Goal: Task Accomplishment & Management: Manage account settings

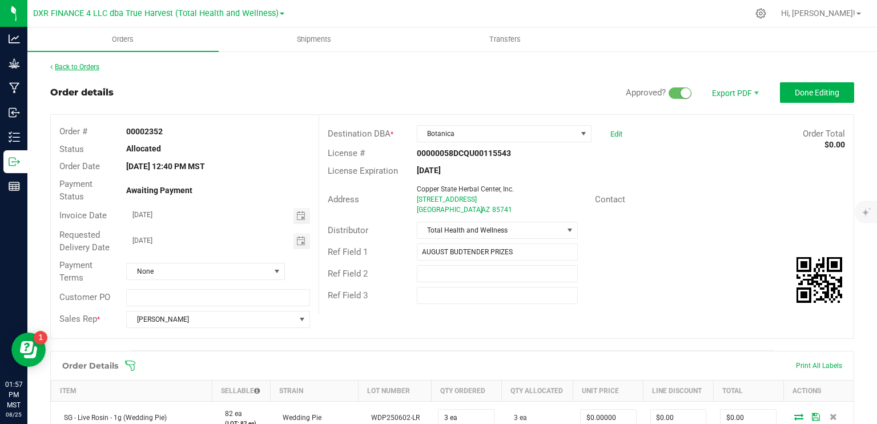
click at [93, 66] on link "Back to Orders" at bounding box center [74, 67] width 49 height 8
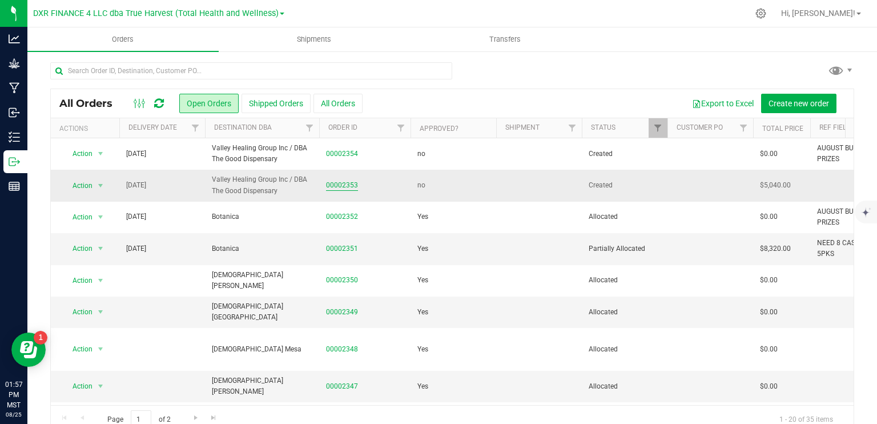
click at [346, 185] on link "00002353" at bounding box center [342, 185] width 32 height 11
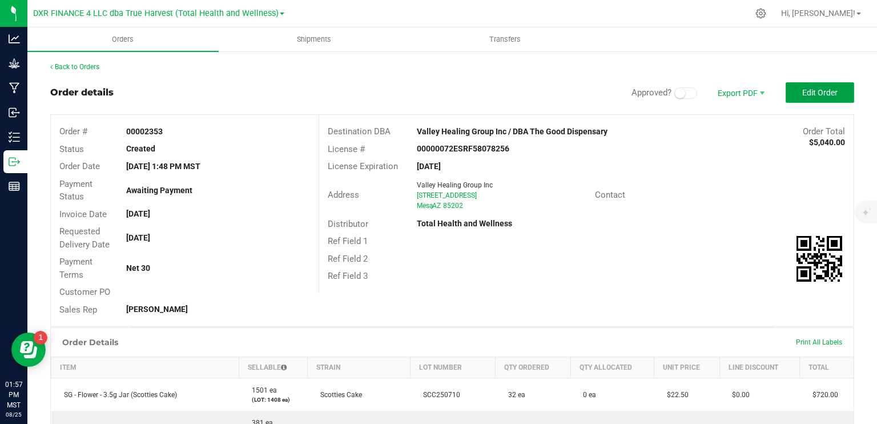
click at [814, 97] on button "Edit Order" at bounding box center [820, 92] width 69 height 21
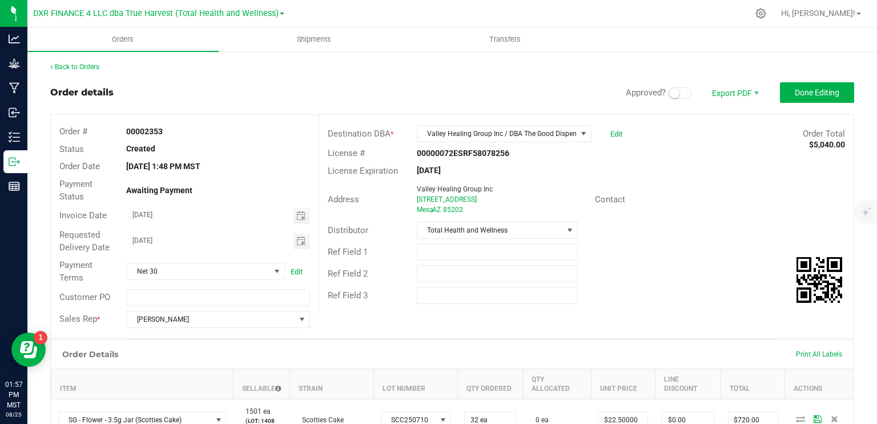
click at [669, 97] on small at bounding box center [674, 93] width 10 height 10
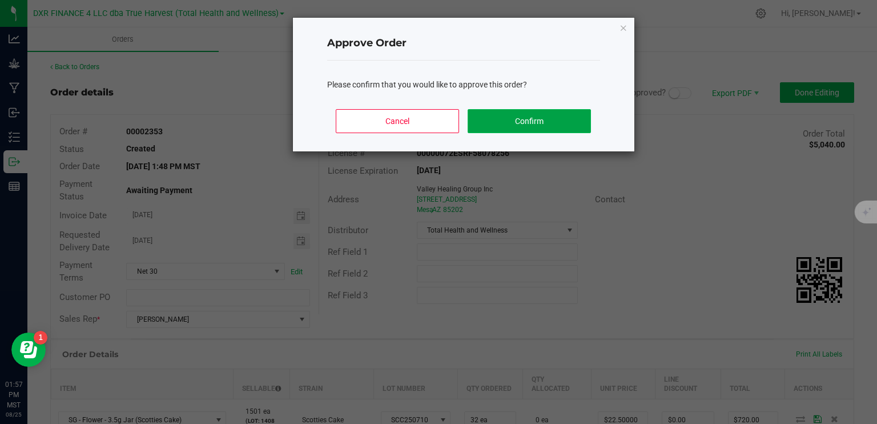
click at [556, 126] on button "Confirm" at bounding box center [529, 121] width 123 height 24
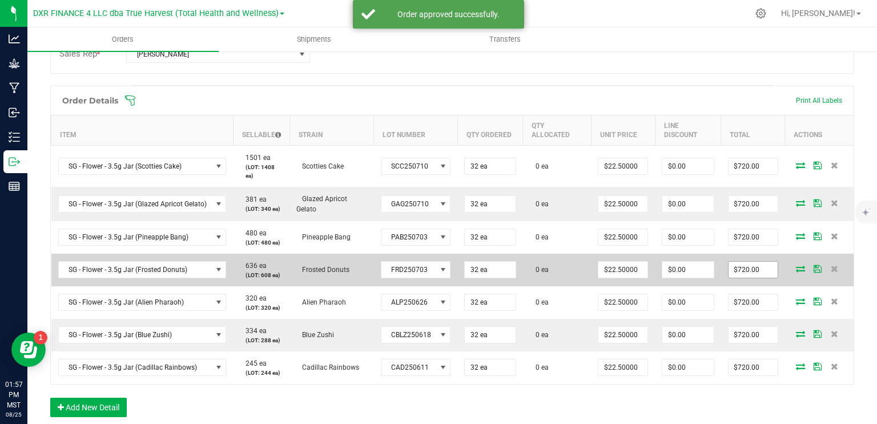
scroll to position [286, 0]
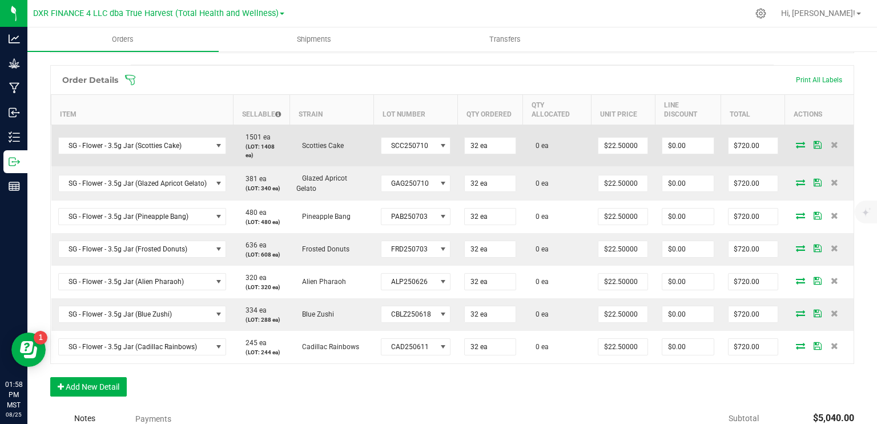
click at [796, 147] on icon at bounding box center [800, 144] width 9 height 7
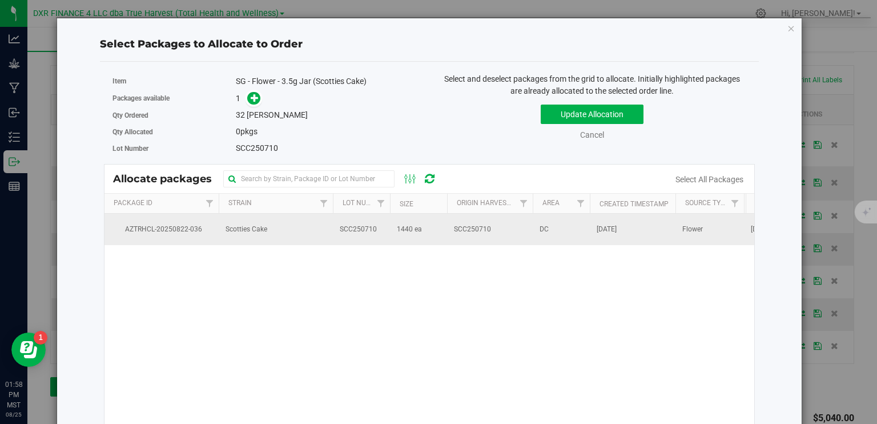
click at [404, 232] on span "1440 ea" at bounding box center [409, 229] width 25 height 11
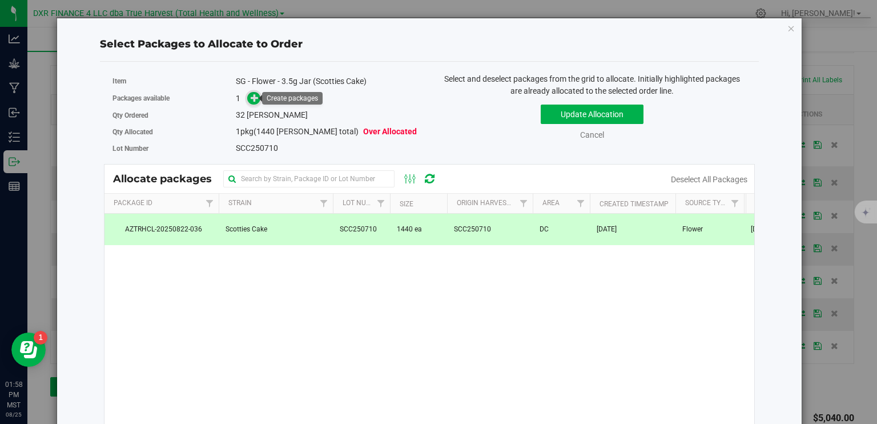
click at [247, 99] on span at bounding box center [253, 98] width 13 height 13
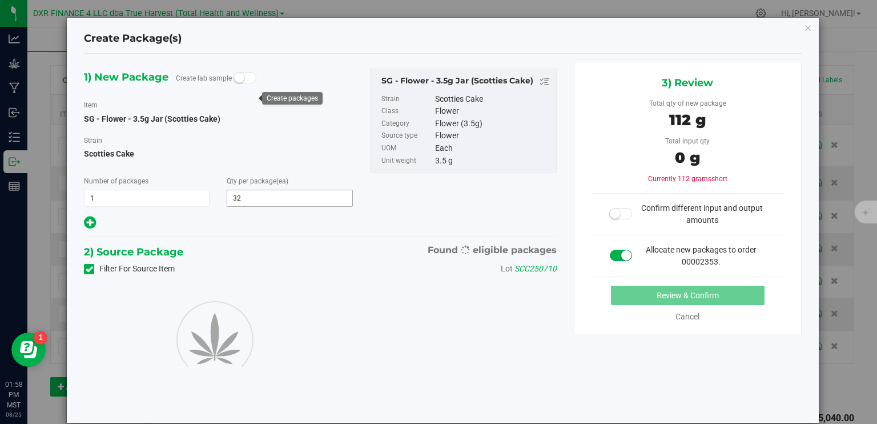
type input "32"
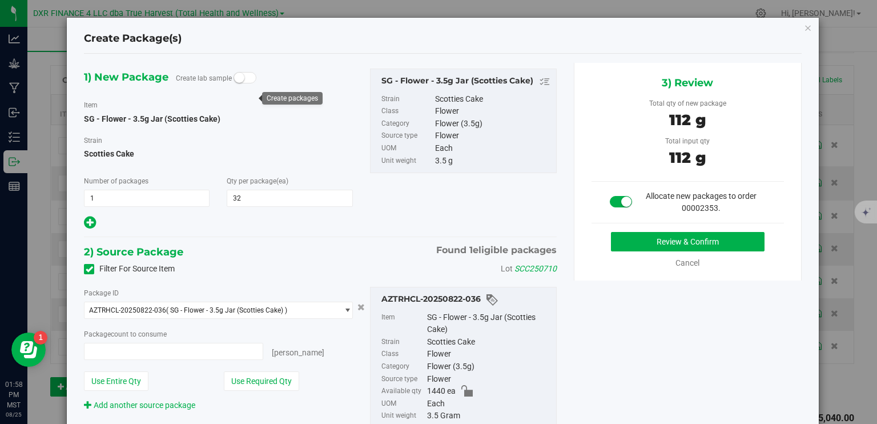
type input "32 ea"
click at [671, 242] on button "Review & Confirm" at bounding box center [688, 241] width 154 height 19
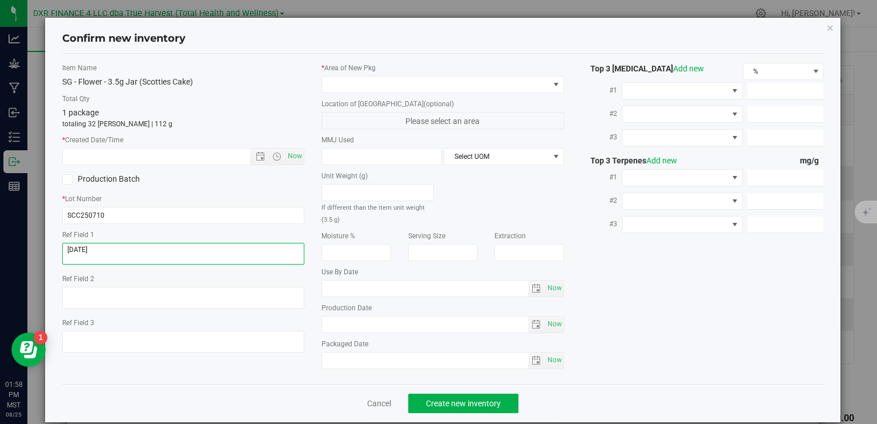
click at [173, 247] on textarea at bounding box center [183, 254] width 243 height 22
click at [144, 157] on input "text" at bounding box center [166, 157] width 207 height 16
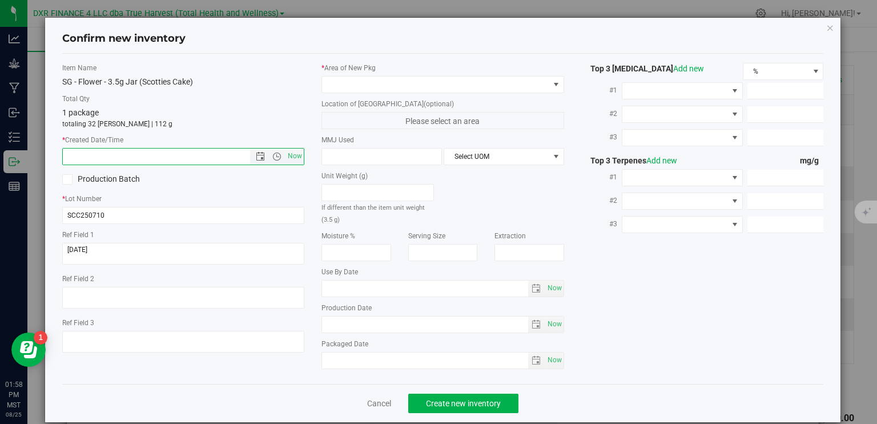
paste input "2025-07-10"
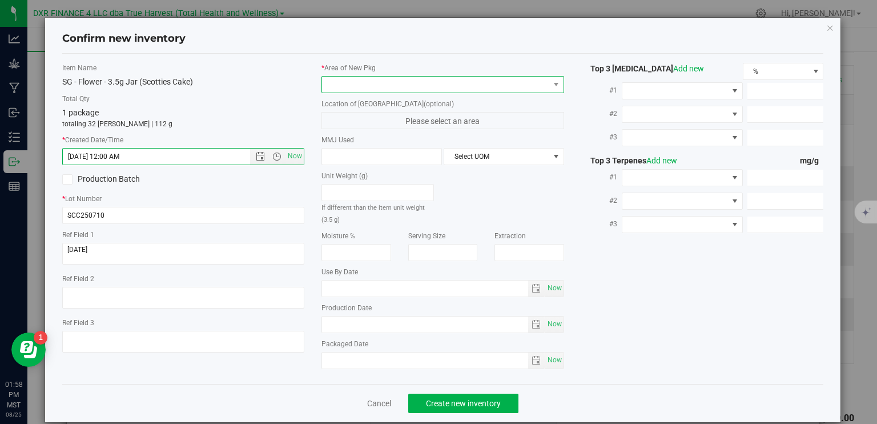
click at [349, 84] on span at bounding box center [435, 85] width 227 height 16
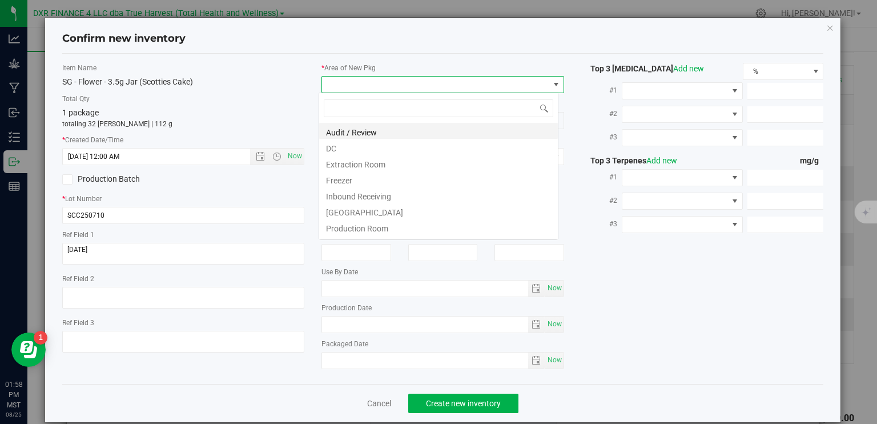
type input "7/10/2025 1:58 PM"
click at [392, 149] on li "DC" at bounding box center [438, 147] width 239 height 16
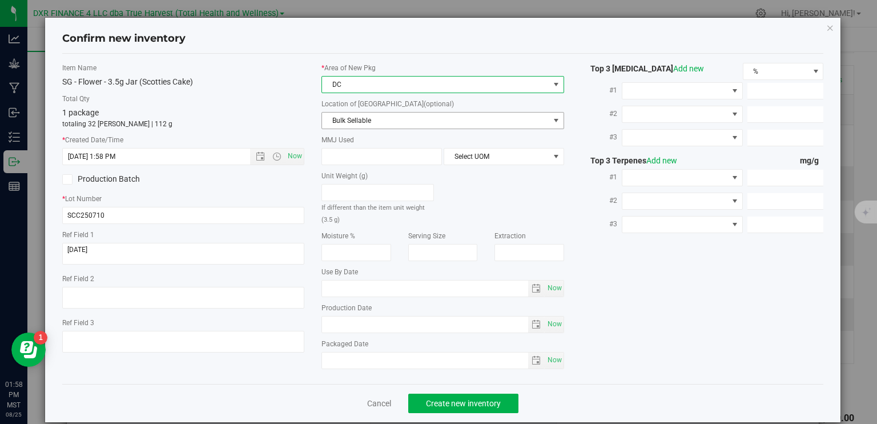
click at [359, 123] on span "Bulk Sellable" at bounding box center [435, 121] width 227 height 16
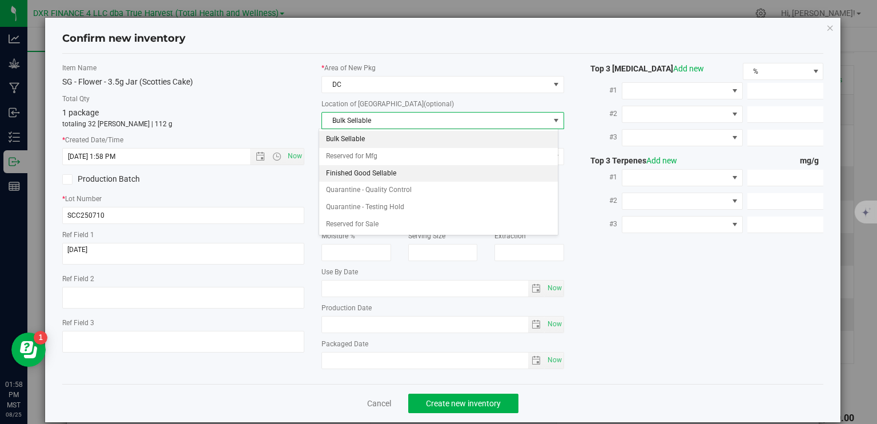
click at [395, 171] on li "Finished Good Sellable" at bounding box center [438, 173] width 239 height 17
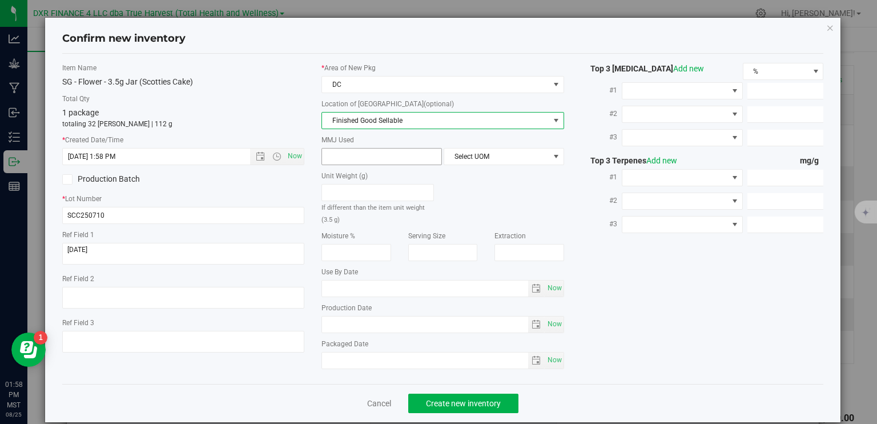
click at [361, 156] on span at bounding box center [382, 156] width 121 height 17
type input "3.5"
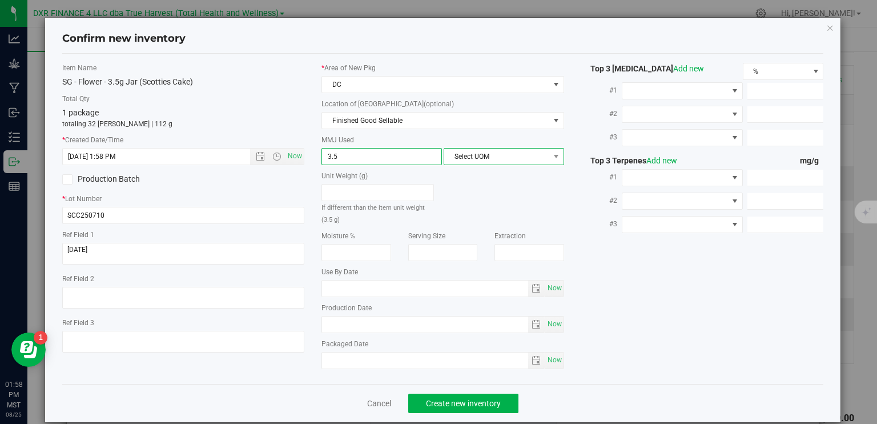
type input "3.5000"
click at [466, 157] on span "Select UOM" at bounding box center [496, 157] width 105 height 16
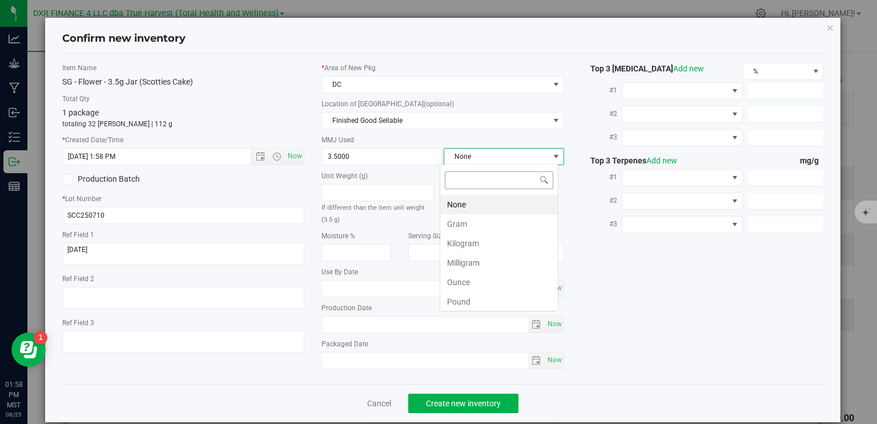
scroll to position [17, 119]
click at [482, 220] on li "Gram" at bounding box center [499, 223] width 118 height 19
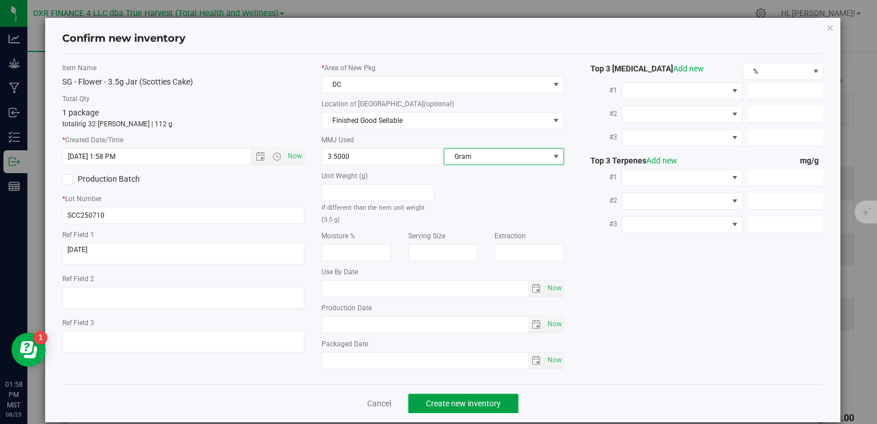
click at [471, 403] on span "Create new inventory" at bounding box center [463, 403] width 75 height 9
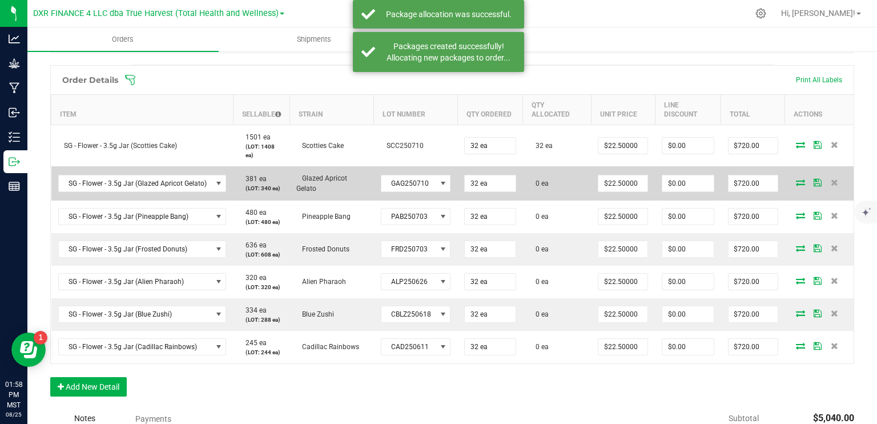
click at [796, 180] on icon at bounding box center [800, 182] width 9 height 7
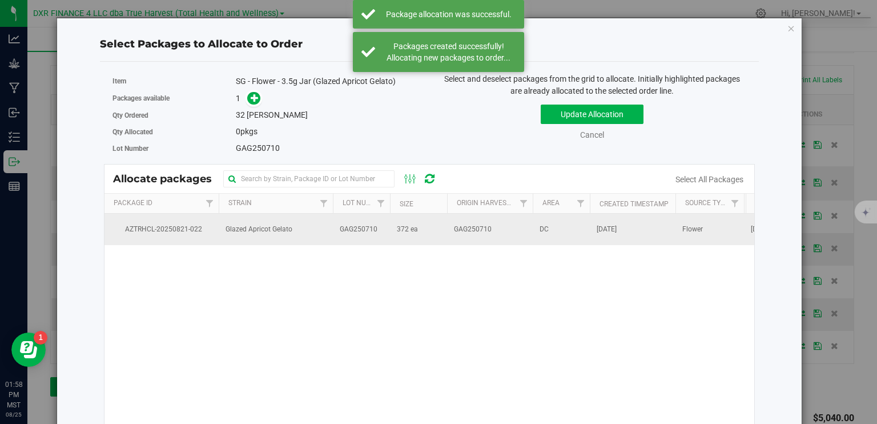
click at [437, 225] on td "372 ea" at bounding box center [418, 229] width 57 height 31
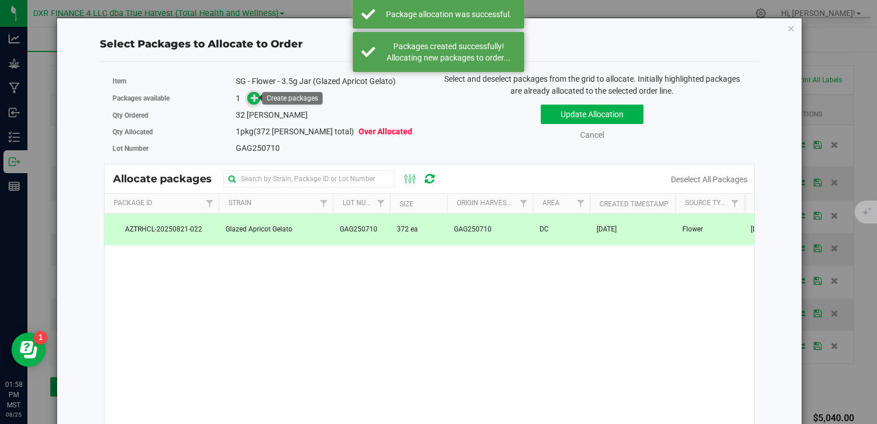
click at [256, 95] on icon at bounding box center [255, 98] width 8 height 8
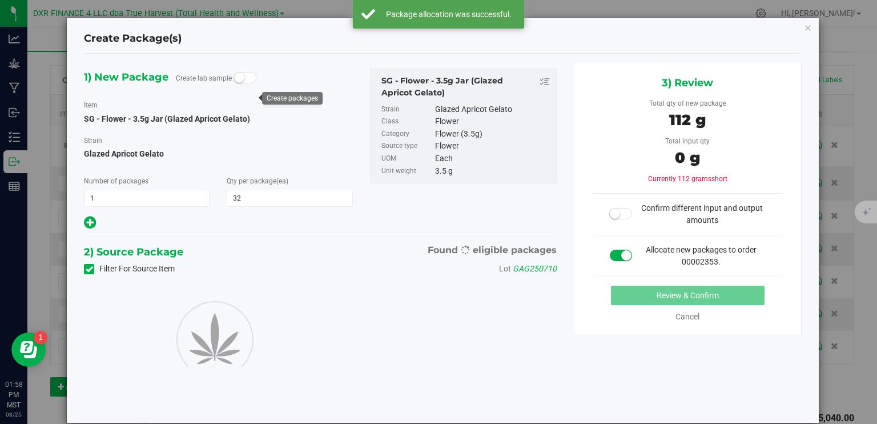
type input "32"
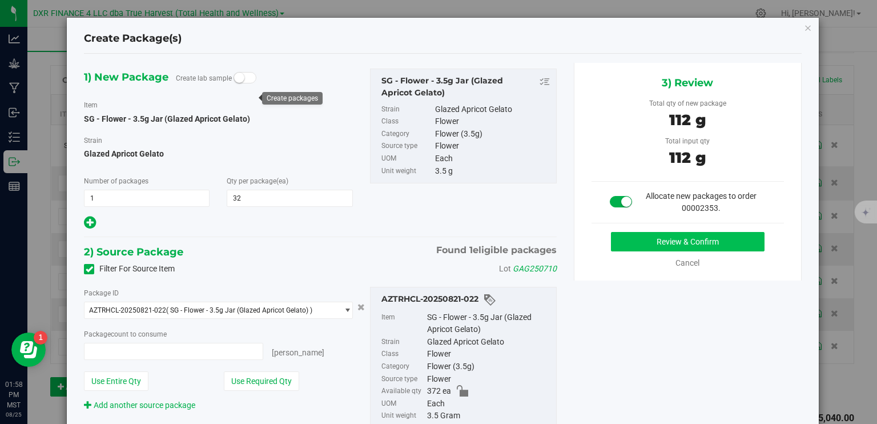
type input "32 ea"
click at [693, 239] on button "Review & Confirm" at bounding box center [688, 241] width 154 height 19
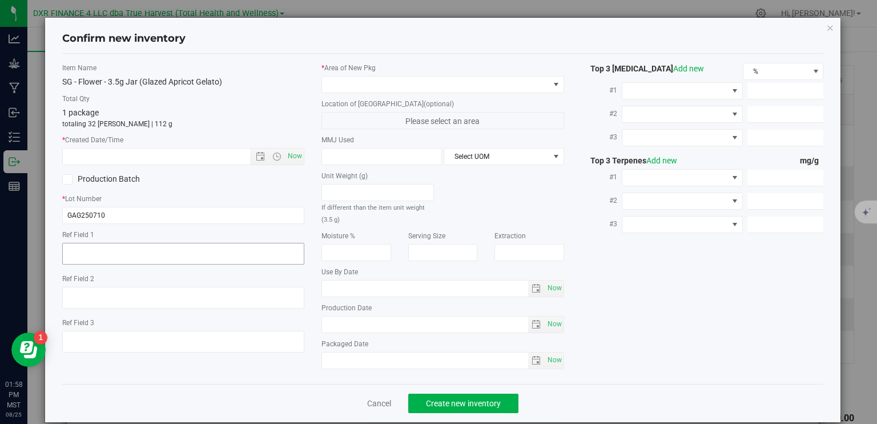
type textarea "2025-07-10"
click at [101, 259] on textarea at bounding box center [183, 254] width 243 height 22
click at [105, 256] on textarea at bounding box center [183, 254] width 243 height 22
click at [104, 253] on textarea at bounding box center [183, 254] width 243 height 22
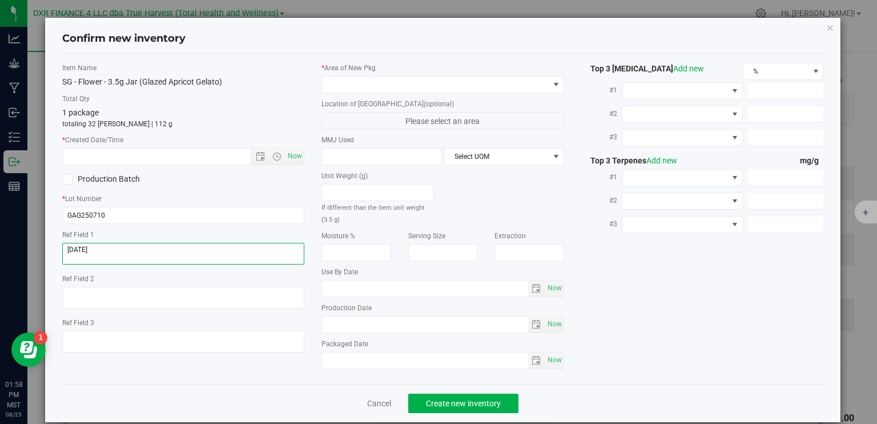
click at [101, 252] on textarea at bounding box center [183, 254] width 243 height 22
click at [137, 154] on input "text" at bounding box center [166, 157] width 207 height 16
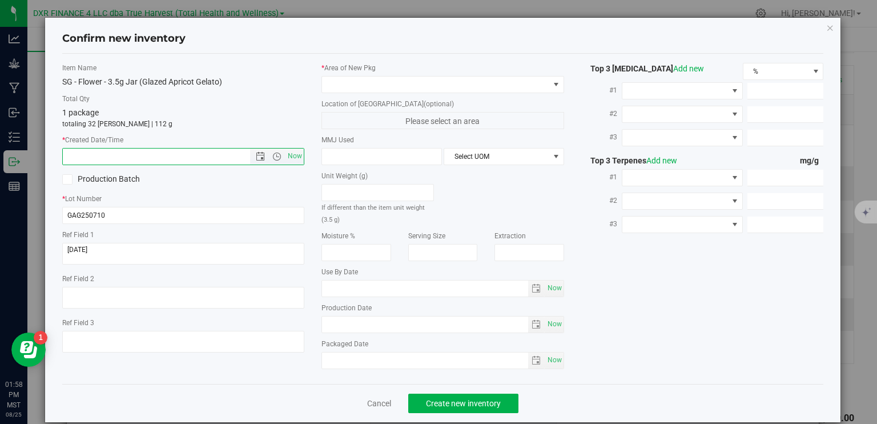
drag, startPoint x: 137, startPoint y: 154, endPoint x: 158, endPoint y: 155, distance: 20.6
click at [139, 155] on input "text" at bounding box center [166, 157] width 207 height 16
paste input "2025-07-10"
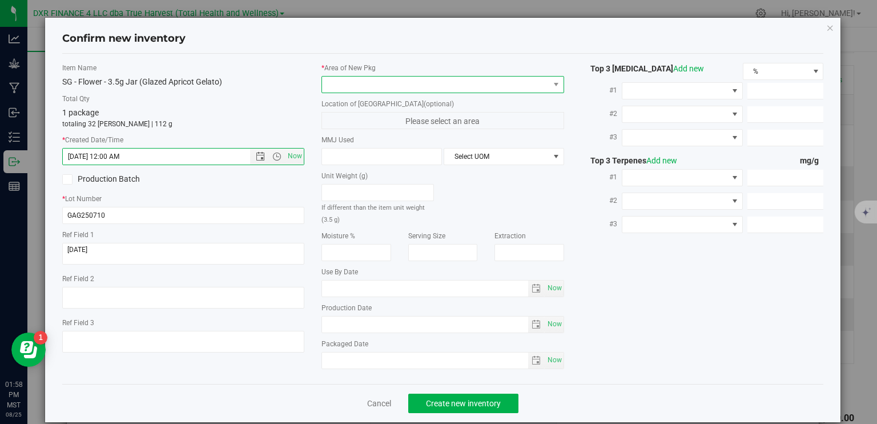
click at [478, 89] on span at bounding box center [435, 85] width 227 height 16
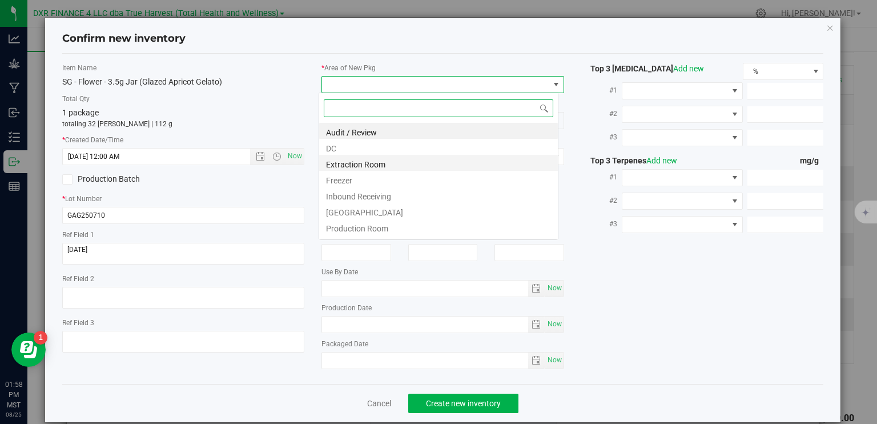
type input "7/10/2025 1:58 PM"
click at [367, 151] on li "DC" at bounding box center [438, 147] width 239 height 16
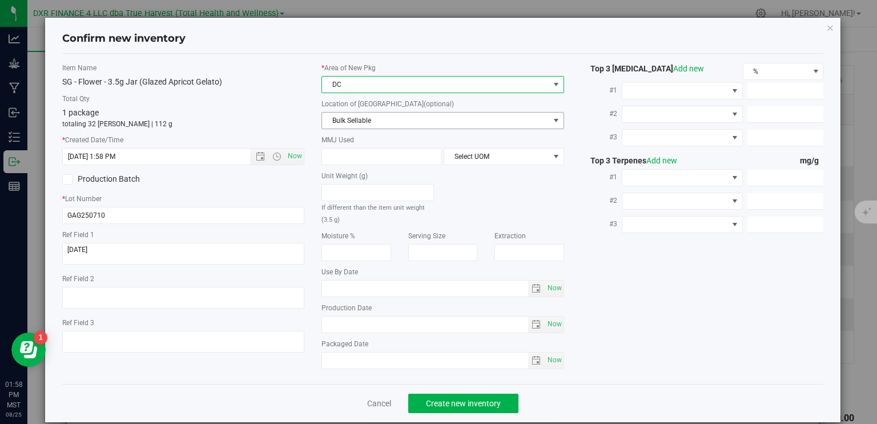
click at [439, 122] on span "Bulk Sellable" at bounding box center [435, 121] width 227 height 16
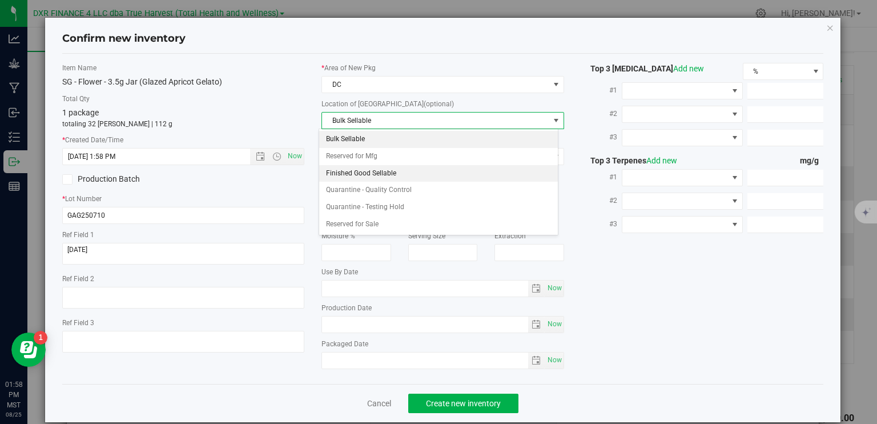
click at [429, 173] on li "Finished Good Sellable" at bounding box center [438, 173] width 239 height 17
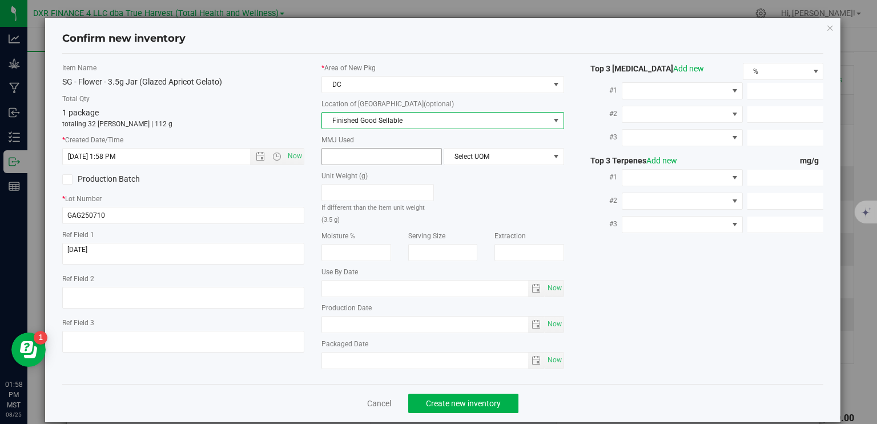
click at [407, 153] on span at bounding box center [382, 156] width 121 height 17
type input "3.5"
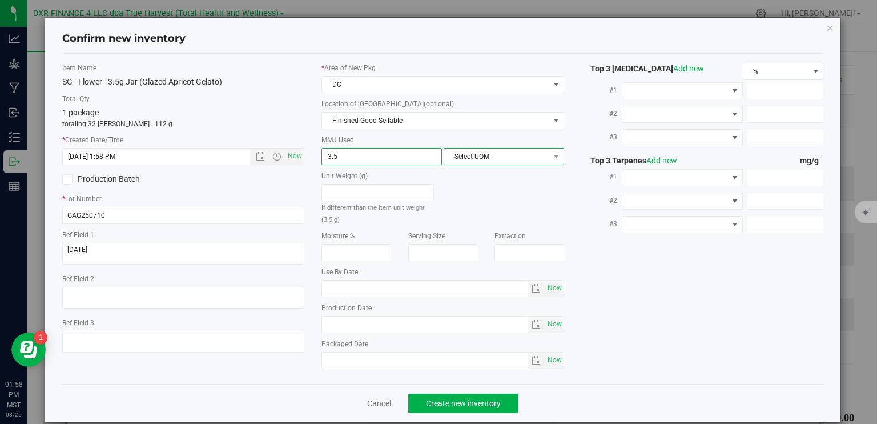
type input "3.5000"
click at [489, 154] on span "Select UOM" at bounding box center [496, 157] width 105 height 16
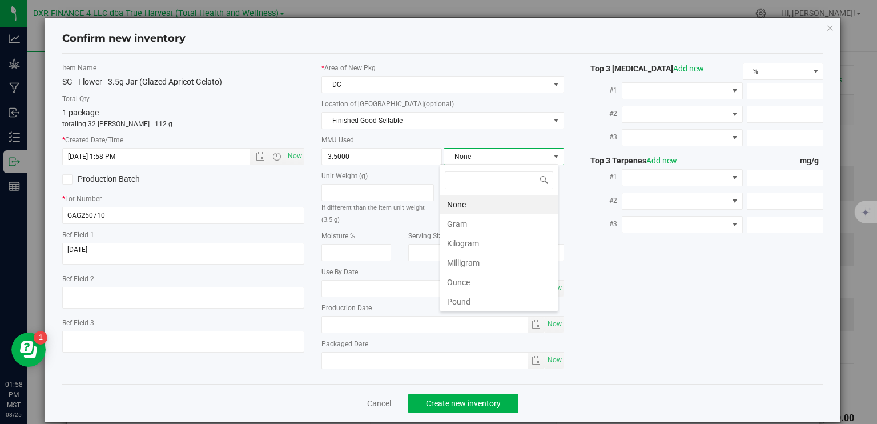
scroll to position [17, 119]
click at [467, 221] on li "Gram" at bounding box center [499, 223] width 118 height 19
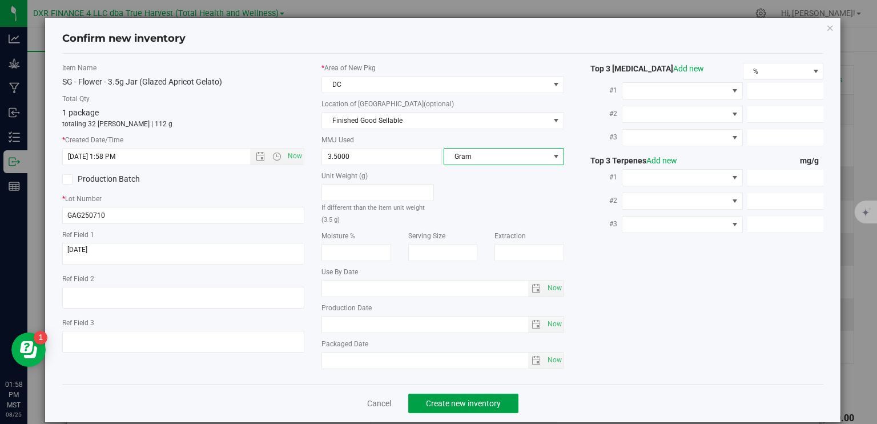
click at [486, 403] on span "Create new inventory" at bounding box center [463, 403] width 75 height 9
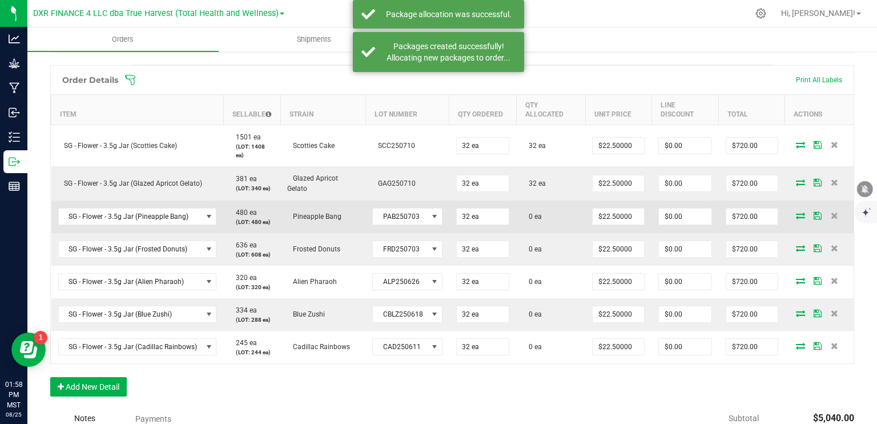
click at [796, 215] on icon at bounding box center [800, 215] width 9 height 7
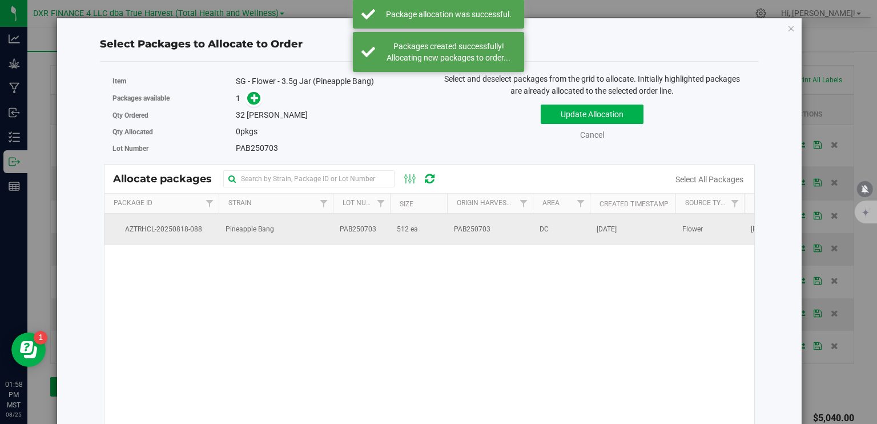
click at [385, 227] on td "PAB250703" at bounding box center [361, 229] width 57 height 31
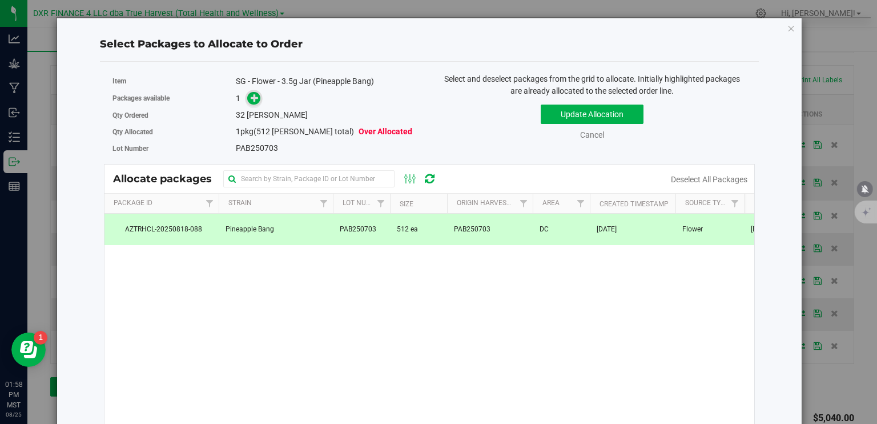
click at [251, 100] on icon at bounding box center [255, 98] width 8 height 8
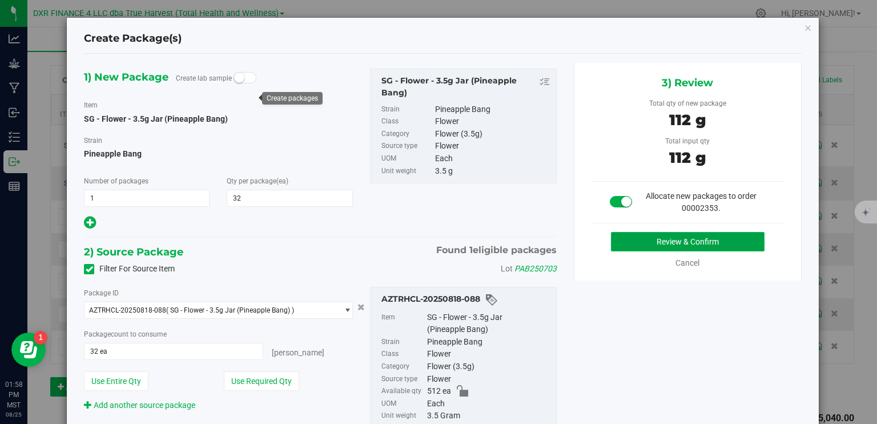
click at [694, 240] on button "Review & Confirm" at bounding box center [688, 241] width 154 height 19
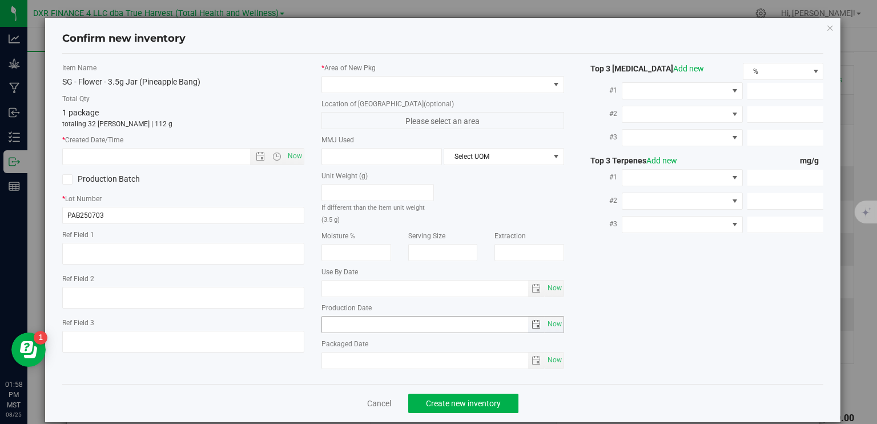
type textarea "2025-07-03"
click at [155, 247] on textarea at bounding box center [183, 254] width 243 height 22
click at [171, 157] on input "text" at bounding box center [166, 157] width 207 height 16
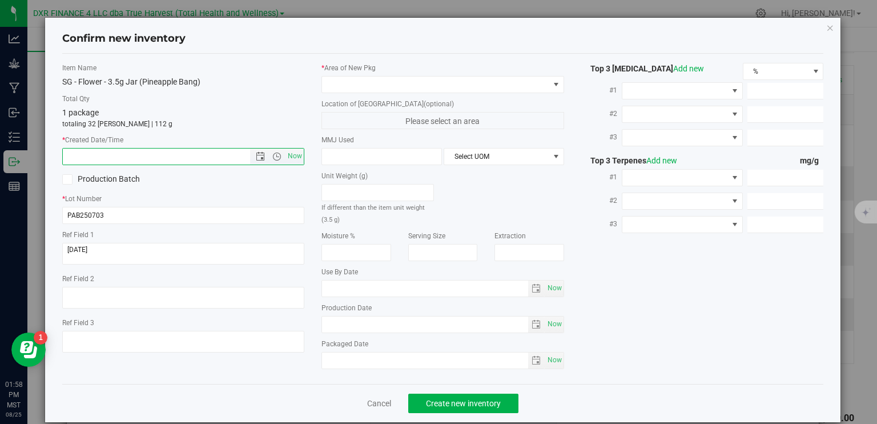
paste input "2025-07-03"
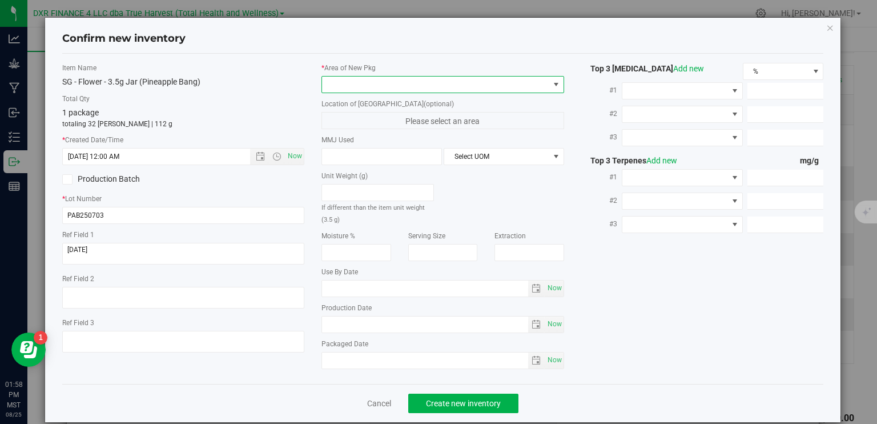
type input "7/3/2025 1:58 PM"
click at [361, 86] on span at bounding box center [435, 85] width 227 height 16
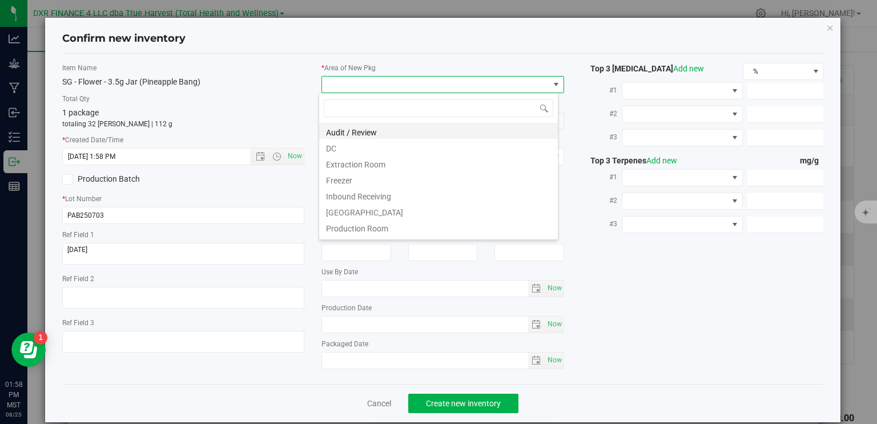
scroll to position [17, 240]
click at [340, 146] on li "DC" at bounding box center [438, 147] width 239 height 16
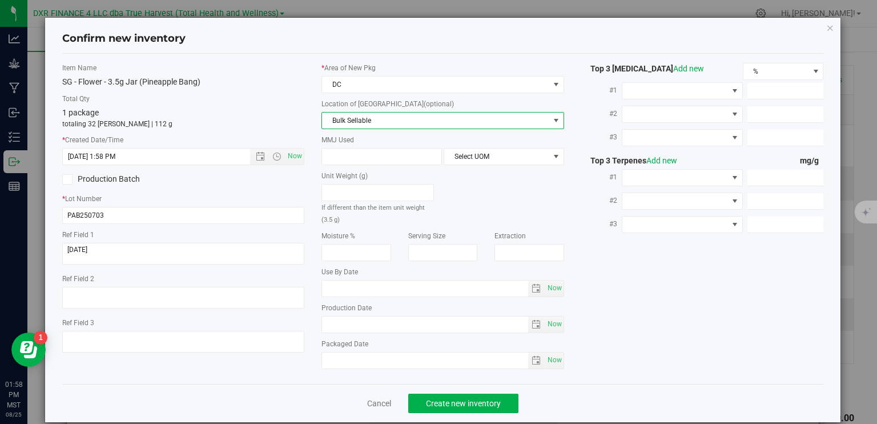
click at [363, 120] on span "Bulk Sellable" at bounding box center [435, 121] width 227 height 16
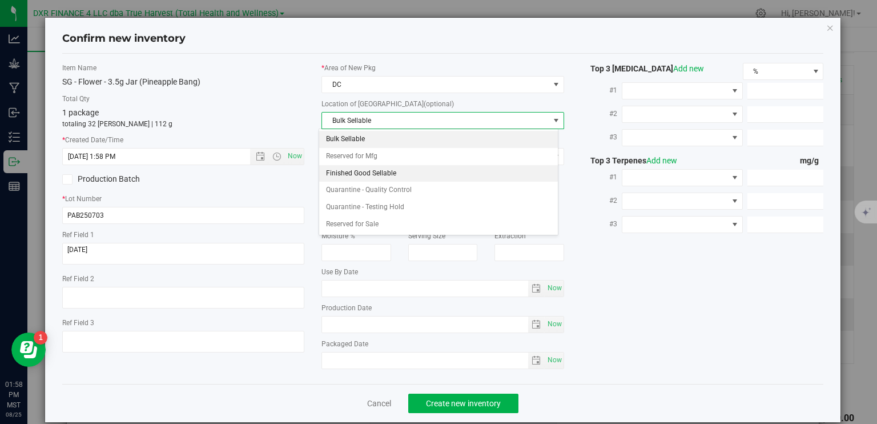
click at [372, 174] on li "Finished Good Sellable" at bounding box center [438, 173] width 239 height 17
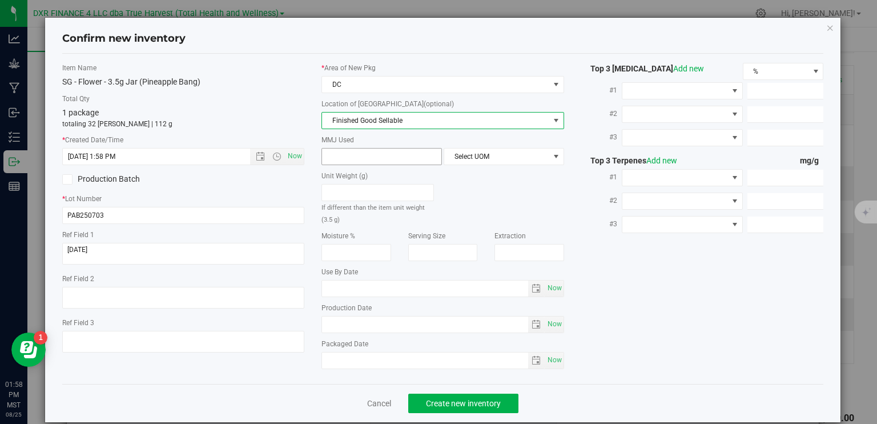
click at [368, 157] on span at bounding box center [382, 156] width 121 height 17
type input "3.5"
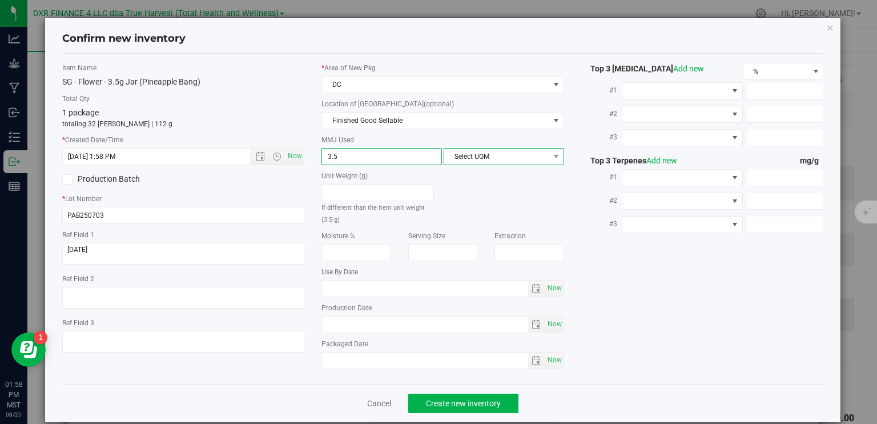
type input "3.5000"
click at [524, 153] on span "Select UOM" at bounding box center [496, 157] width 105 height 16
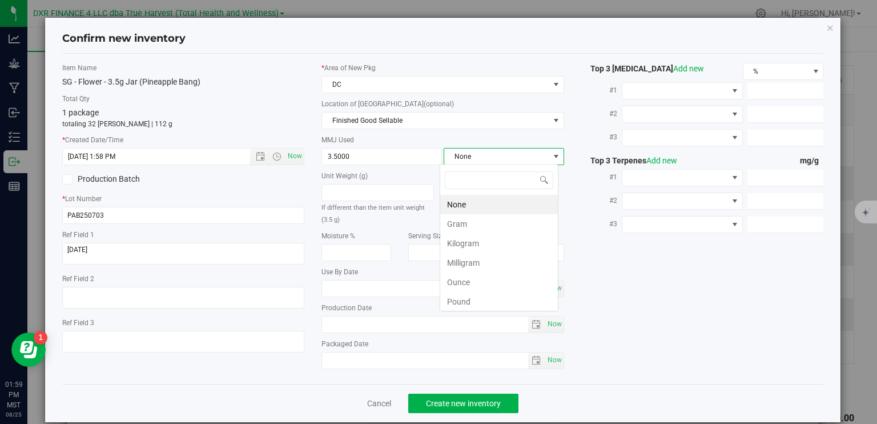
scroll to position [17, 119]
click at [449, 224] on li "Gram" at bounding box center [499, 223] width 118 height 19
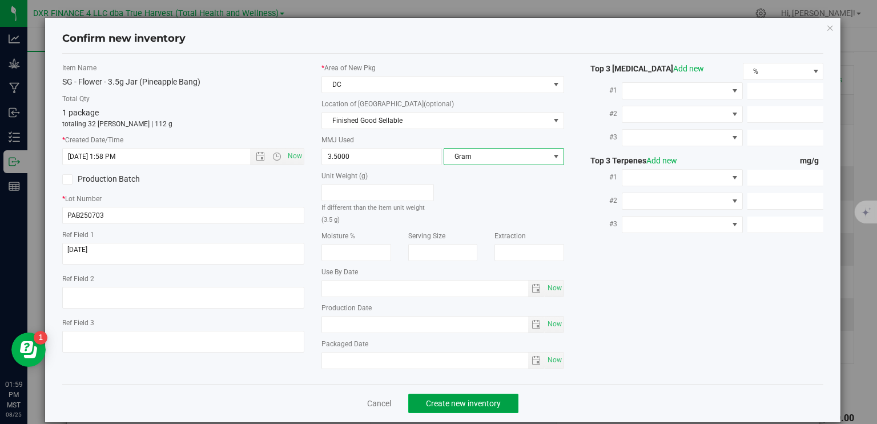
click at [475, 403] on span "Create new inventory" at bounding box center [463, 403] width 75 height 9
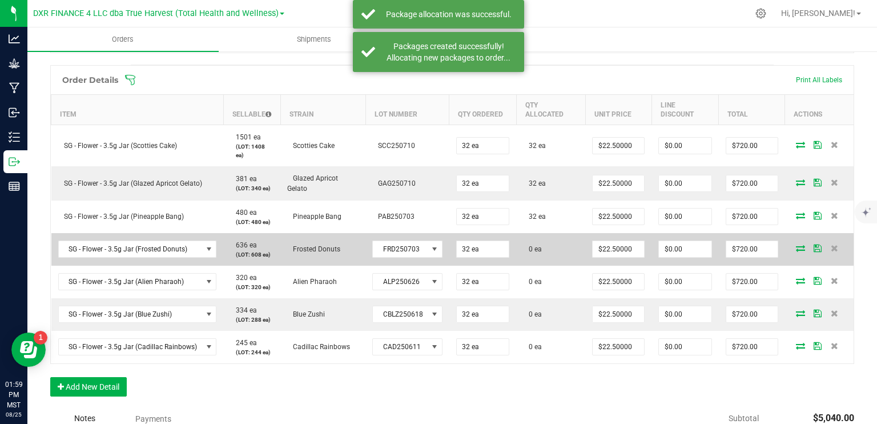
click at [796, 248] on icon at bounding box center [800, 247] width 9 height 7
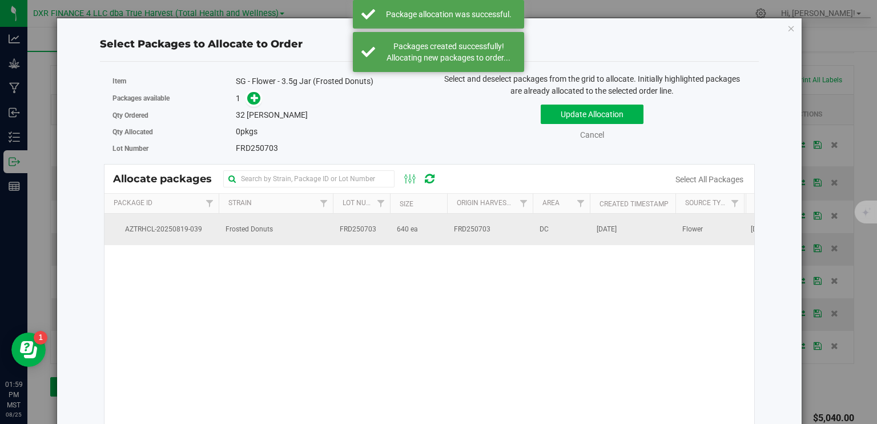
click at [333, 234] on td "FRD250703" at bounding box center [361, 229] width 57 height 31
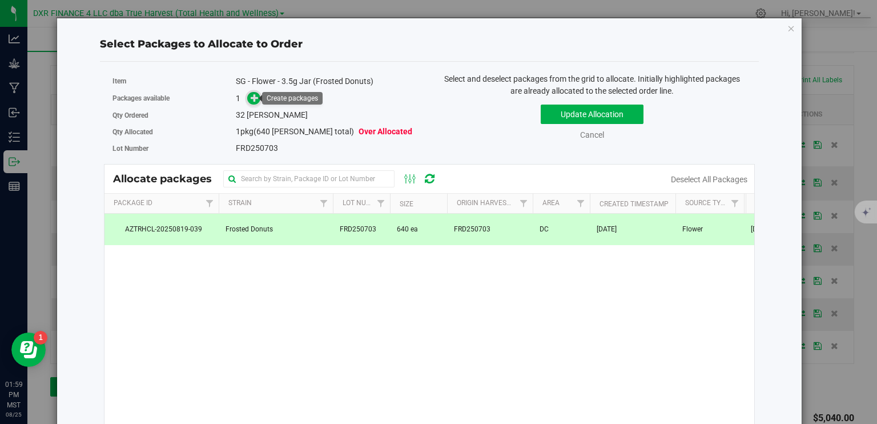
click at [247, 101] on span at bounding box center [253, 98] width 13 height 13
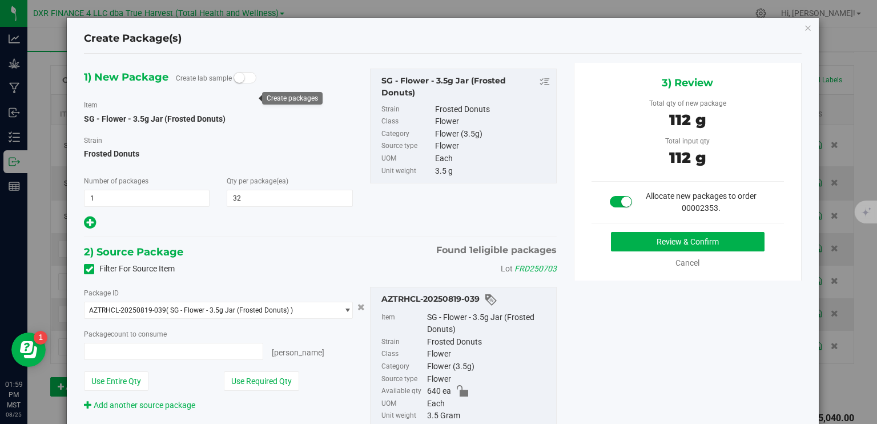
type input "32 ea"
click at [695, 236] on button "Review & Confirm" at bounding box center [688, 241] width 154 height 19
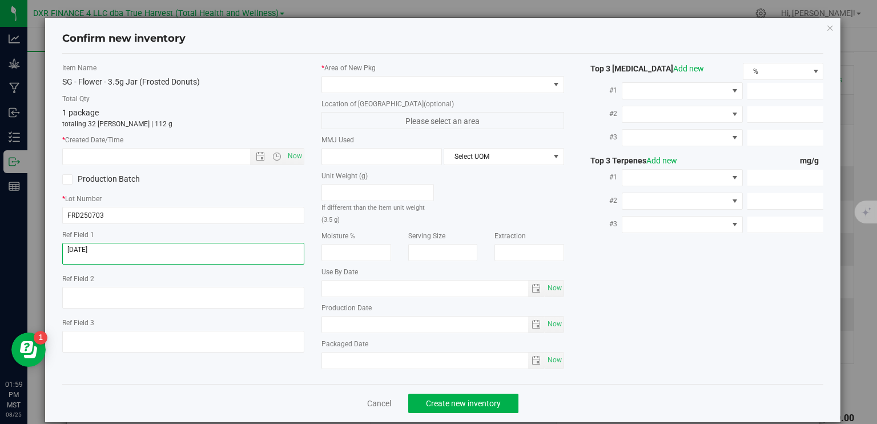
click at [197, 246] on textarea at bounding box center [183, 254] width 243 height 22
click at [197, 247] on textarea at bounding box center [183, 254] width 243 height 22
click at [150, 247] on textarea at bounding box center [183, 254] width 243 height 22
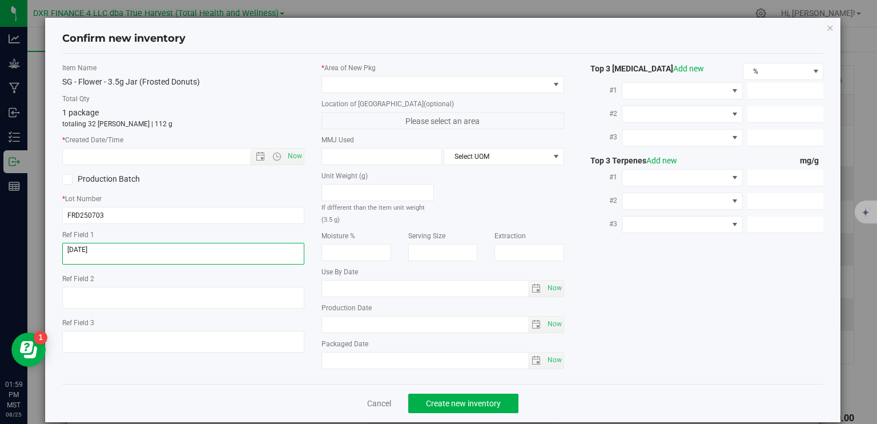
click at [150, 247] on textarea at bounding box center [183, 254] width 243 height 22
click at [169, 158] on input "text" at bounding box center [166, 157] width 207 height 16
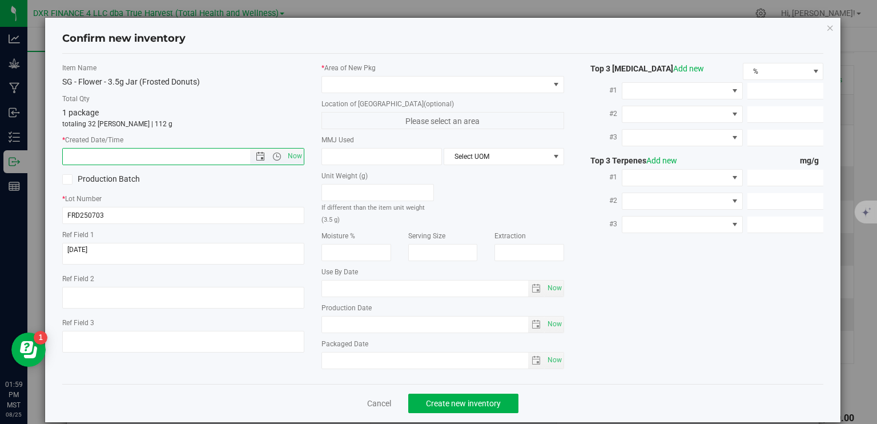
paste input "2025-07-03"
click at [336, 93] on div "* Area of New Pkg Location of New Pkg (optional) Please select an area MMJ Used…" at bounding box center [443, 219] width 260 height 312
type input "7/3/2025 1:59 PM"
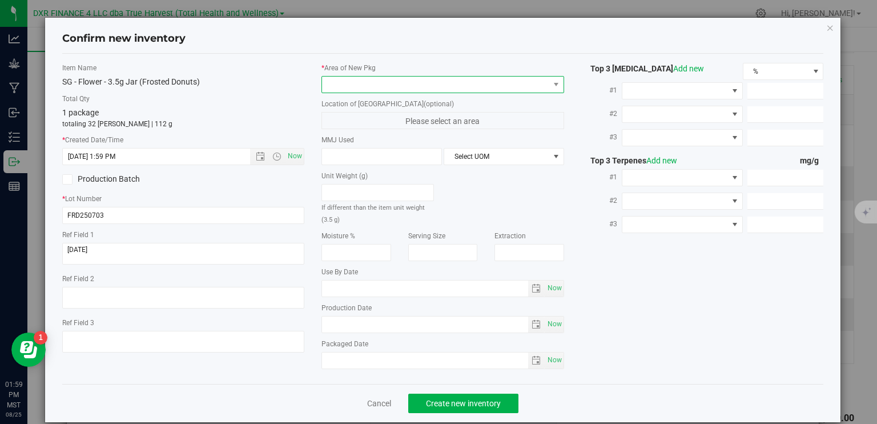
click at [347, 84] on span at bounding box center [435, 85] width 227 height 16
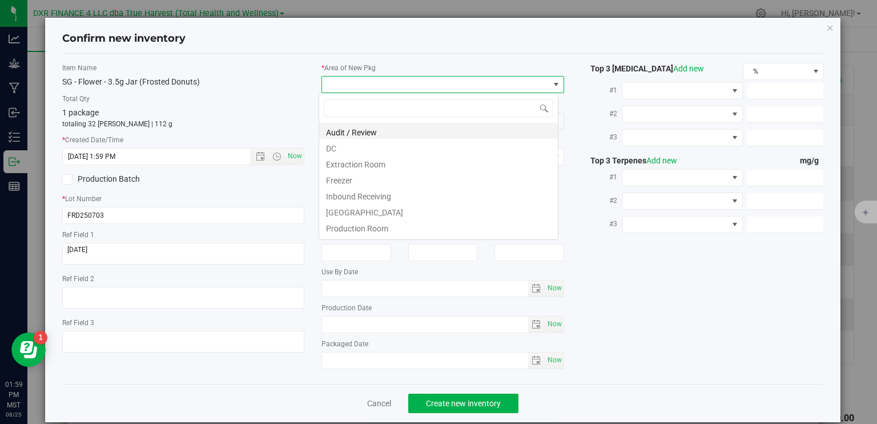
scroll to position [17, 240]
click at [368, 145] on li "DC" at bounding box center [438, 147] width 239 height 16
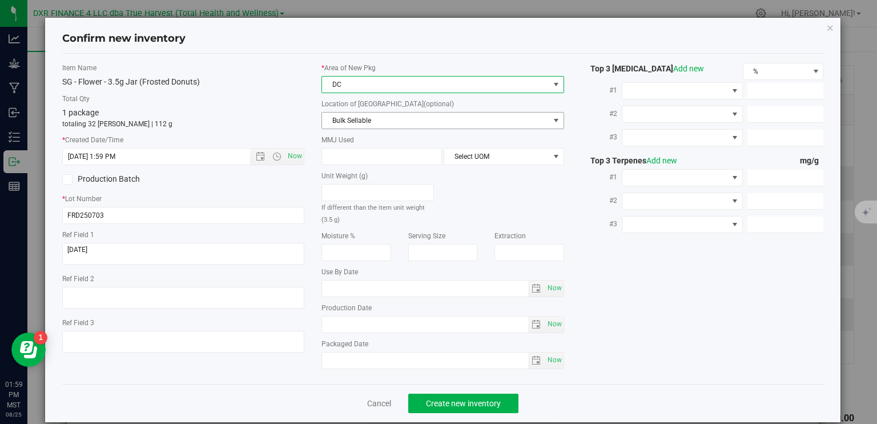
click at [373, 123] on span "Bulk Sellable" at bounding box center [435, 121] width 227 height 16
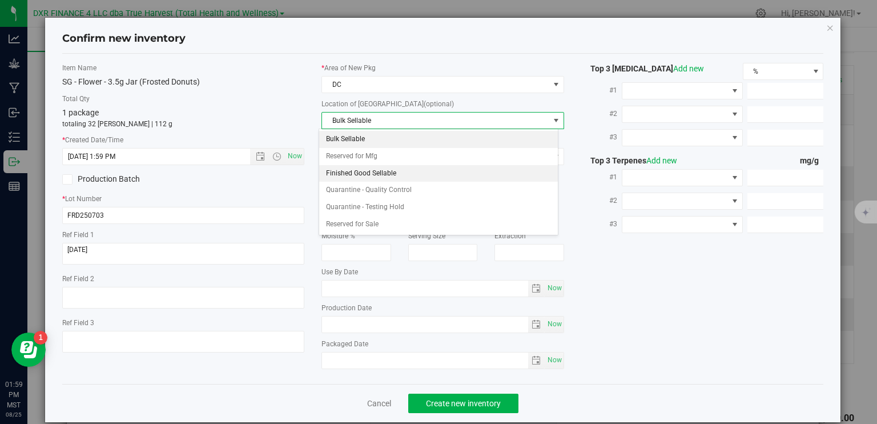
click at [395, 169] on li "Finished Good Sellable" at bounding box center [438, 173] width 239 height 17
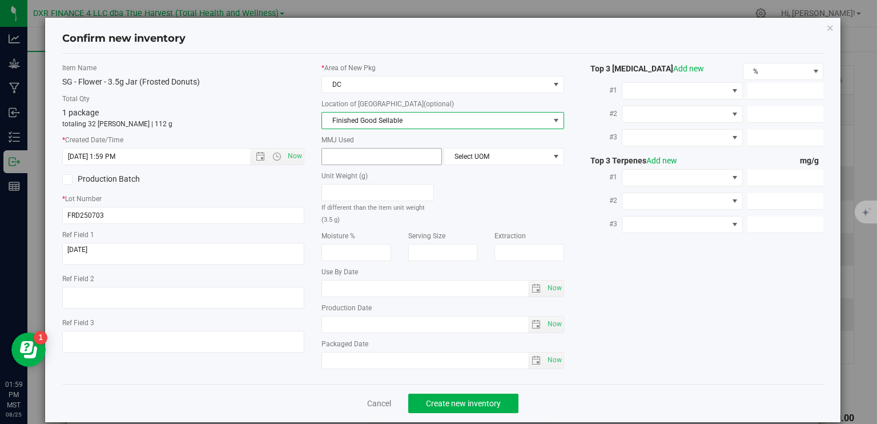
click at [386, 157] on span at bounding box center [382, 156] width 121 height 17
type input "3.5"
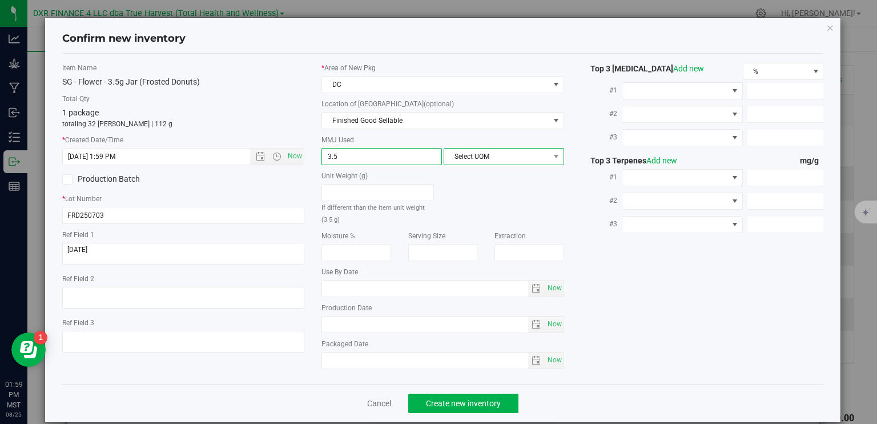
type input "3.5000"
click at [494, 154] on span "Select UOM" at bounding box center [496, 157] width 105 height 16
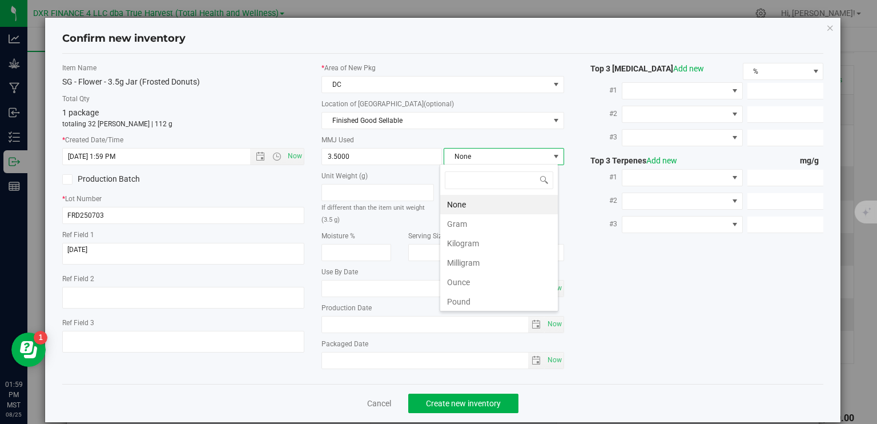
scroll to position [17, 119]
click at [484, 219] on li "Gram" at bounding box center [499, 223] width 118 height 19
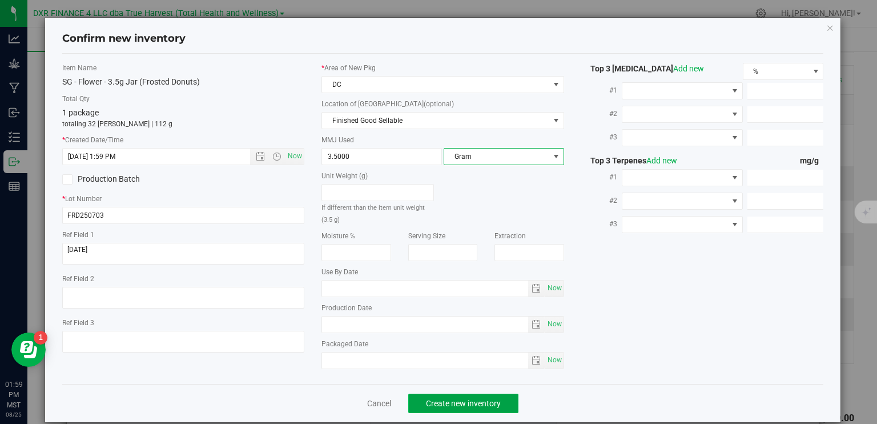
click at [486, 407] on button "Create new inventory" at bounding box center [463, 403] width 110 height 19
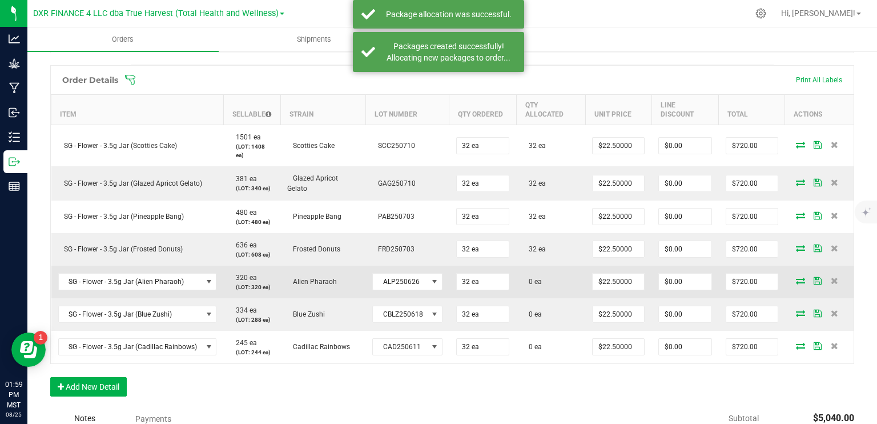
click at [796, 278] on icon at bounding box center [800, 280] width 9 height 7
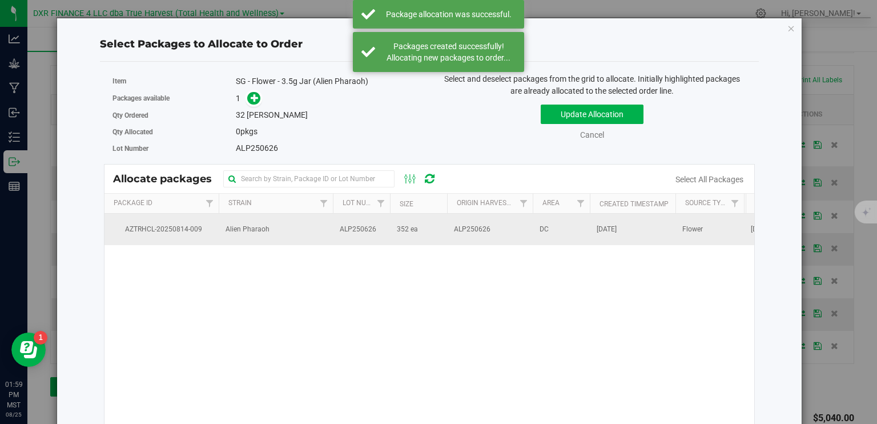
click at [314, 237] on td "Alien Pharaoh" at bounding box center [276, 229] width 114 height 31
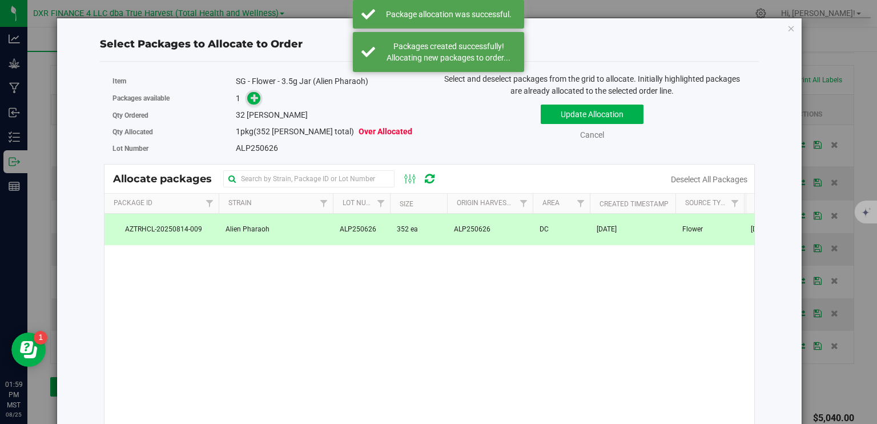
click at [251, 103] on span at bounding box center [253, 98] width 13 height 13
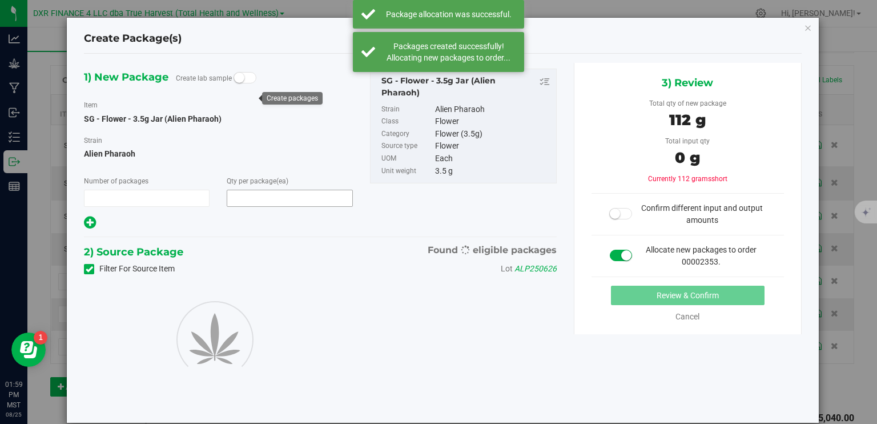
type input "1"
type input "32"
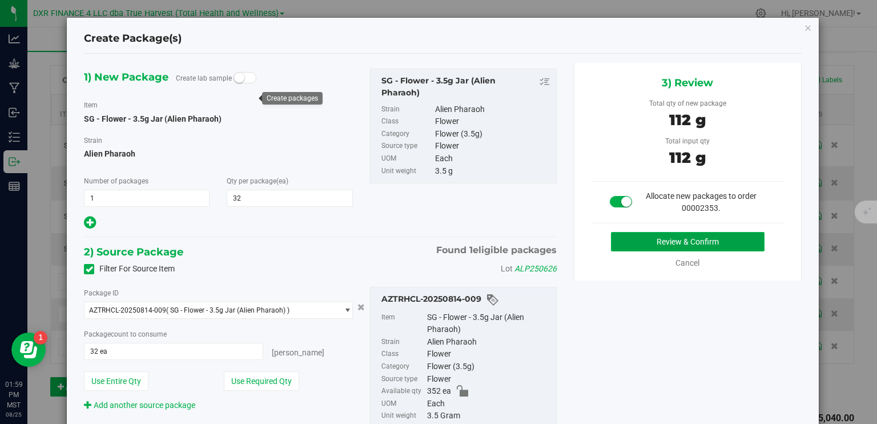
click at [631, 242] on button "Review & Confirm" at bounding box center [688, 241] width 154 height 19
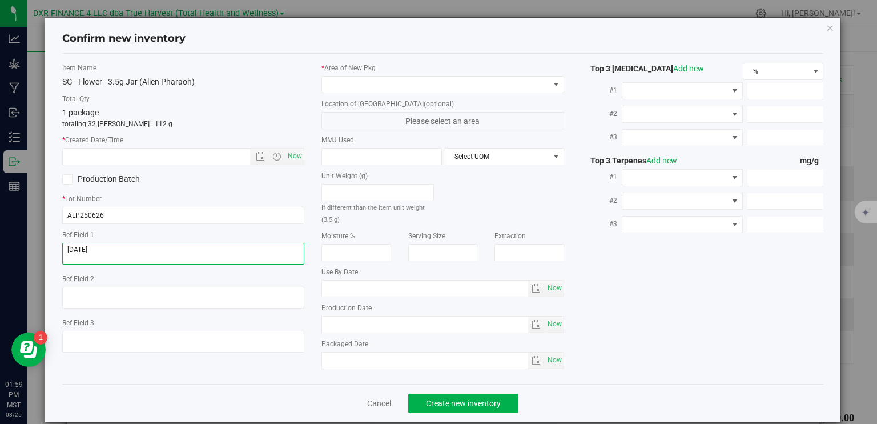
click at [124, 257] on textarea at bounding box center [183, 254] width 243 height 22
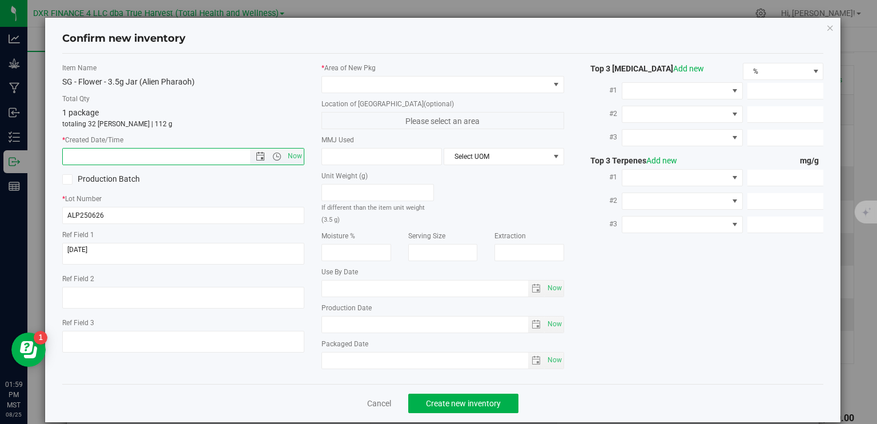
click at [153, 153] on input "text" at bounding box center [166, 157] width 207 height 16
paste input "2025-06-26"
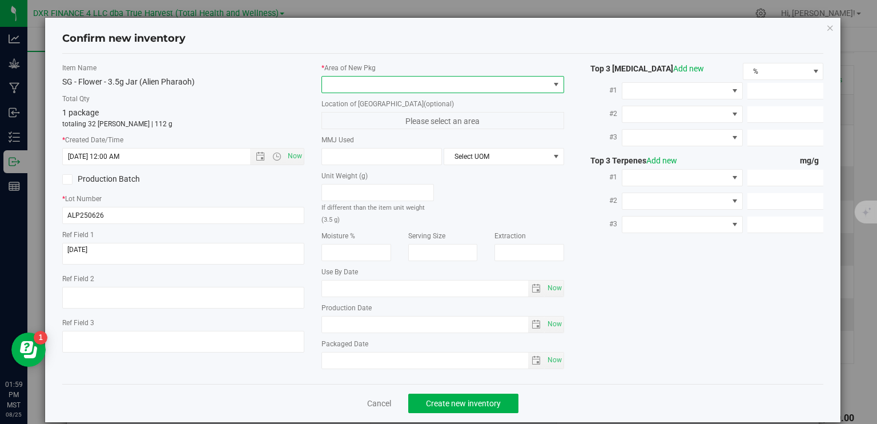
type input "6/26/2025 1:59 PM"
click at [370, 79] on span at bounding box center [435, 85] width 227 height 16
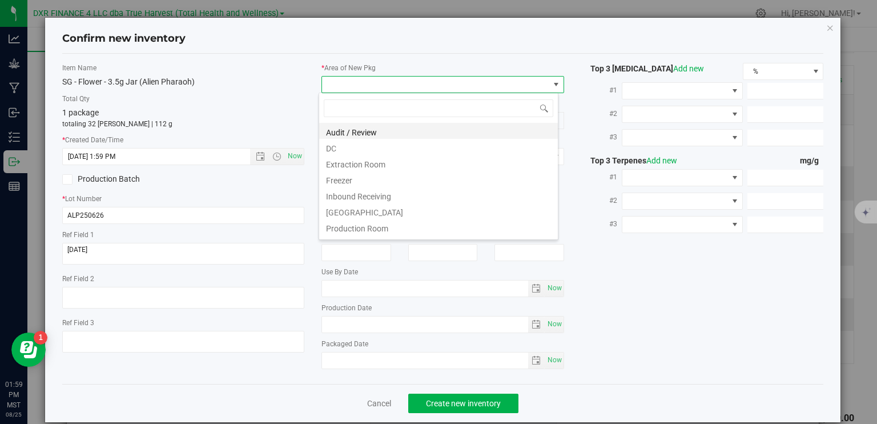
scroll to position [17, 240]
click at [367, 151] on li "DC" at bounding box center [438, 147] width 239 height 16
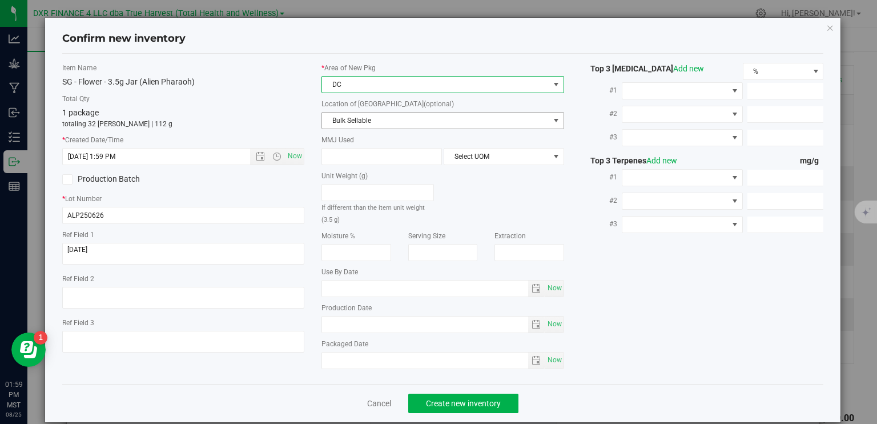
click at [395, 118] on span "Bulk Sellable" at bounding box center [435, 121] width 227 height 16
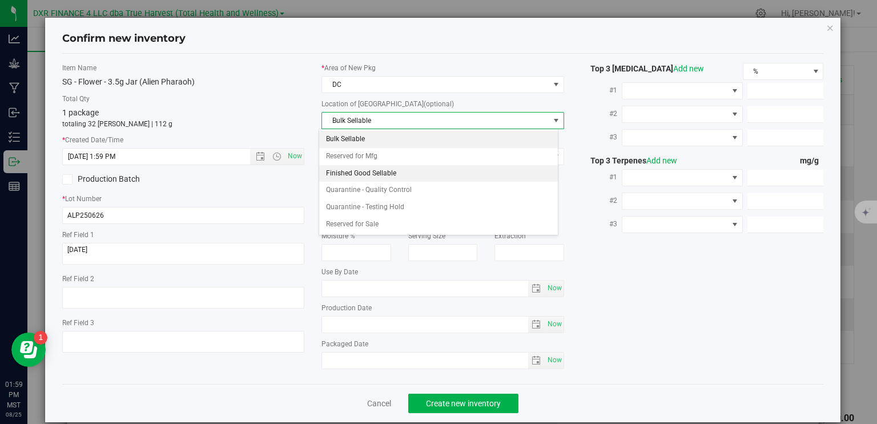
click at [412, 171] on li "Finished Good Sellable" at bounding box center [438, 173] width 239 height 17
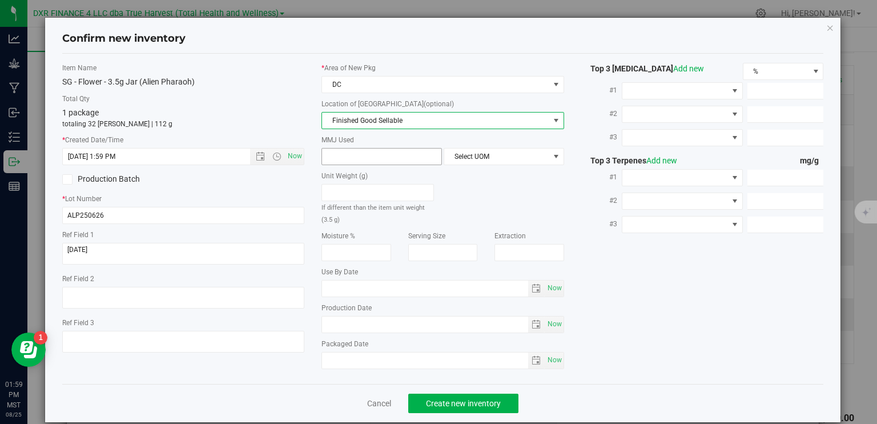
click at [374, 153] on span at bounding box center [382, 156] width 121 height 17
type input "3.5"
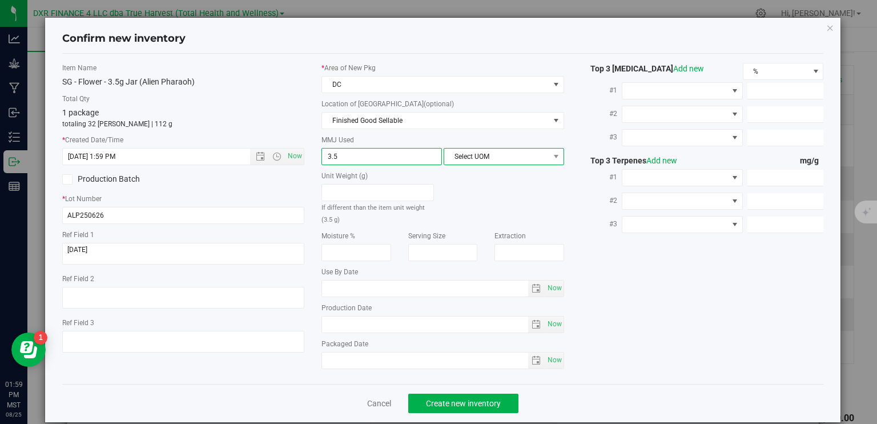
type input "3.5000"
click at [483, 158] on span "Select UOM" at bounding box center [496, 157] width 105 height 16
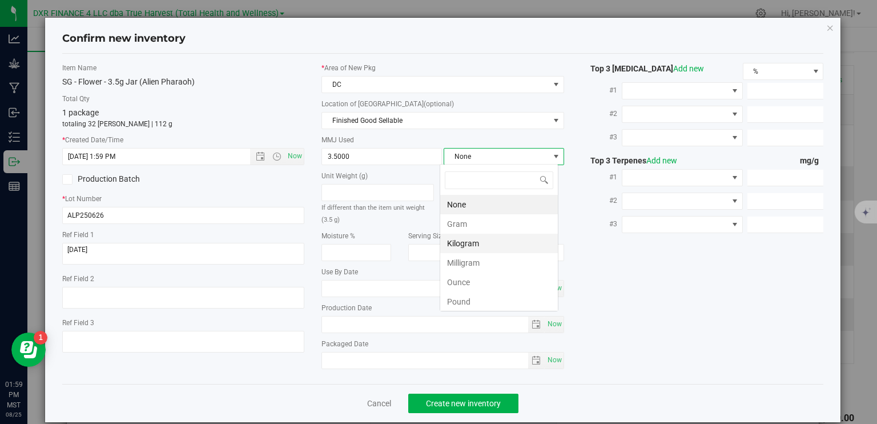
scroll to position [17, 119]
click at [462, 226] on li "Gram" at bounding box center [499, 223] width 118 height 19
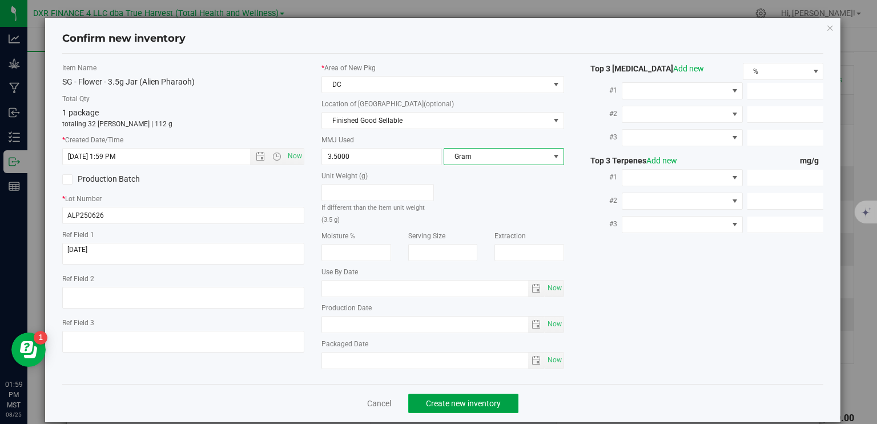
click at [460, 401] on span "Create new inventory" at bounding box center [463, 403] width 75 height 9
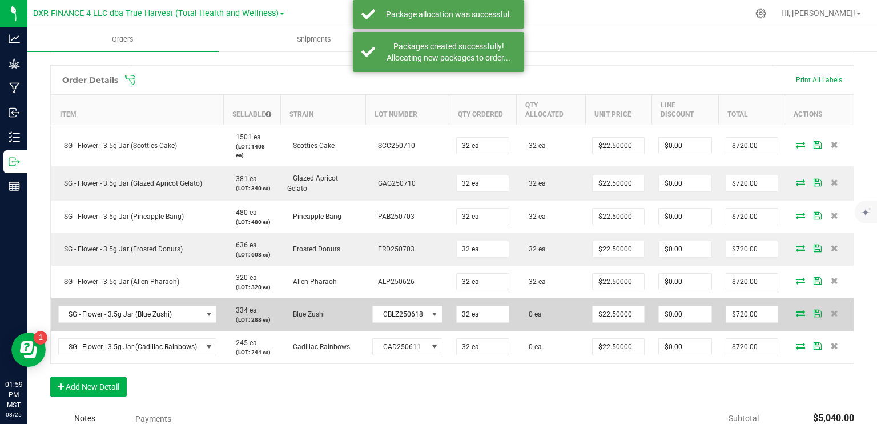
click at [796, 315] on icon at bounding box center [800, 313] width 9 height 7
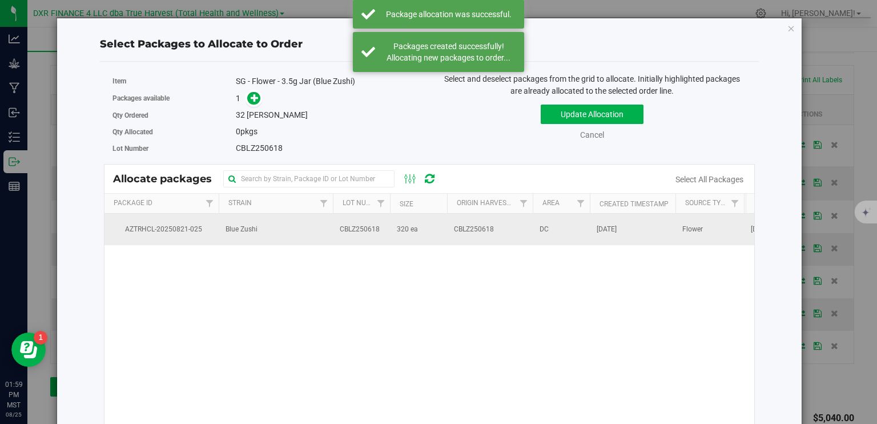
click at [432, 229] on td "320 ea" at bounding box center [418, 229] width 57 height 31
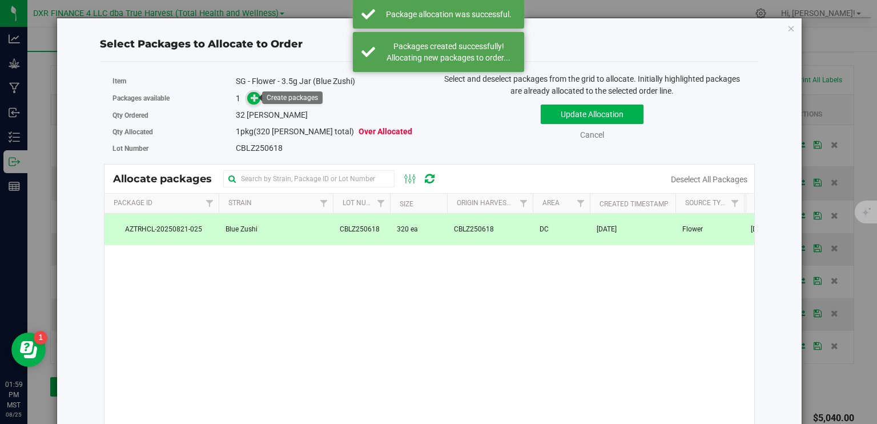
click at [249, 92] on span at bounding box center [253, 98] width 13 height 13
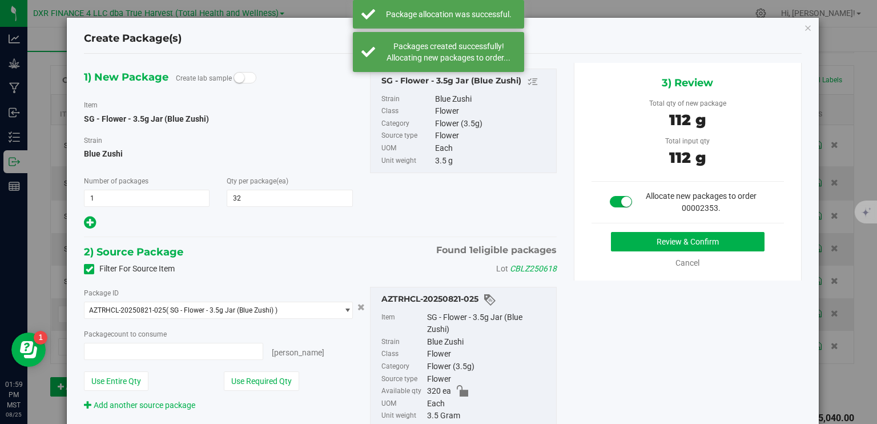
type input "32 ea"
click at [725, 237] on button "Review & Confirm" at bounding box center [688, 241] width 154 height 19
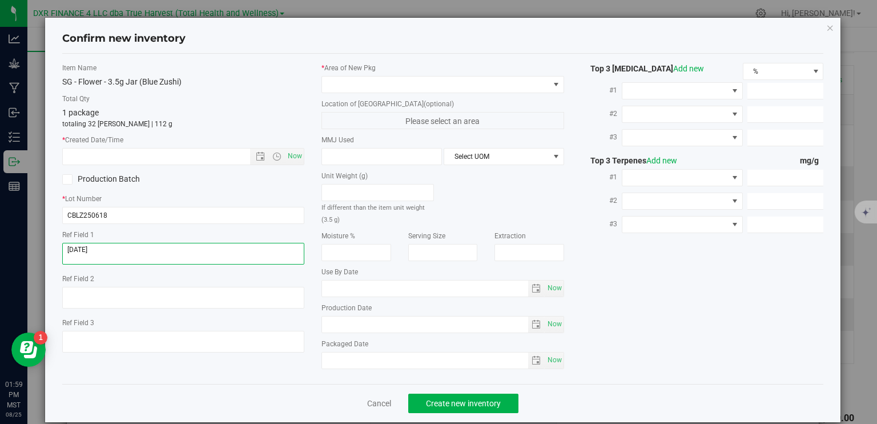
click at [137, 251] on textarea at bounding box center [183, 254] width 243 height 22
click at [159, 157] on input "text" at bounding box center [166, 157] width 207 height 16
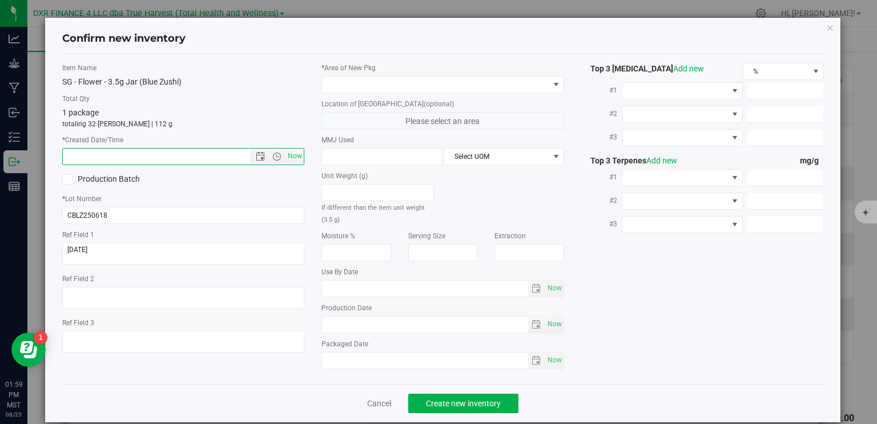
paste input "2025-06-18"
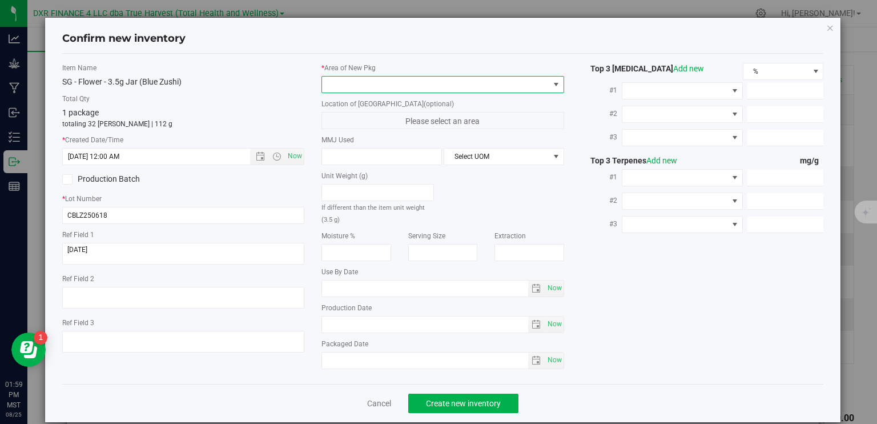
type input "6/18/2025 1:59 PM"
click at [368, 82] on span at bounding box center [435, 85] width 227 height 16
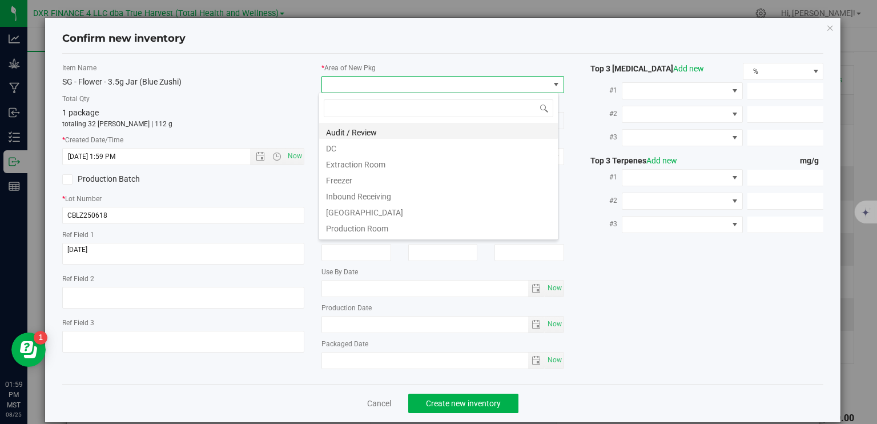
scroll to position [17, 240]
click at [359, 153] on li "DC" at bounding box center [438, 147] width 239 height 16
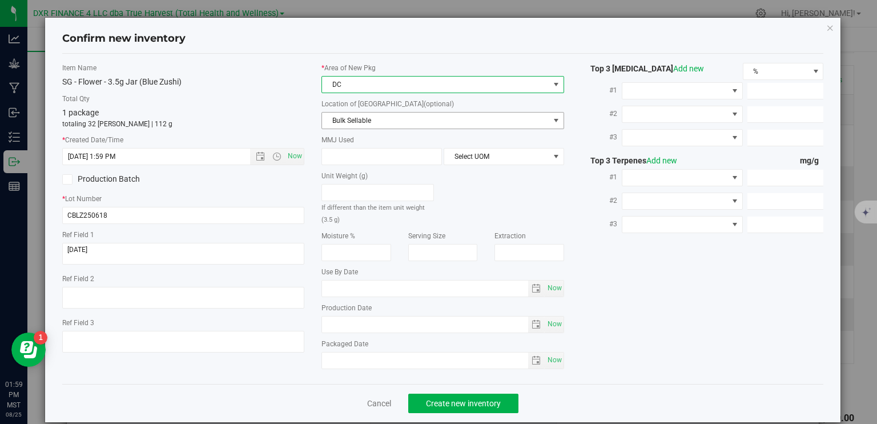
click at [402, 116] on span "Bulk Sellable" at bounding box center [435, 121] width 227 height 16
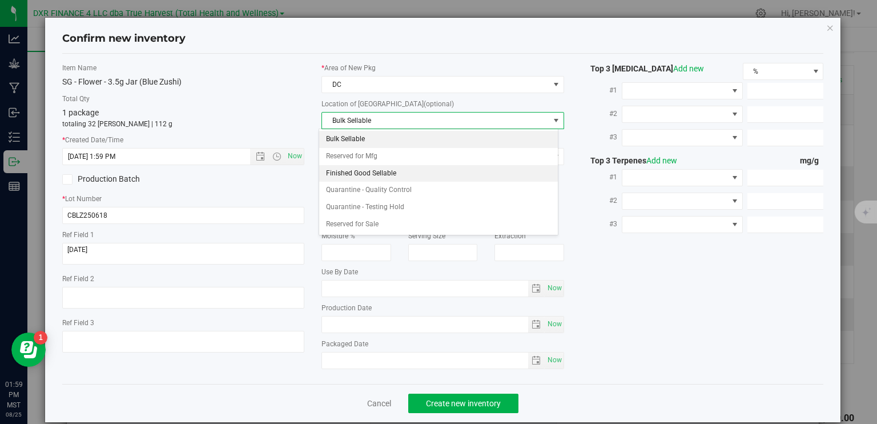
click at [411, 178] on li "Finished Good Sellable" at bounding box center [438, 173] width 239 height 17
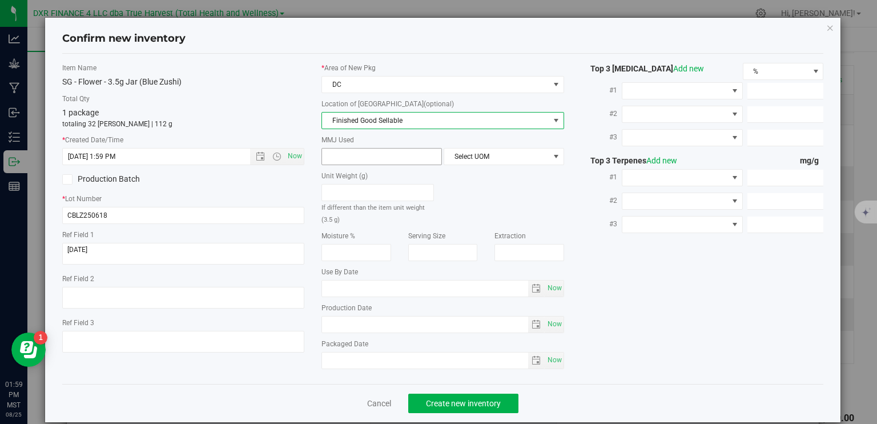
click at [386, 155] on span at bounding box center [382, 156] width 121 height 17
type input "3.5"
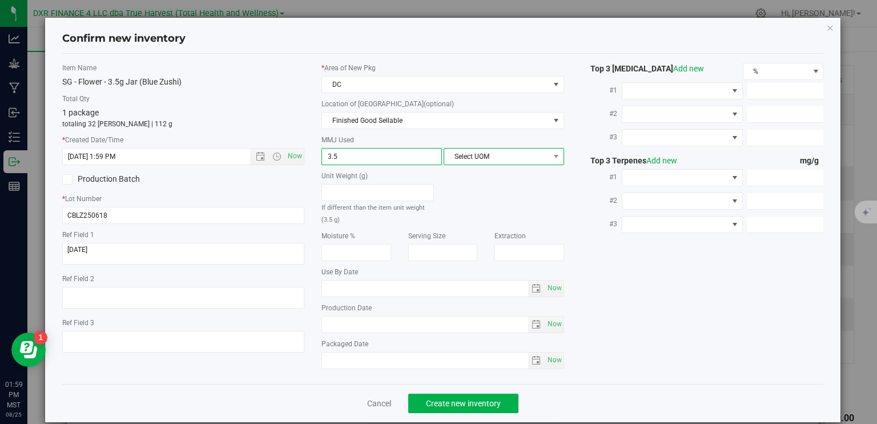
type input "3.5000"
click at [478, 151] on span "Select UOM" at bounding box center [496, 157] width 105 height 16
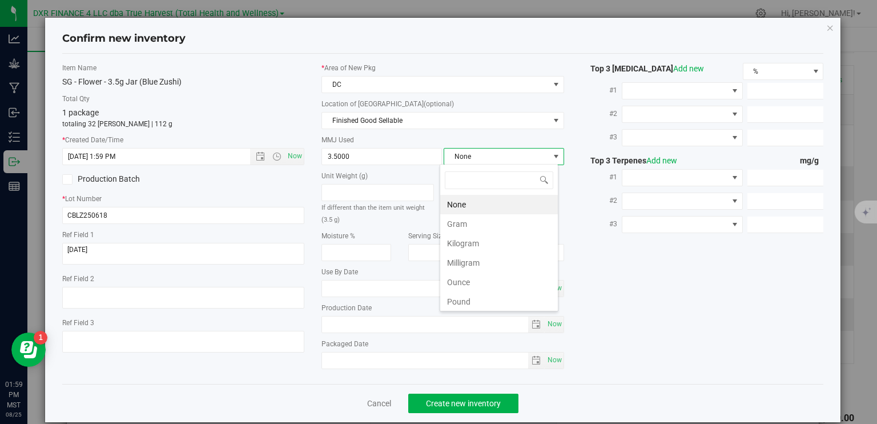
scroll to position [17, 119]
click at [468, 223] on li "Gram" at bounding box center [499, 223] width 118 height 19
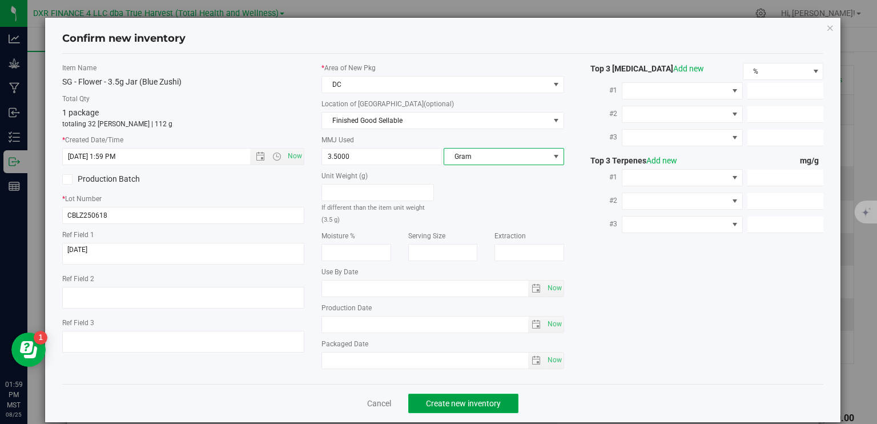
click at [496, 400] on button "Create new inventory" at bounding box center [463, 403] width 110 height 19
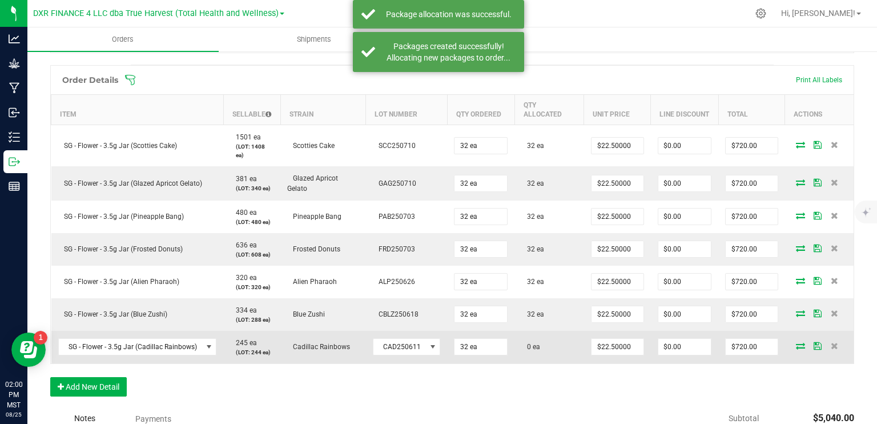
click at [796, 344] on icon at bounding box center [800, 345] width 9 height 7
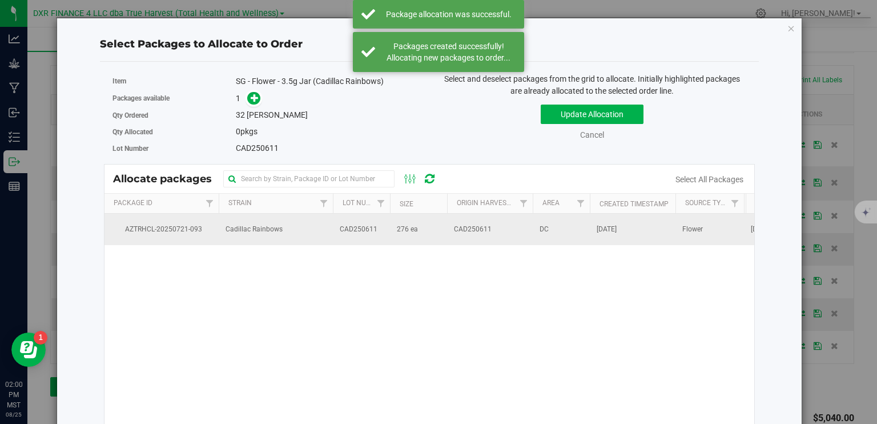
click at [421, 218] on td "276 ea" at bounding box center [418, 229] width 57 height 31
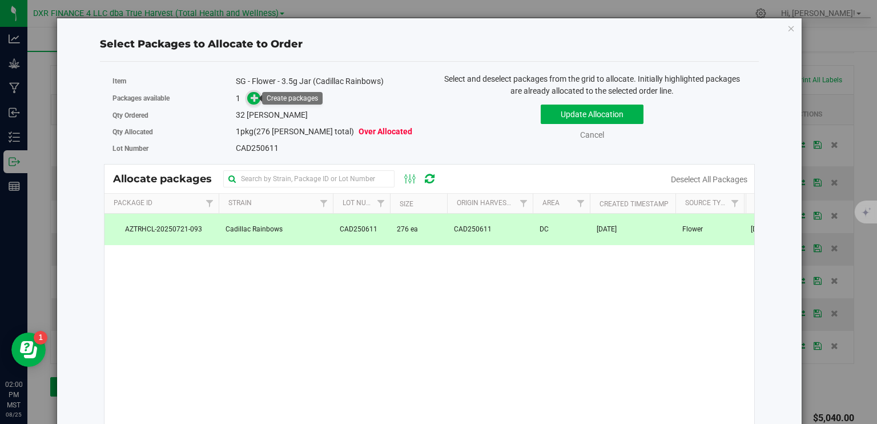
click at [247, 95] on span at bounding box center [253, 98] width 13 height 13
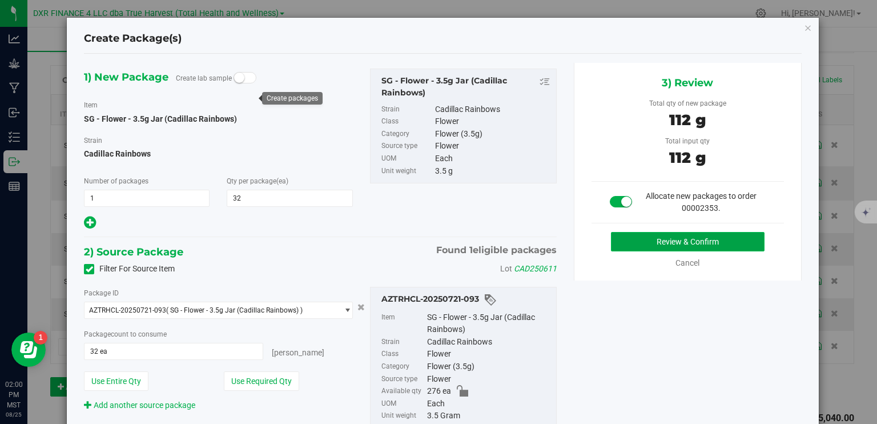
click at [695, 244] on button "Review & Confirm" at bounding box center [688, 241] width 154 height 19
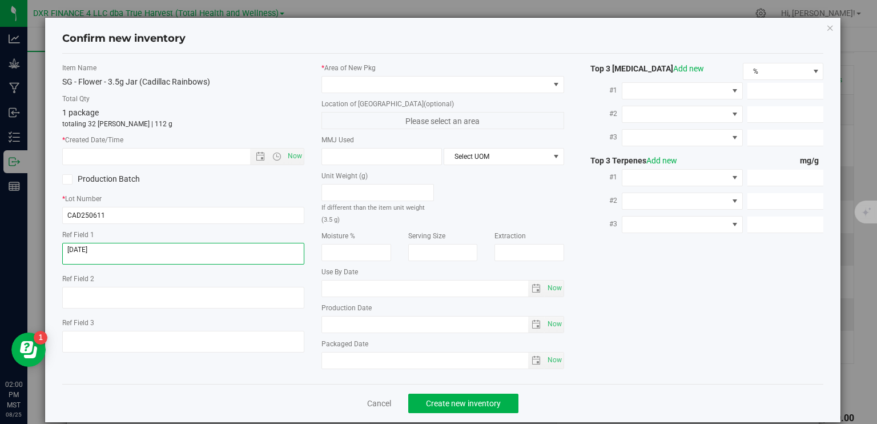
click at [135, 255] on textarea at bounding box center [183, 254] width 243 height 22
click at [145, 156] on input "text" at bounding box center [166, 157] width 207 height 16
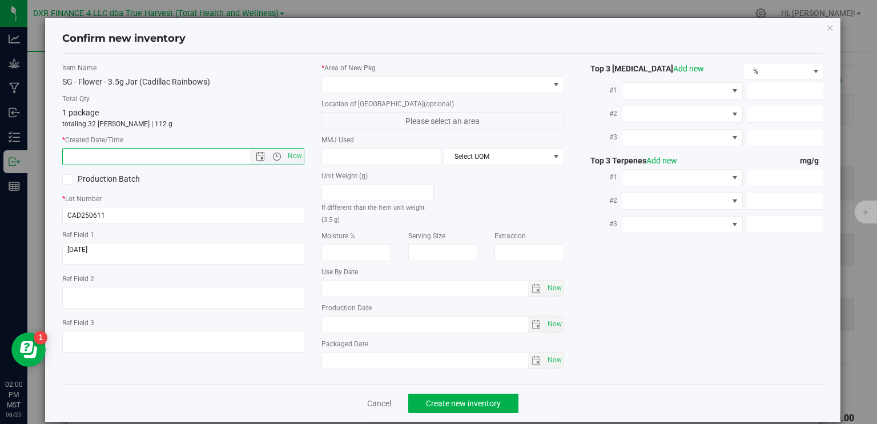
paste input "2025-06-11"
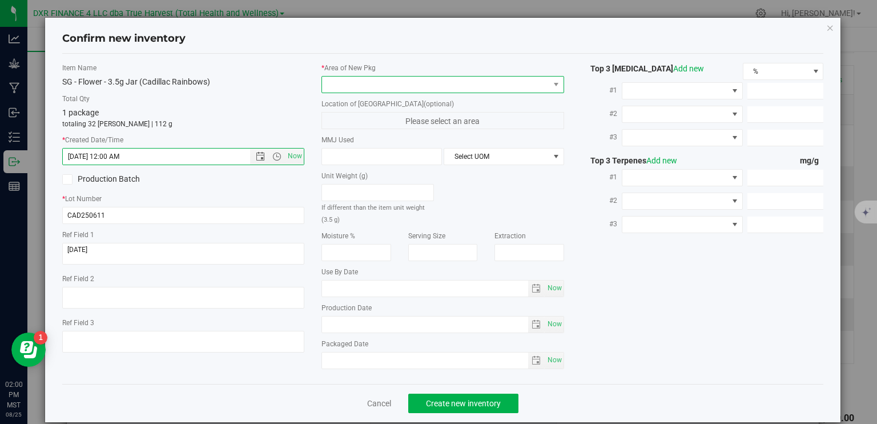
click at [334, 85] on span at bounding box center [435, 85] width 227 height 16
type input "6/11/2025 2:00 PM"
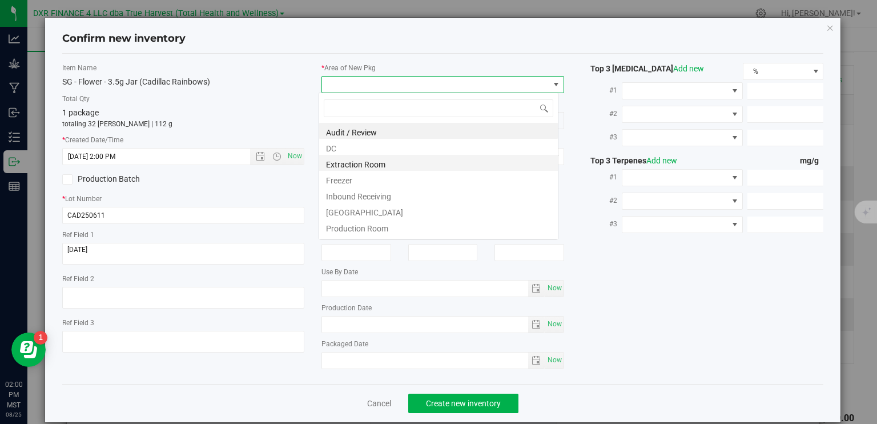
scroll to position [17, 240]
click at [376, 146] on li "DC" at bounding box center [438, 147] width 239 height 16
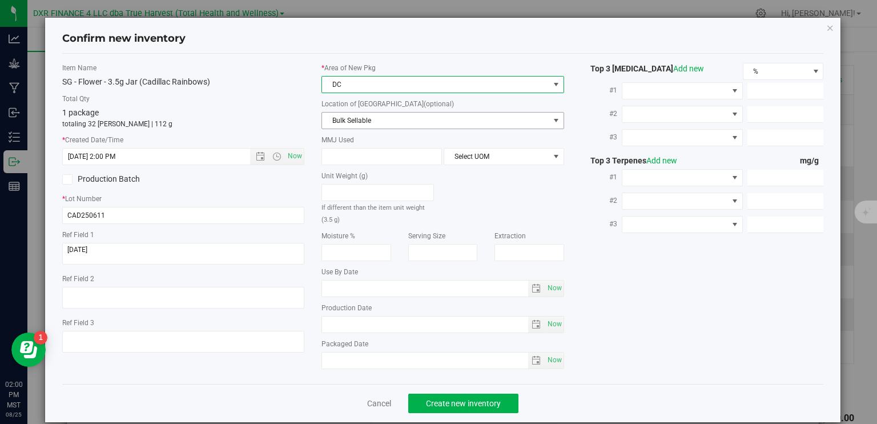
click at [380, 126] on span "Bulk Sellable" at bounding box center [435, 121] width 227 height 16
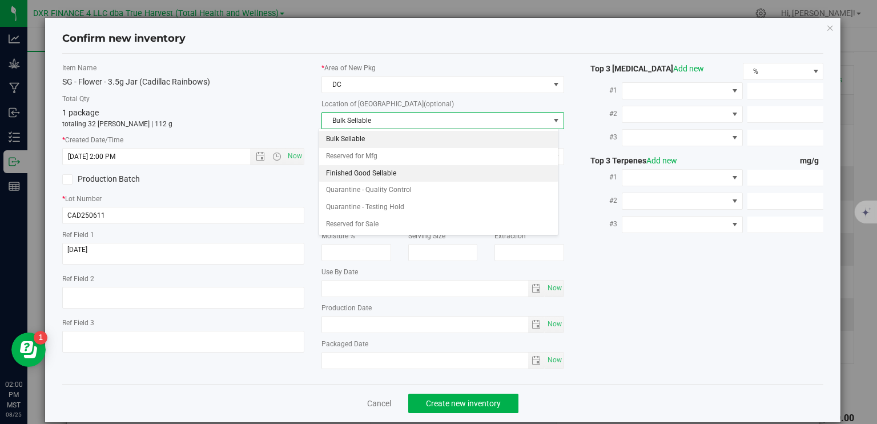
click at [371, 174] on li "Finished Good Sellable" at bounding box center [438, 173] width 239 height 17
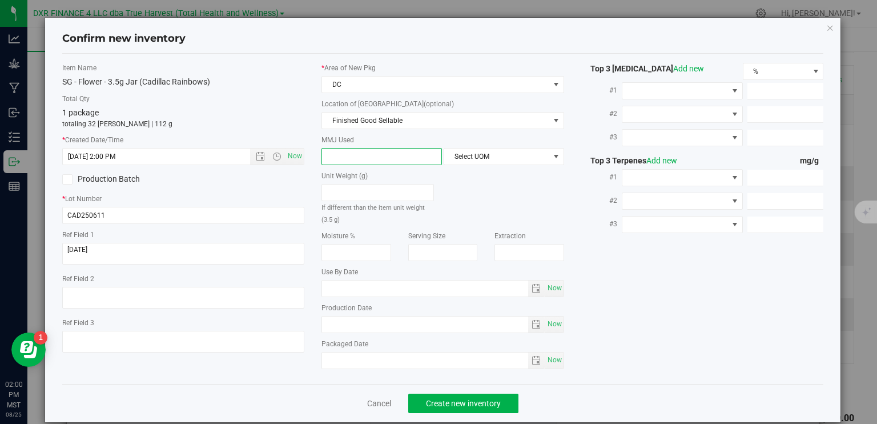
click at [369, 150] on span at bounding box center [382, 156] width 121 height 17
type input "3.5"
type input "3.5000"
click at [451, 154] on span "Select UOM" at bounding box center [496, 157] width 105 height 16
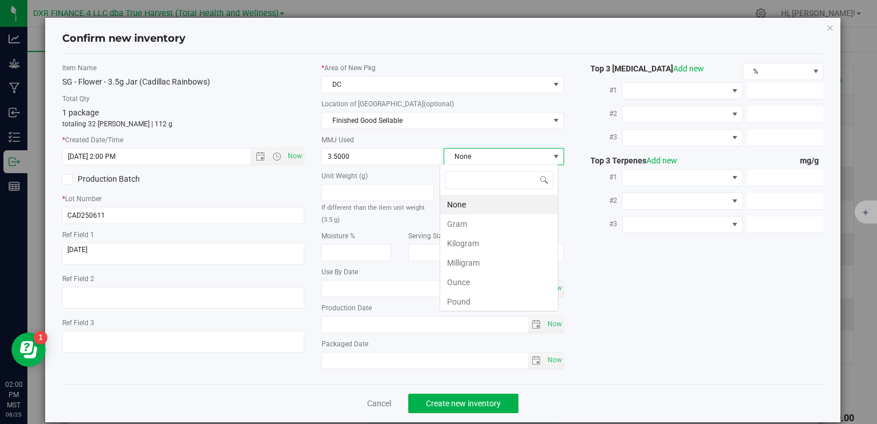
scroll to position [17, 119]
click at [471, 221] on li "Gram" at bounding box center [499, 223] width 118 height 19
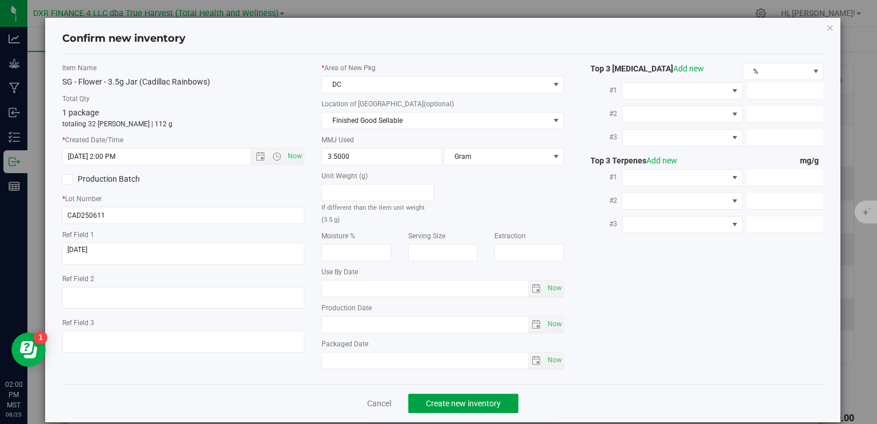
click at [495, 399] on span "Create new inventory" at bounding box center [463, 403] width 75 height 9
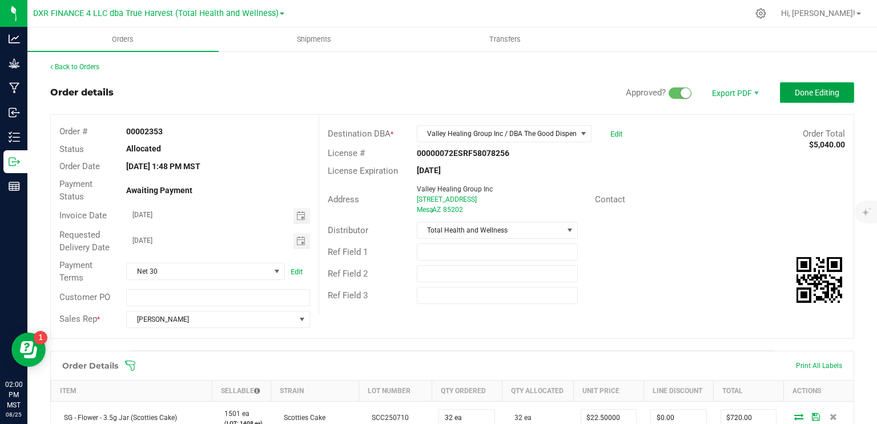
click at [820, 95] on span "Done Editing" at bounding box center [817, 92] width 45 height 9
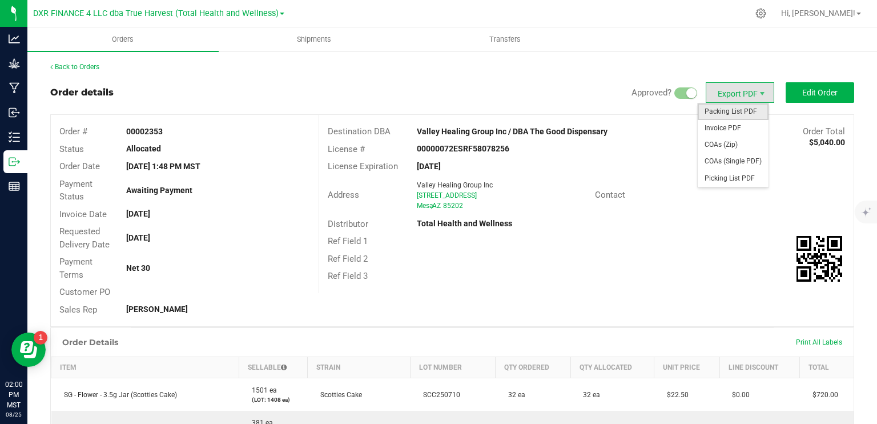
click at [727, 109] on span "Packing List PDF" at bounding box center [733, 111] width 71 height 17
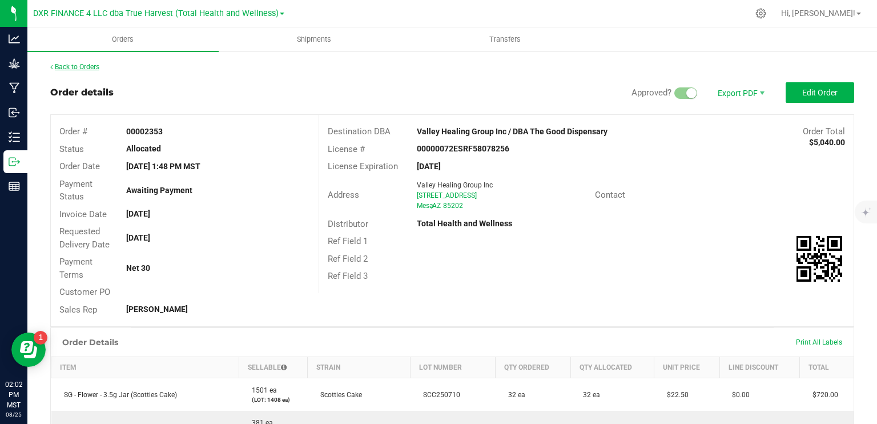
click at [85, 63] on link "Back to Orders" at bounding box center [74, 67] width 49 height 8
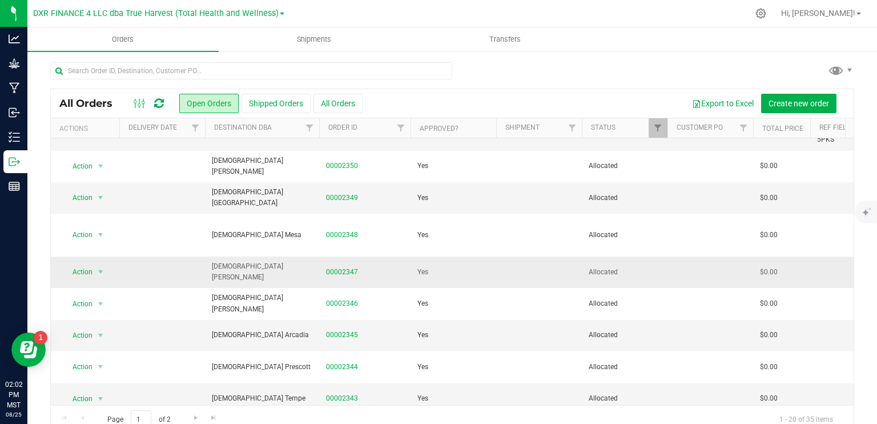
scroll to position [171, 0]
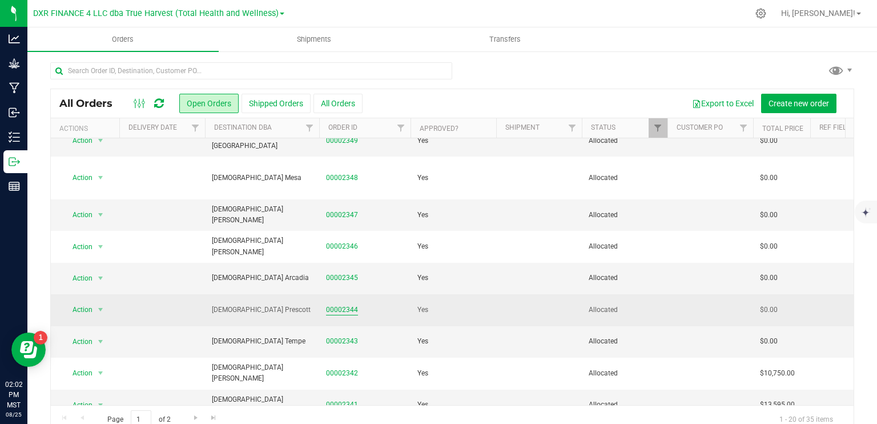
click at [338, 304] on link "00002344" at bounding box center [342, 309] width 32 height 11
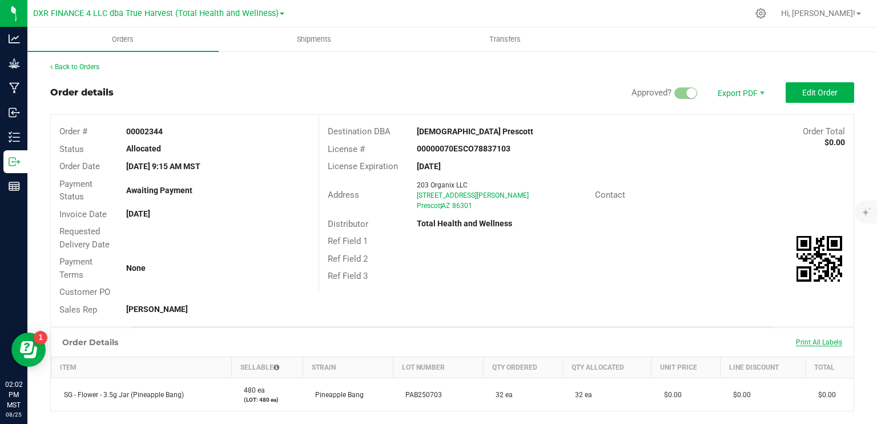
click at [815, 340] on span "Print All Labels" at bounding box center [819, 342] width 46 height 8
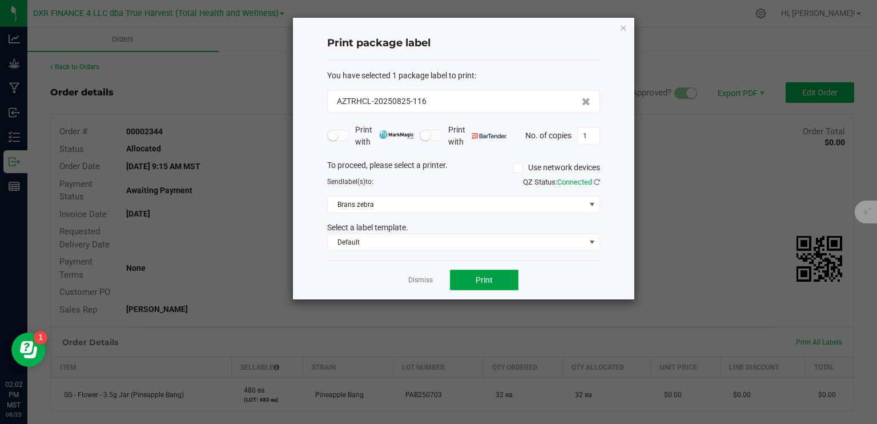
click at [510, 280] on button "Print" at bounding box center [484, 280] width 69 height 21
click at [420, 282] on link "Dismiss" at bounding box center [420, 280] width 25 height 10
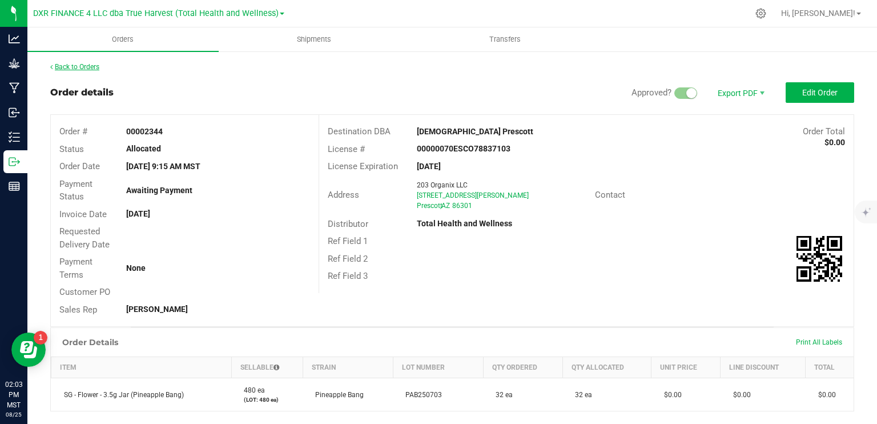
click at [95, 67] on link "Back to Orders" at bounding box center [74, 67] width 49 height 8
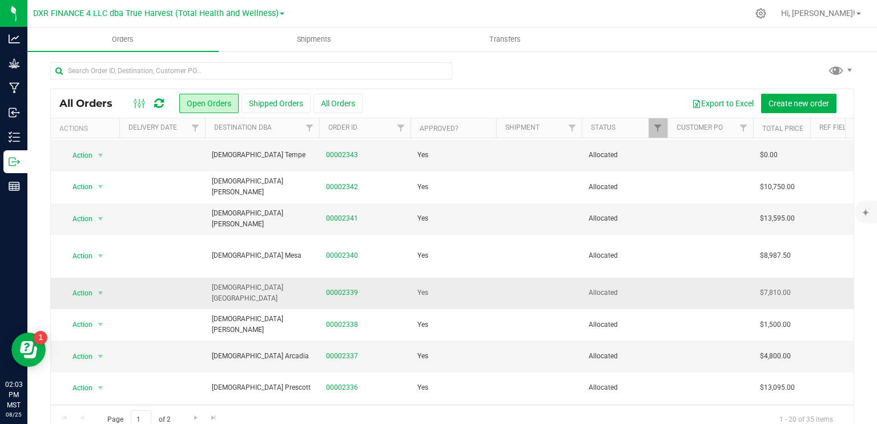
scroll to position [371, 0]
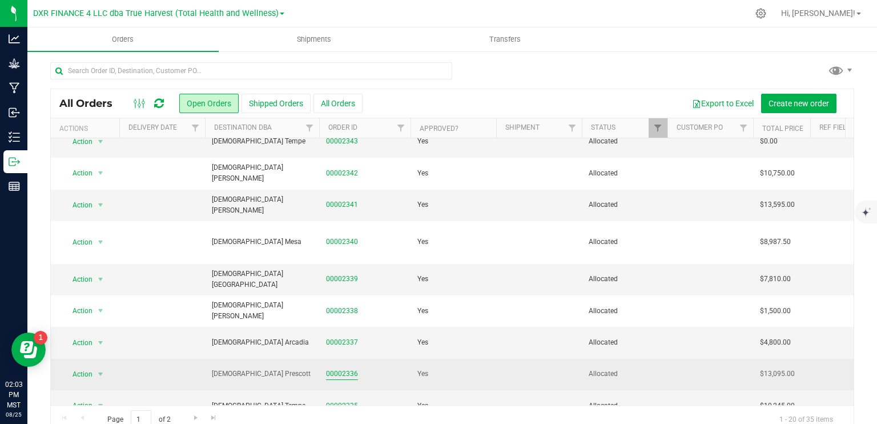
click at [350, 368] on link "00002336" at bounding box center [342, 373] width 32 height 11
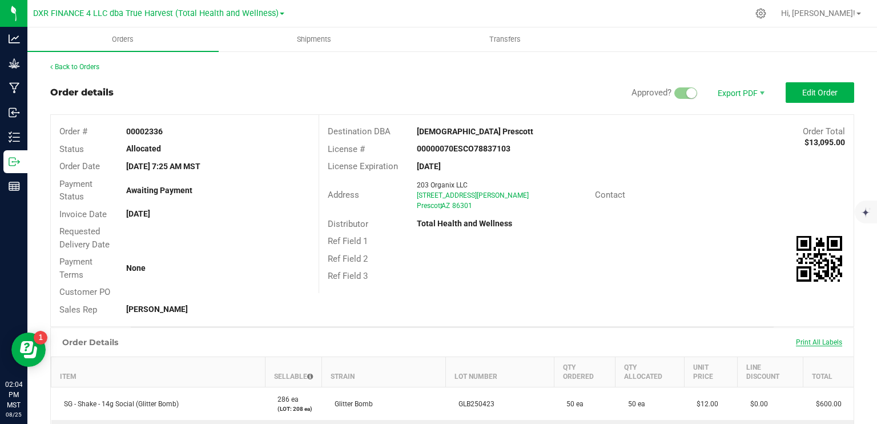
click at [819, 341] on span "Print All Labels" at bounding box center [819, 342] width 46 height 8
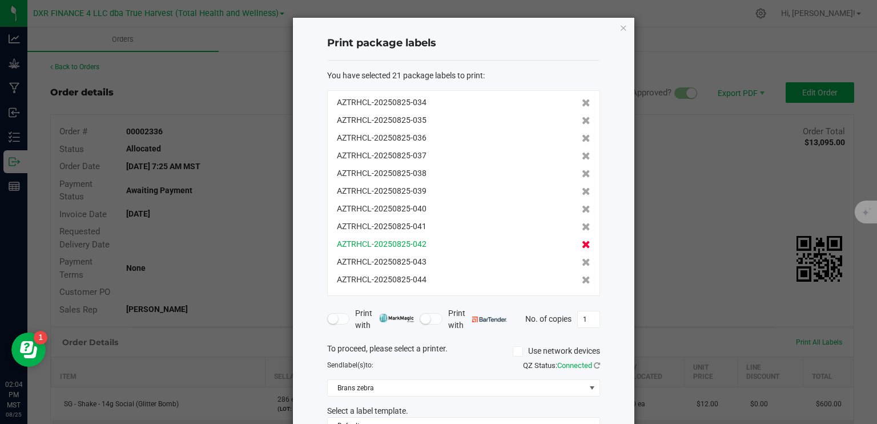
scroll to position [75, 0]
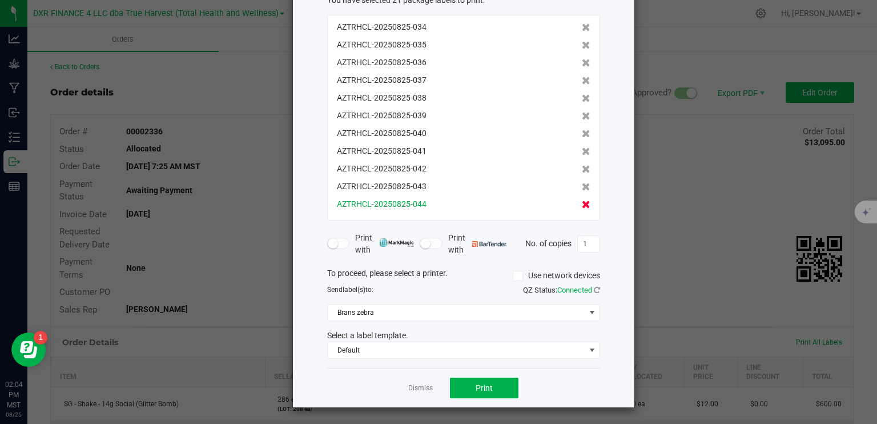
click at [582, 204] on icon at bounding box center [586, 205] width 9 height 8
click at [582, 204] on icon at bounding box center [586, 204] width 9 height 8
click at [582, 204] on icon at bounding box center [586, 205] width 9 height 8
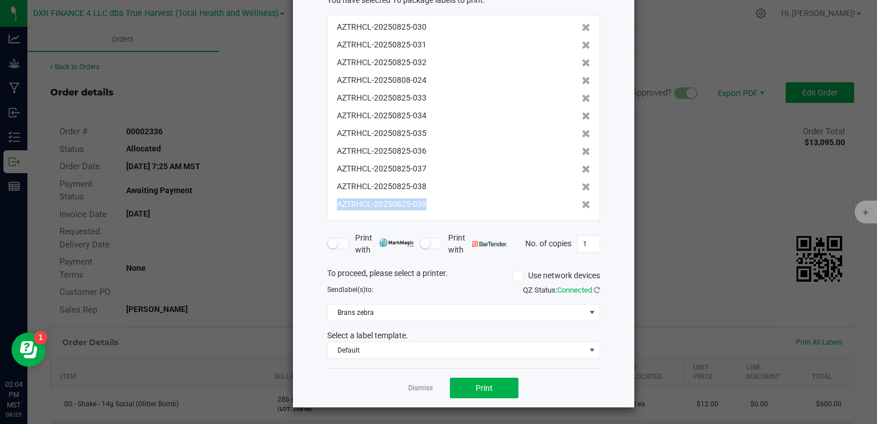
click at [582, 204] on icon at bounding box center [586, 205] width 9 height 8
click at [498, 383] on button "Print" at bounding box center [484, 388] width 69 height 21
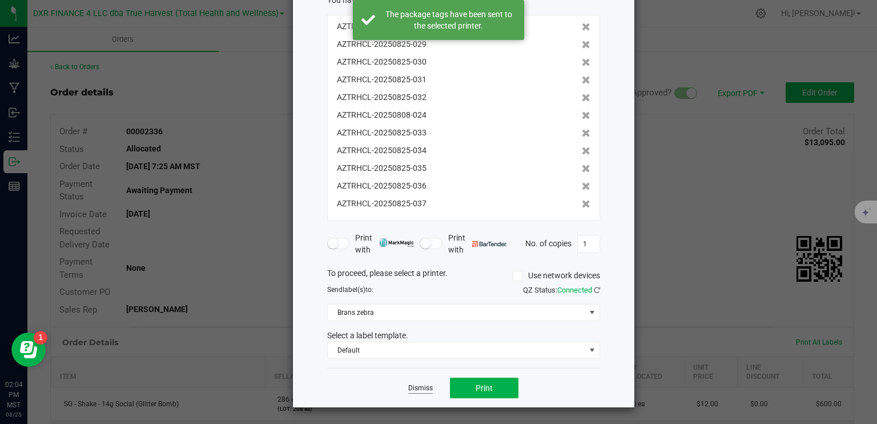
click at [412, 386] on link "Dismiss" at bounding box center [420, 388] width 25 height 10
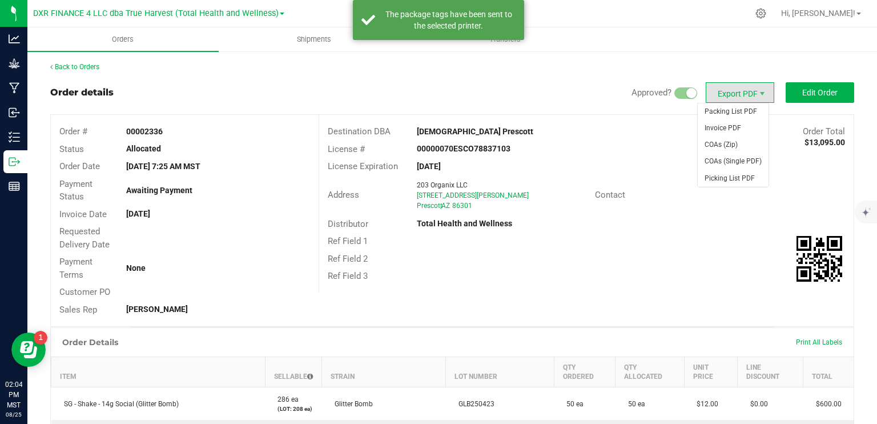
click at [731, 98] on span "Export PDF" at bounding box center [740, 92] width 69 height 21
click at [735, 109] on span "Packing List PDF" at bounding box center [733, 111] width 71 height 17
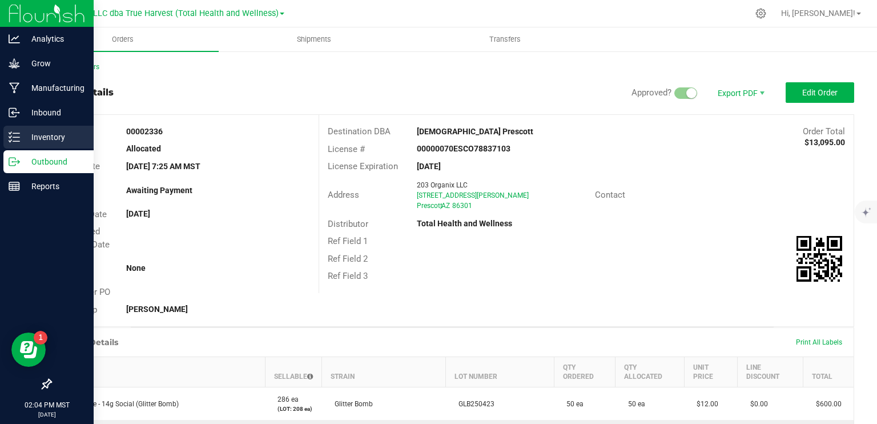
click at [48, 134] on p "Inventory" at bounding box center [54, 137] width 69 height 14
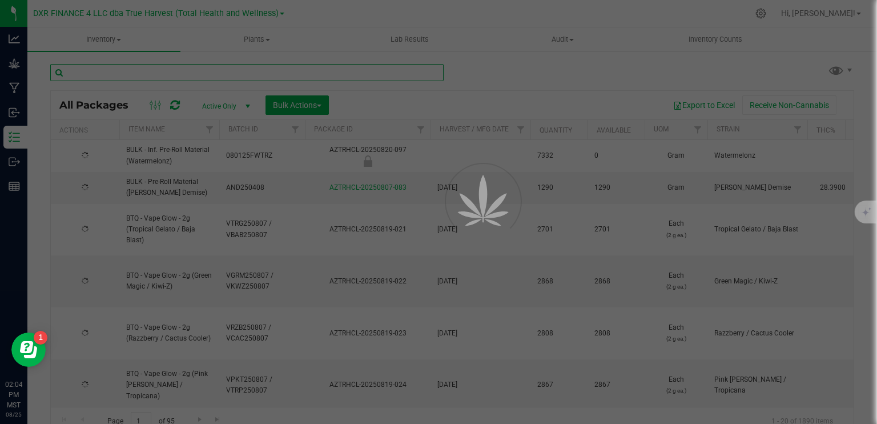
click at [254, 75] on input "text" at bounding box center [247, 72] width 394 height 17
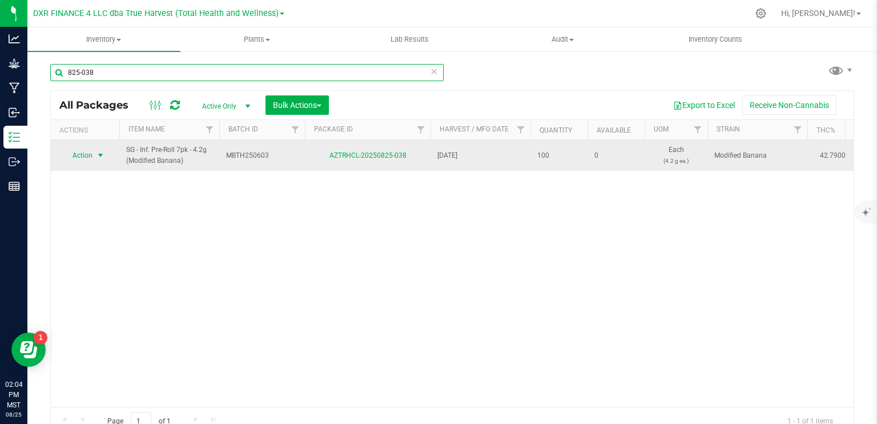
type input "825-038"
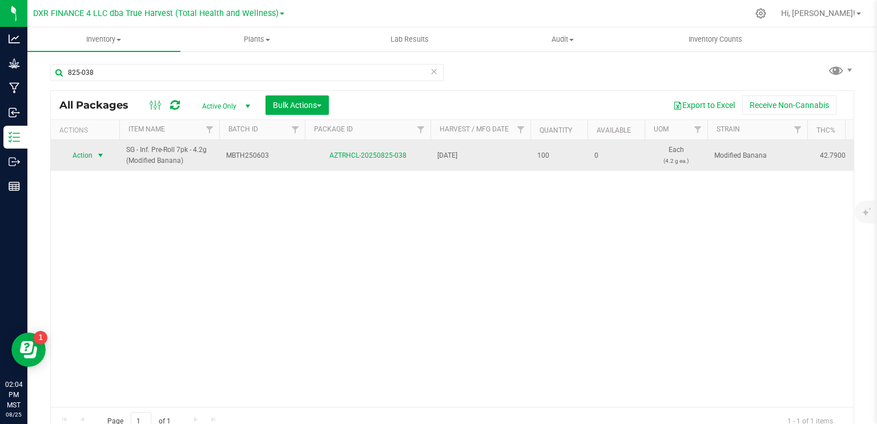
click at [105, 156] on span "select" at bounding box center [100, 155] width 9 height 9
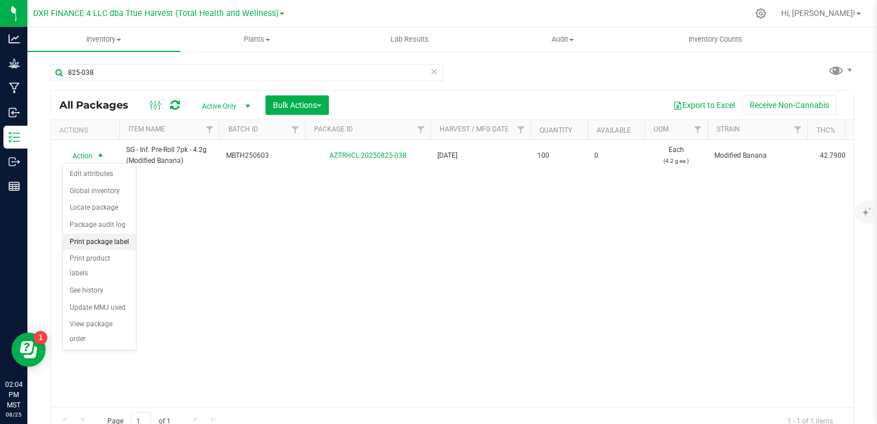
click at [101, 242] on li "Print package label" at bounding box center [99, 242] width 73 height 17
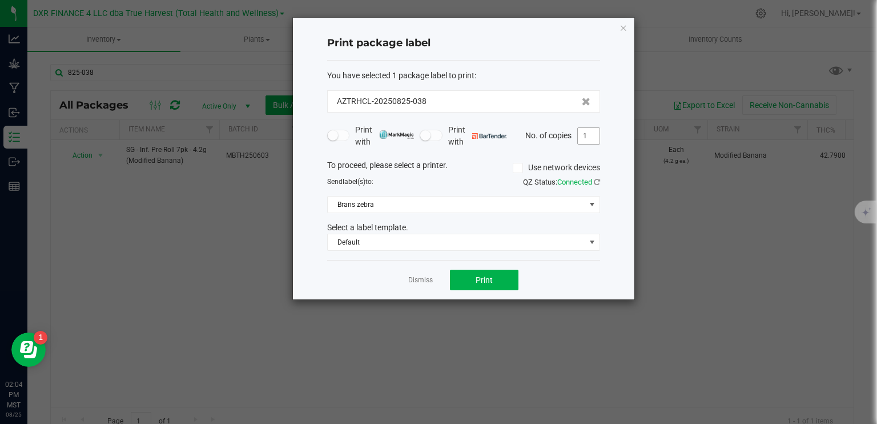
click at [586, 139] on input "1" at bounding box center [589, 136] width 22 height 16
type input "10"
click at [506, 281] on button "Print" at bounding box center [484, 280] width 69 height 21
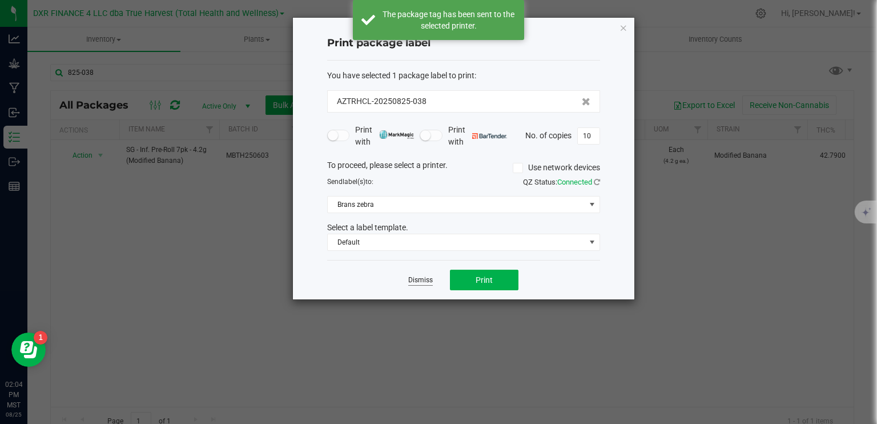
click at [416, 278] on link "Dismiss" at bounding box center [420, 280] width 25 height 10
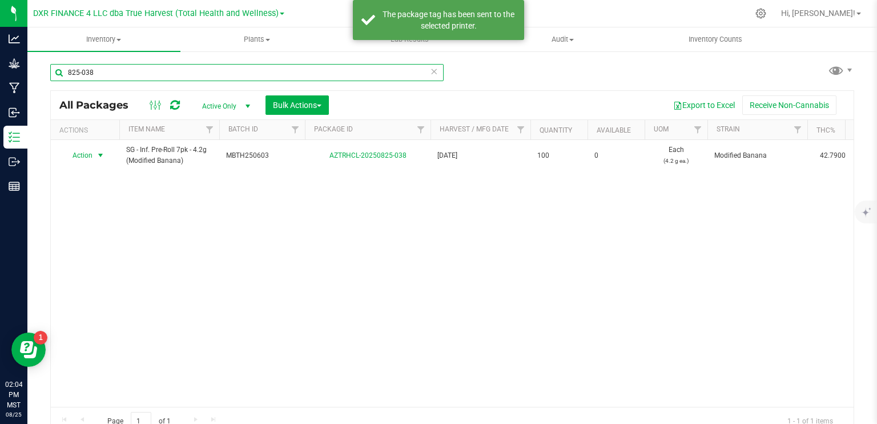
click at [195, 75] on input "825-038" at bounding box center [247, 72] width 394 height 17
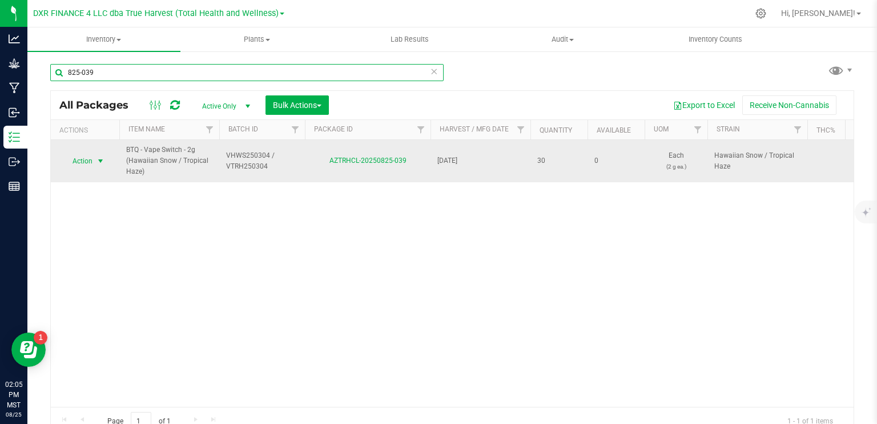
type input "825-039"
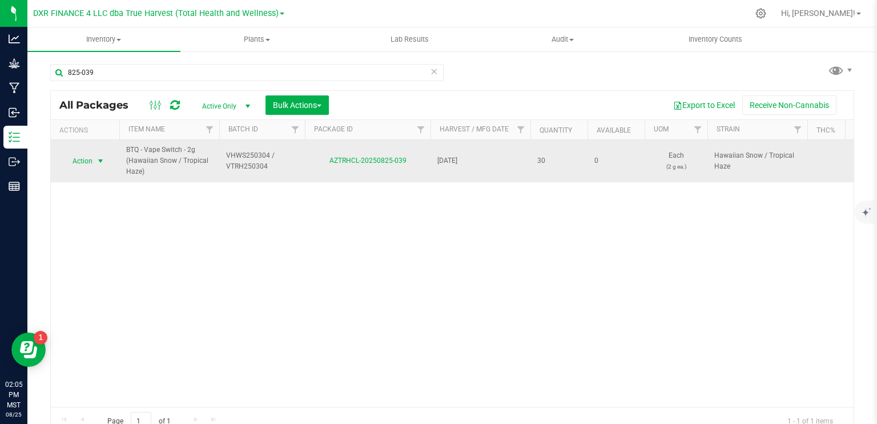
click at [105, 159] on span "select" at bounding box center [100, 161] width 9 height 9
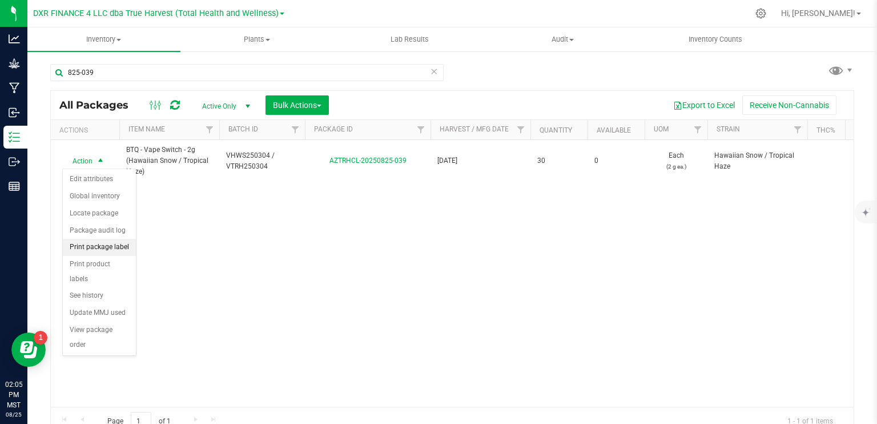
click at [105, 247] on li "Print package label" at bounding box center [99, 247] width 73 height 17
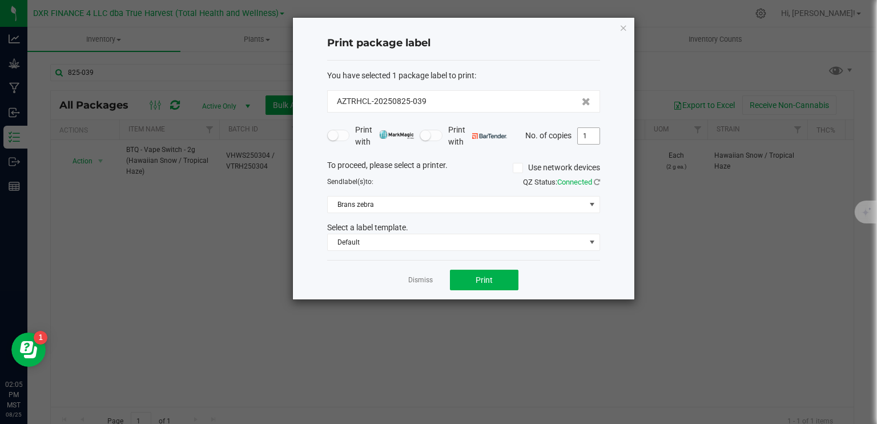
click at [586, 137] on input "1" at bounding box center [589, 136] width 22 height 16
type input "3"
click at [491, 278] on span "Print" at bounding box center [484, 279] width 17 height 9
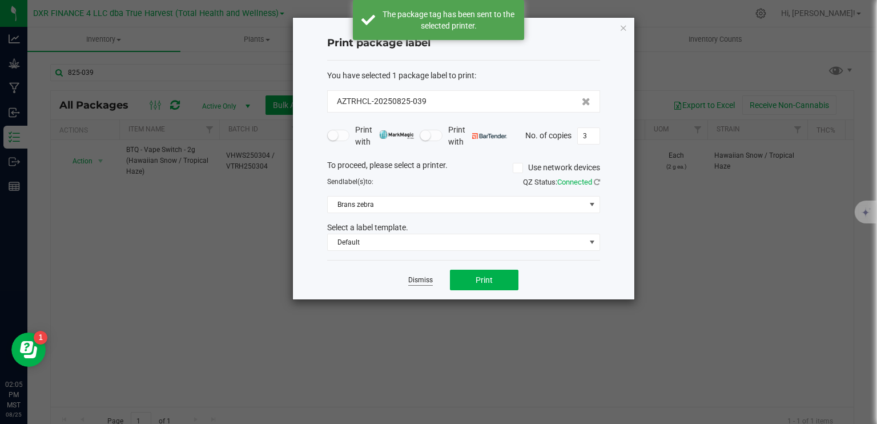
click at [421, 280] on link "Dismiss" at bounding box center [420, 280] width 25 height 10
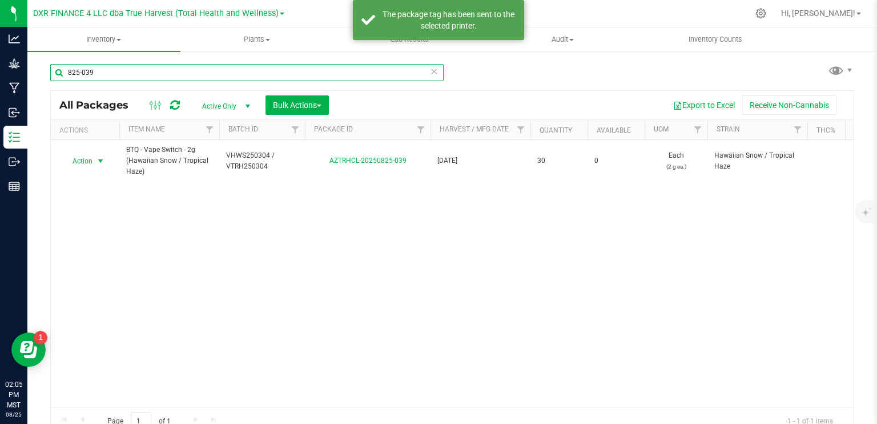
click at [194, 77] on input "825-039" at bounding box center [247, 72] width 394 height 17
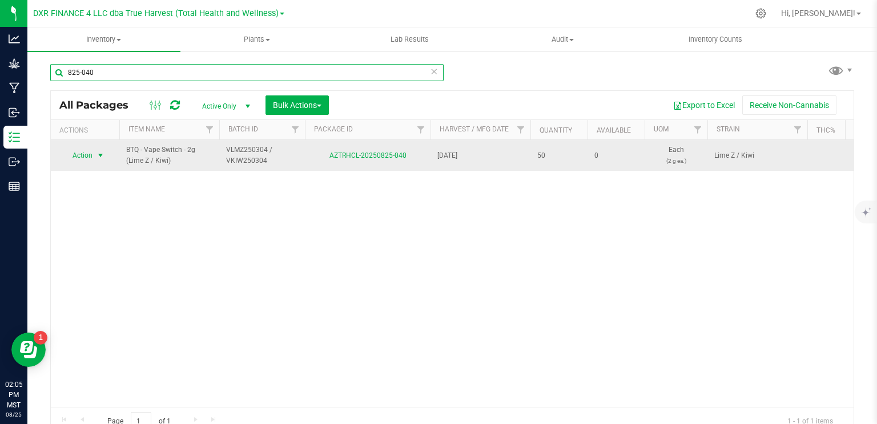
type input "825-040"
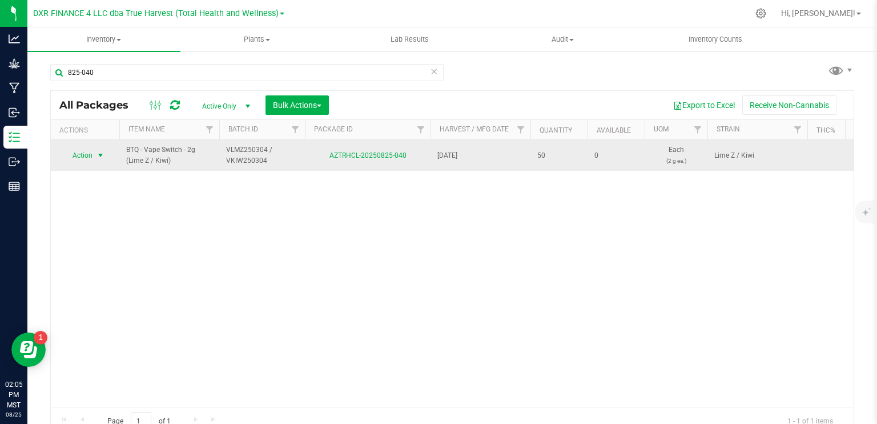
click at [102, 154] on span "select" at bounding box center [100, 155] width 9 height 9
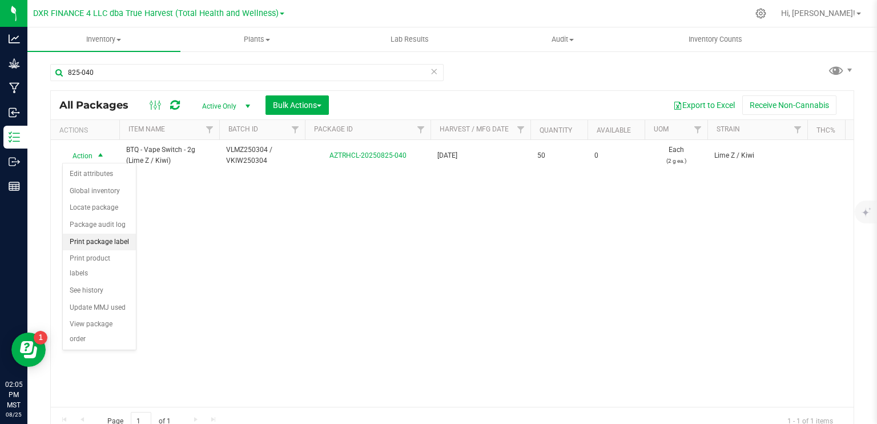
click at [115, 242] on li "Print package label" at bounding box center [99, 242] width 73 height 17
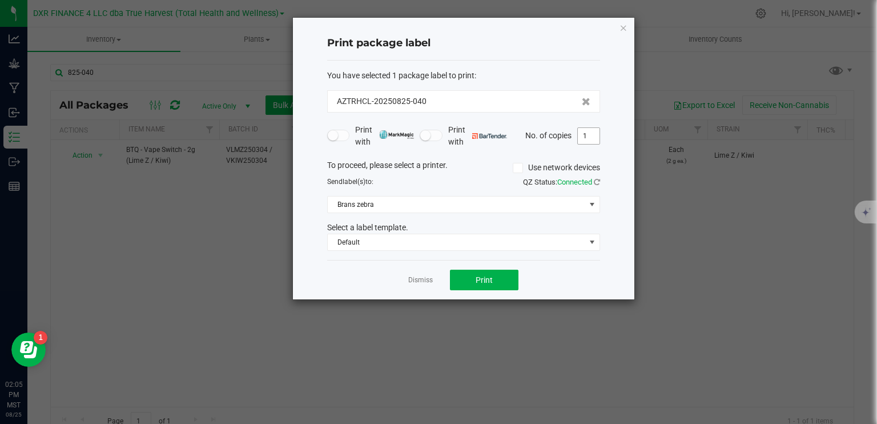
click at [583, 139] on input "1" at bounding box center [589, 136] width 22 height 16
type input "5"
click at [492, 287] on button "Print" at bounding box center [484, 280] width 69 height 21
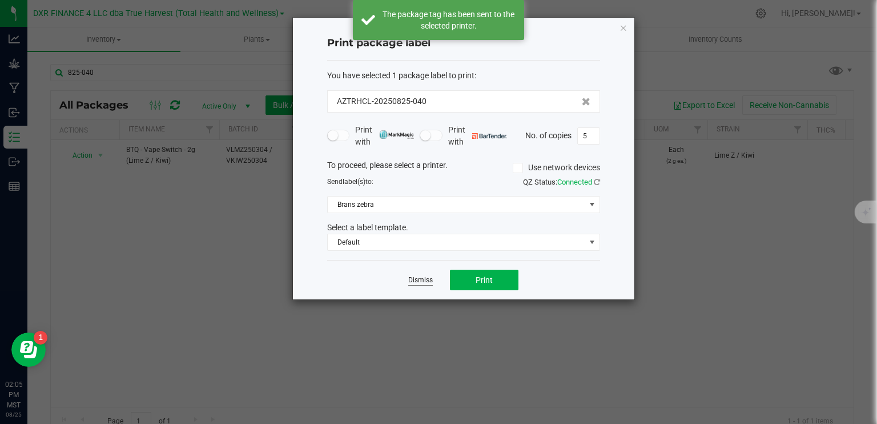
click at [409, 281] on link "Dismiss" at bounding box center [420, 280] width 25 height 10
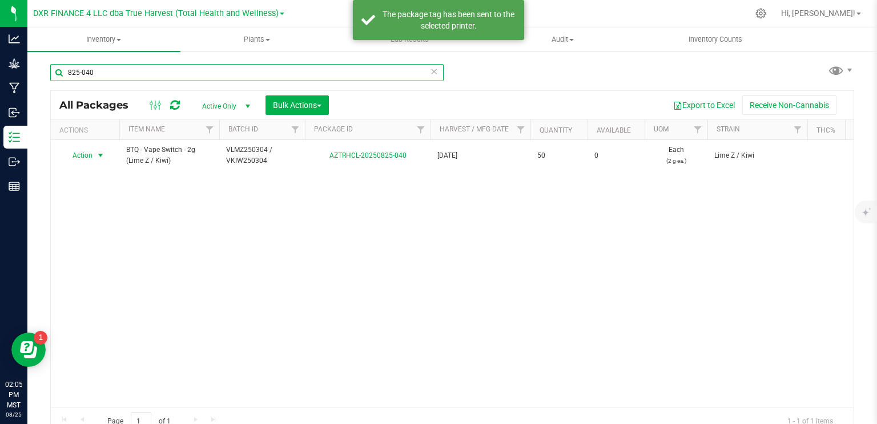
click at [158, 73] on input "825-040" at bounding box center [247, 72] width 394 height 17
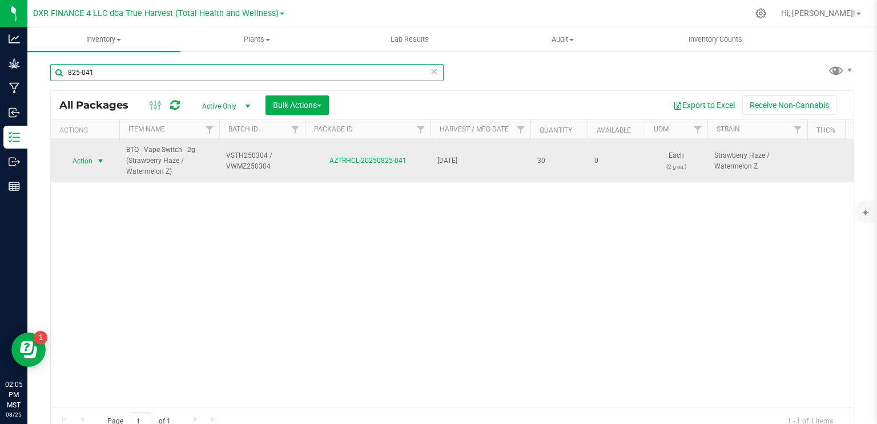
type input "825-041"
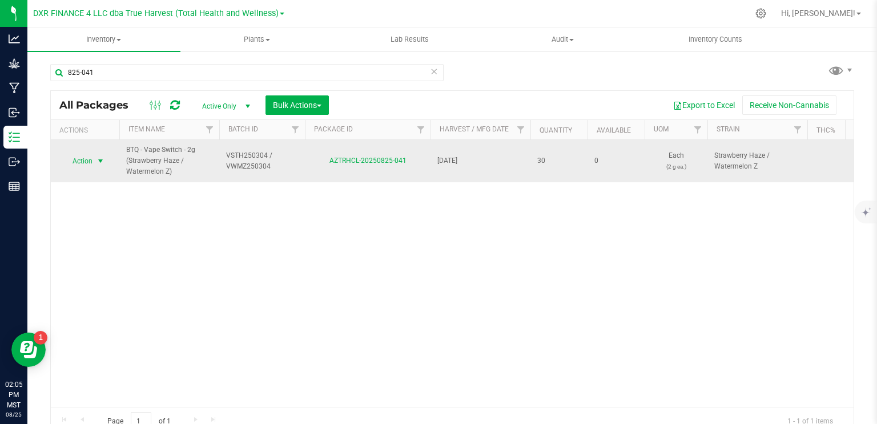
click at [103, 160] on span "select" at bounding box center [100, 161] width 9 height 9
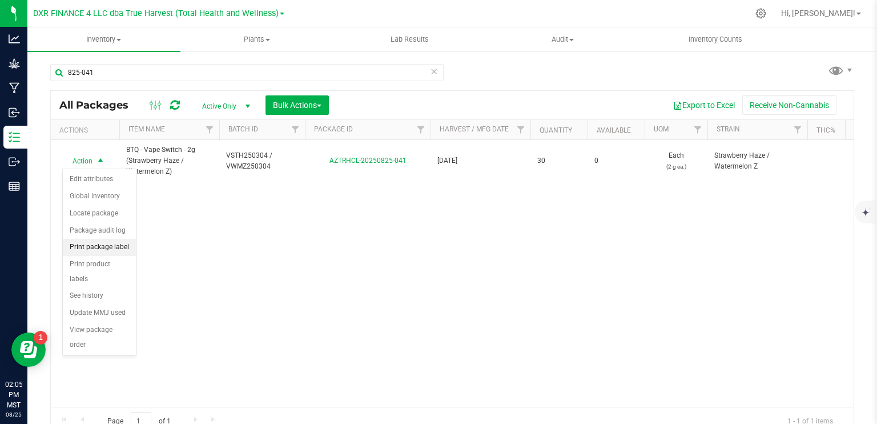
click at [110, 246] on li "Print package label" at bounding box center [99, 247] width 73 height 17
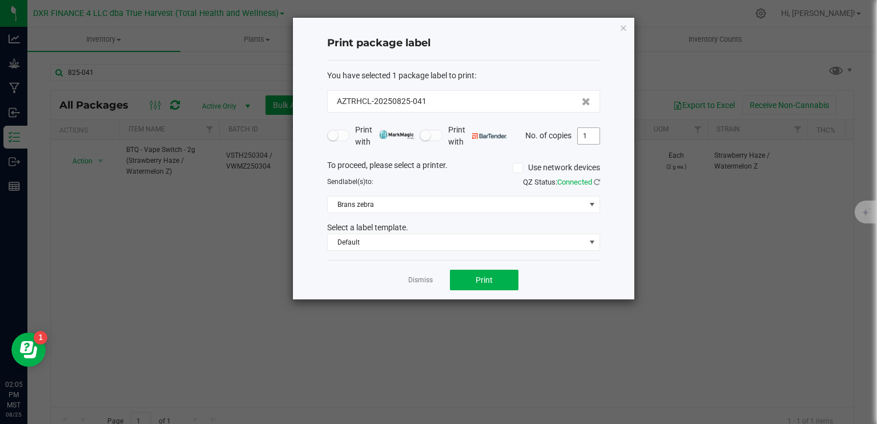
click at [586, 138] on input "1" at bounding box center [589, 136] width 22 height 16
drag, startPoint x: 586, startPoint y: 137, endPoint x: 590, endPoint y: 146, distance: 9.7
click at [578, 131] on span "1" at bounding box center [589, 135] width 23 height 17
type input "1"
type input "3"
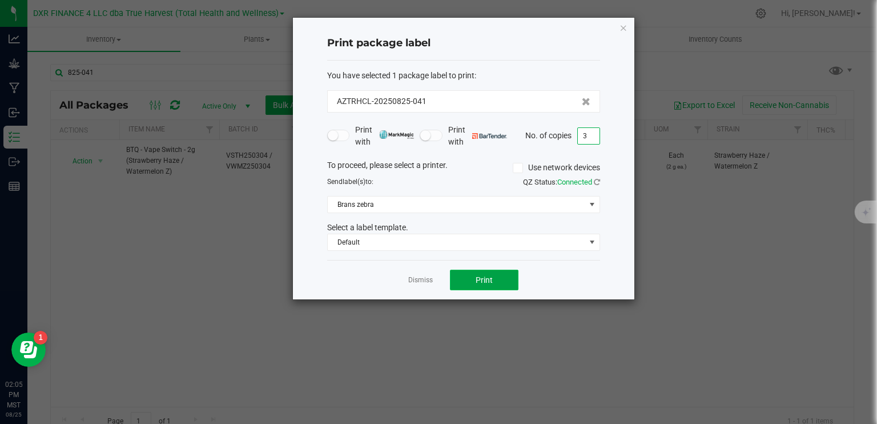
click at [484, 282] on span "Print" at bounding box center [484, 279] width 17 height 9
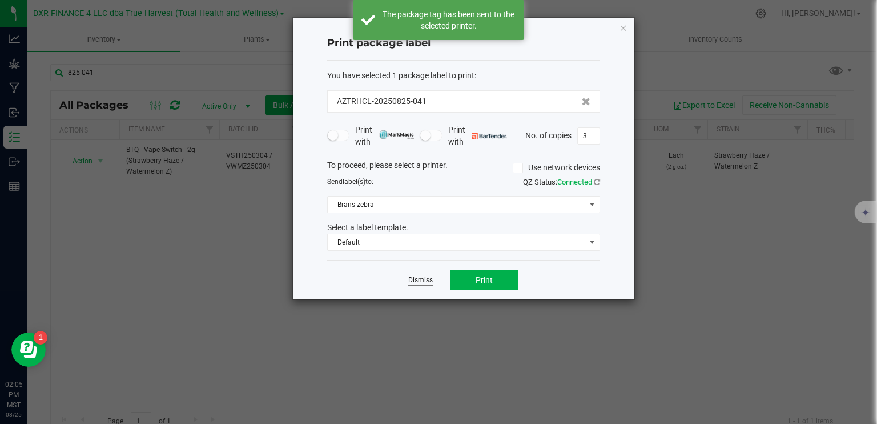
click at [431, 282] on link "Dismiss" at bounding box center [420, 280] width 25 height 10
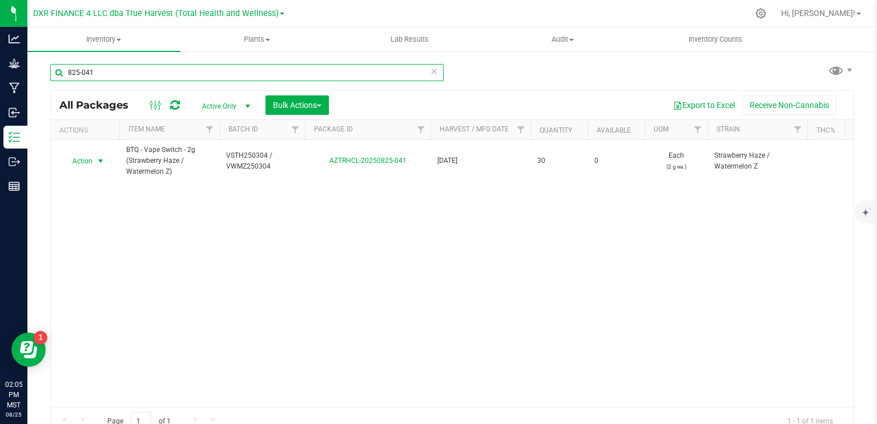
click at [161, 77] on input "825-041" at bounding box center [247, 72] width 394 height 17
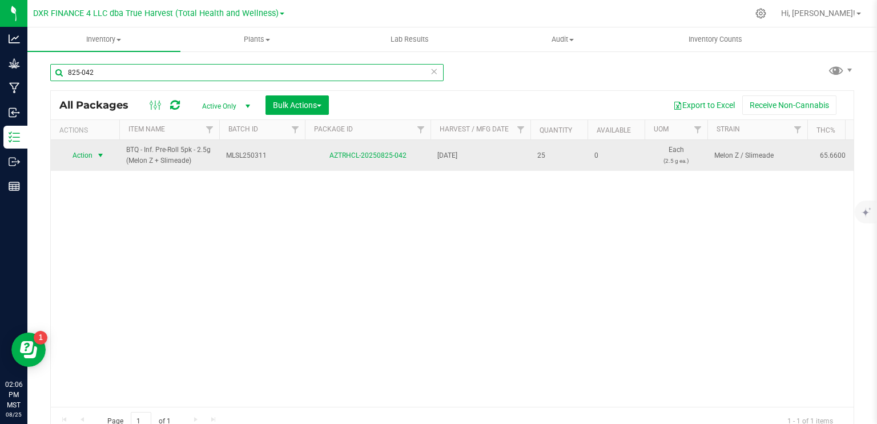
type input "825-042"
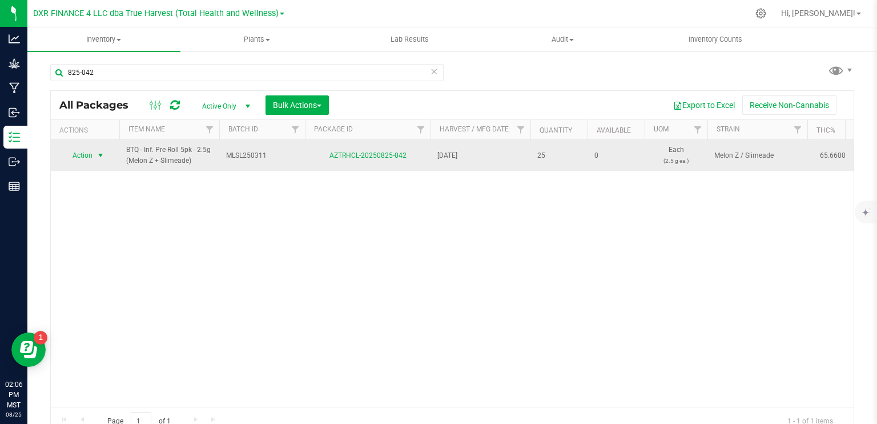
click at [94, 153] on span "select" at bounding box center [101, 155] width 14 height 16
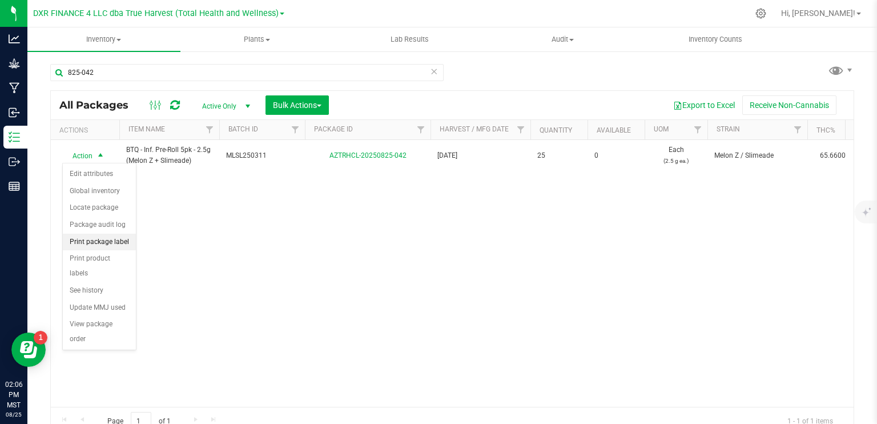
click at [114, 238] on li "Print package label" at bounding box center [99, 242] width 73 height 17
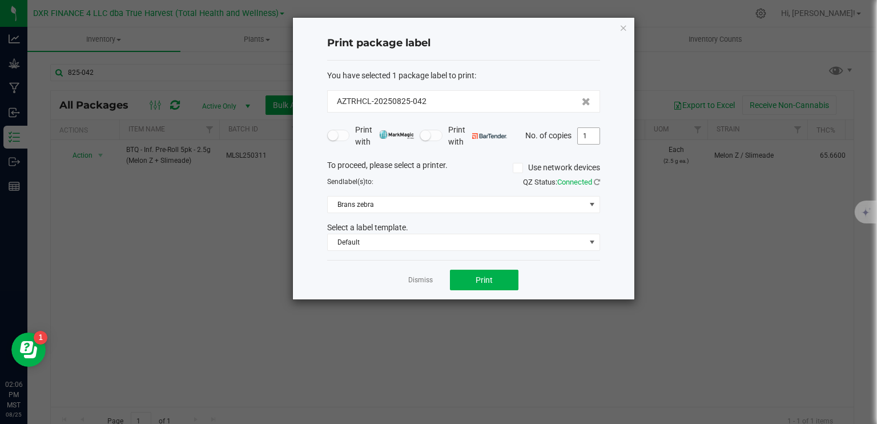
click at [598, 141] on input "1" at bounding box center [589, 136] width 22 height 16
type input "3"
click at [484, 275] on span "Print" at bounding box center [484, 279] width 17 height 9
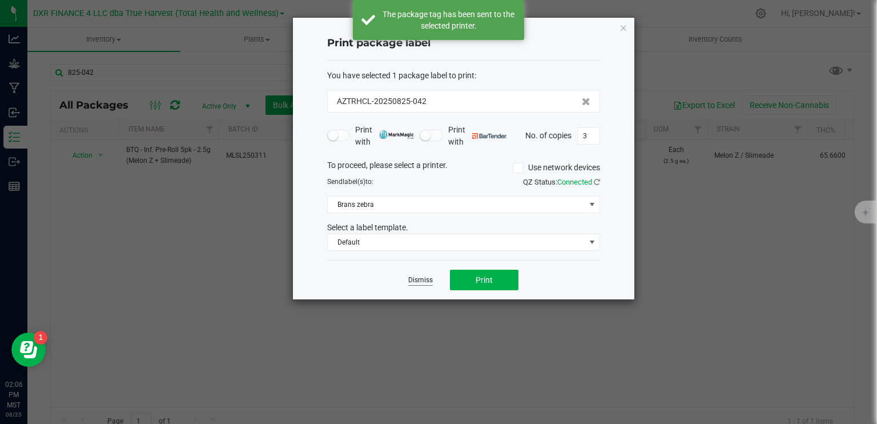
click at [419, 282] on link "Dismiss" at bounding box center [420, 280] width 25 height 10
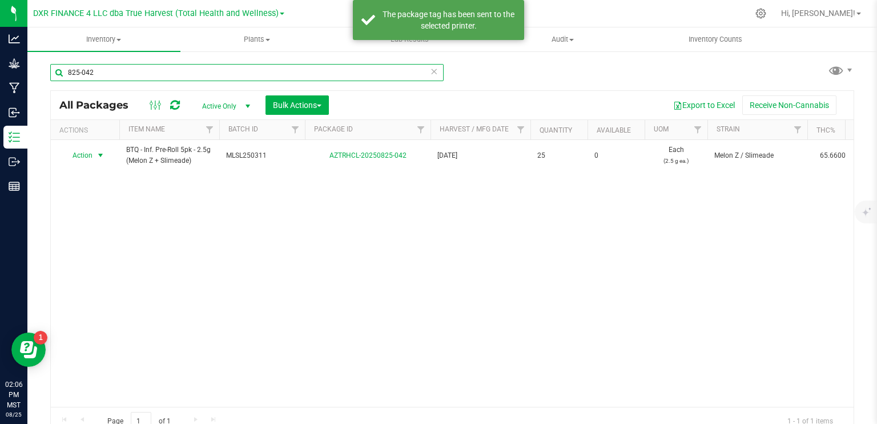
click at [109, 74] on input "825-042" at bounding box center [247, 72] width 394 height 17
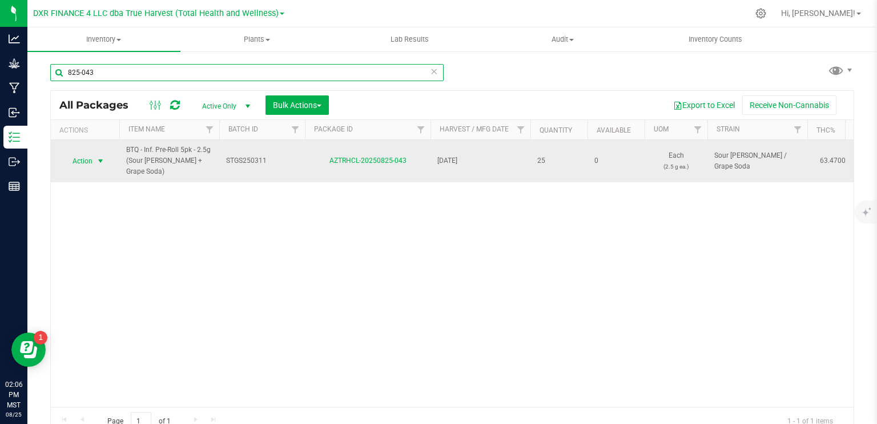
type input "825-043"
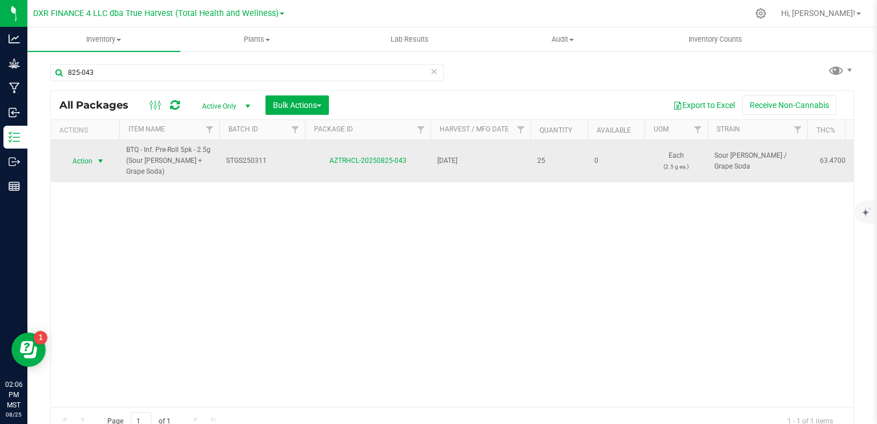
click at [101, 158] on span "select" at bounding box center [100, 161] width 9 height 9
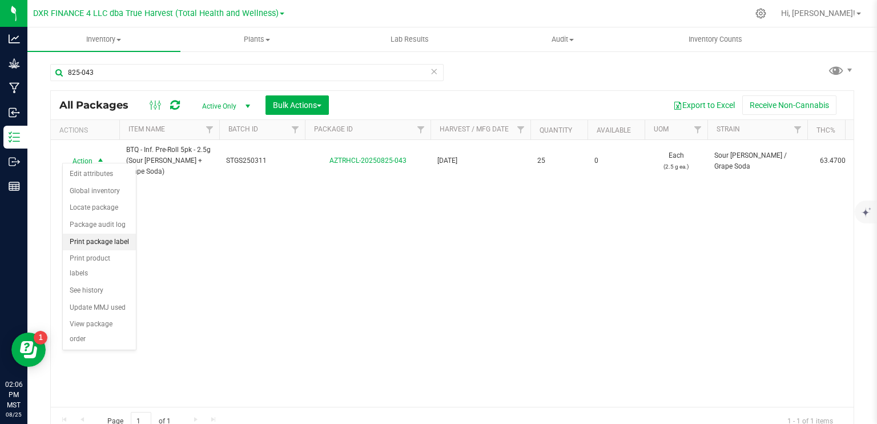
click at [113, 241] on li "Print package label" at bounding box center [99, 242] width 73 height 17
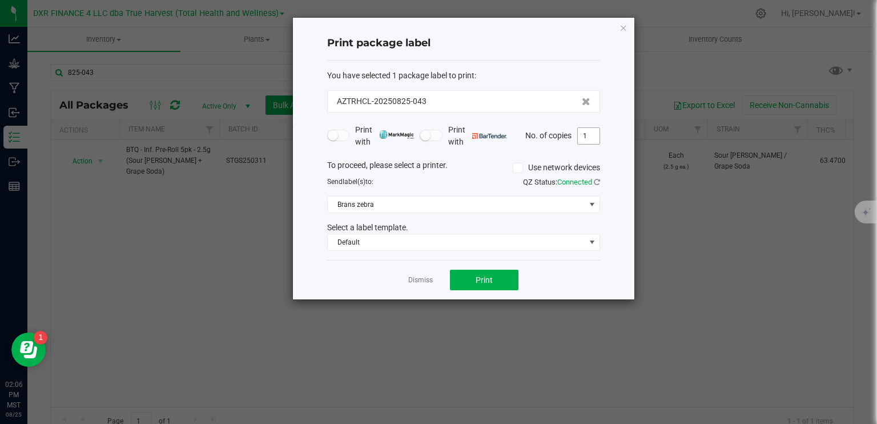
click at [584, 136] on input "1" at bounding box center [589, 136] width 22 height 16
type input "3"
click at [480, 283] on button "Print" at bounding box center [484, 280] width 69 height 21
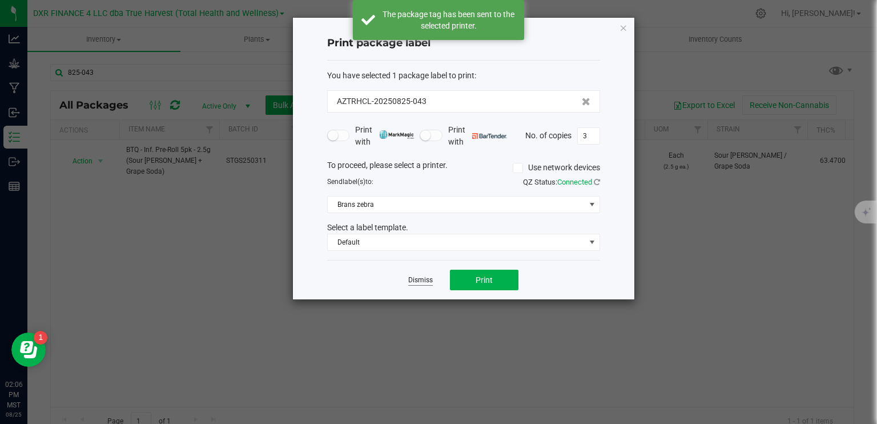
click at [416, 280] on link "Dismiss" at bounding box center [420, 280] width 25 height 10
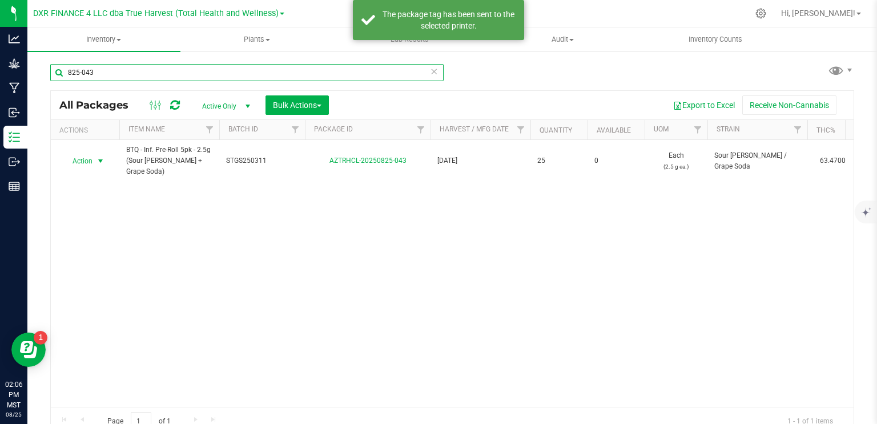
click at [122, 76] on input "825-043" at bounding box center [247, 72] width 394 height 17
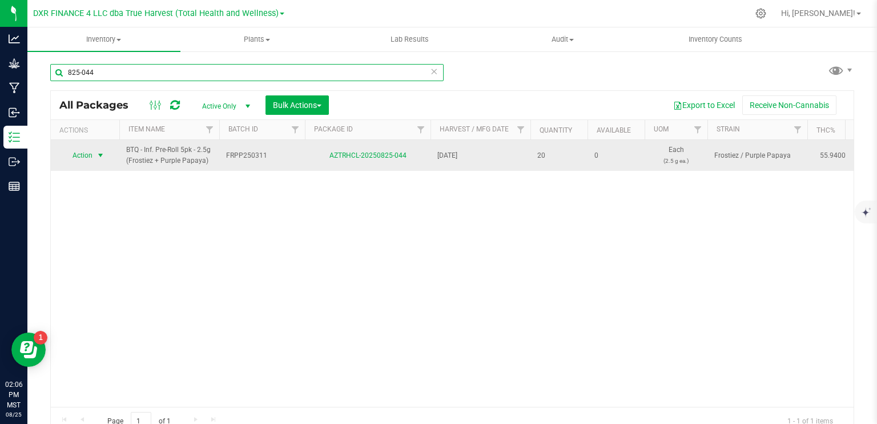
type input "825-044"
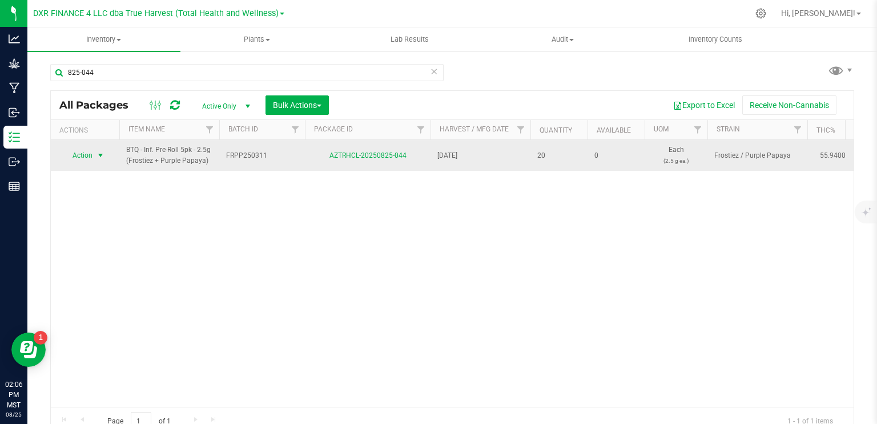
click at [101, 155] on span "select" at bounding box center [100, 155] width 9 height 9
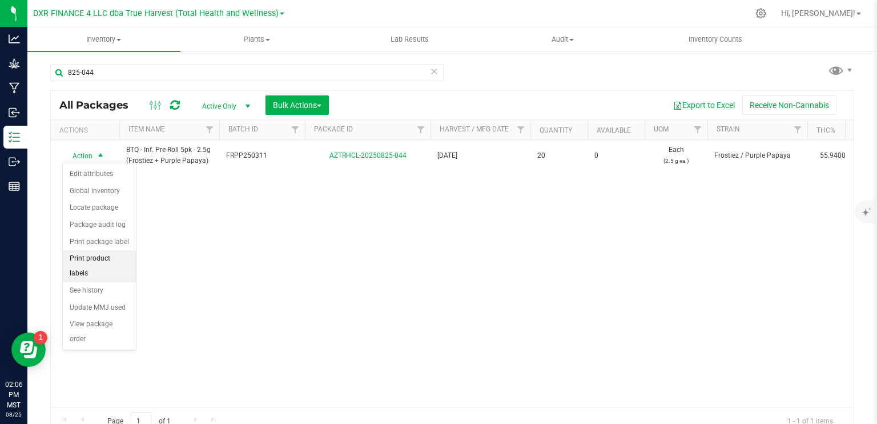
click at [110, 250] on li "Print product labels" at bounding box center [99, 265] width 73 height 31
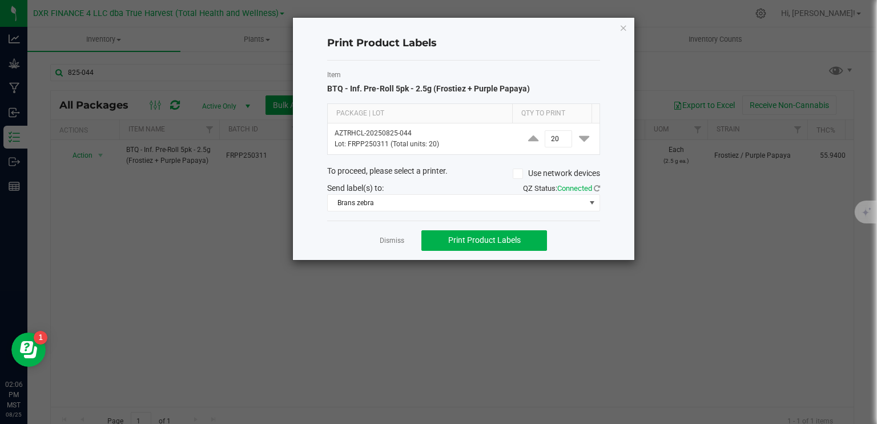
click at [398, 246] on div "Dismiss Print Product Labels" at bounding box center [463, 239] width 273 height 39
drag, startPoint x: 396, startPoint y: 241, endPoint x: 355, endPoint y: 229, distance: 43.4
click at [396, 240] on link "Dismiss" at bounding box center [392, 241] width 25 height 10
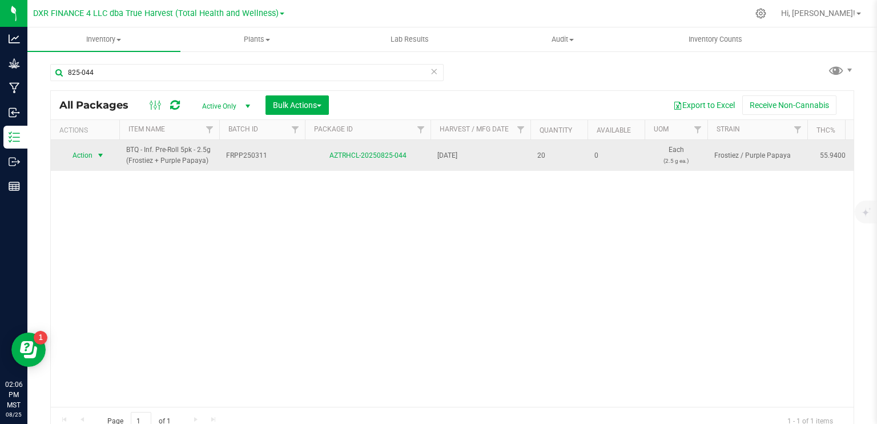
click at [96, 159] on span "select" at bounding box center [100, 155] width 9 height 9
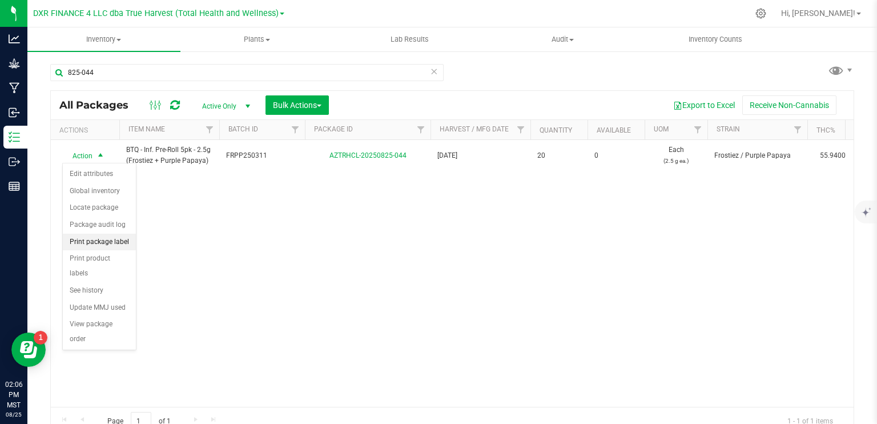
click at [110, 242] on li "Print package label" at bounding box center [99, 242] width 73 height 17
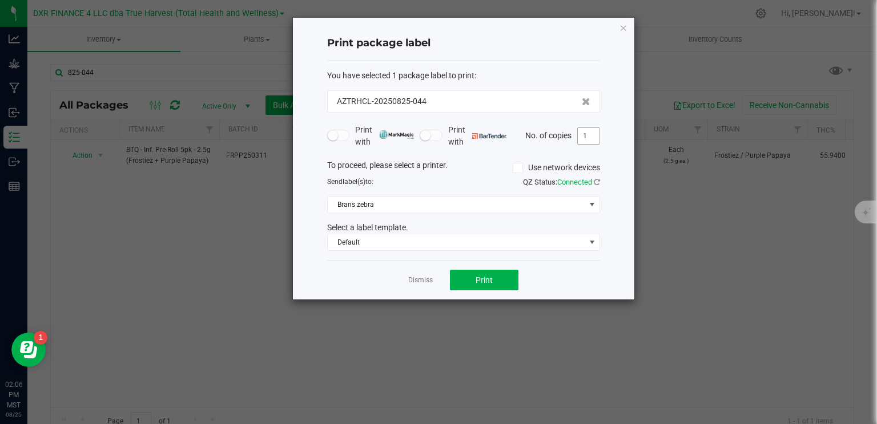
click at [589, 138] on input "1" at bounding box center [589, 136] width 22 height 16
type input "2"
click at [492, 282] on span "Print" at bounding box center [484, 279] width 17 height 9
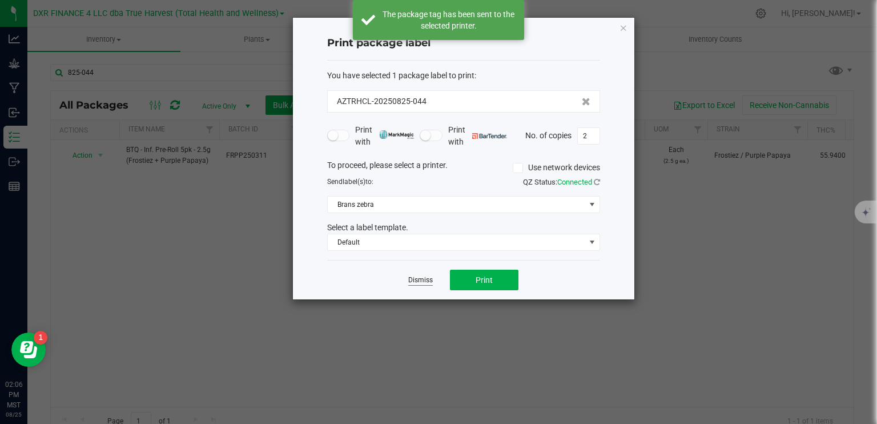
click at [415, 279] on link "Dismiss" at bounding box center [420, 280] width 25 height 10
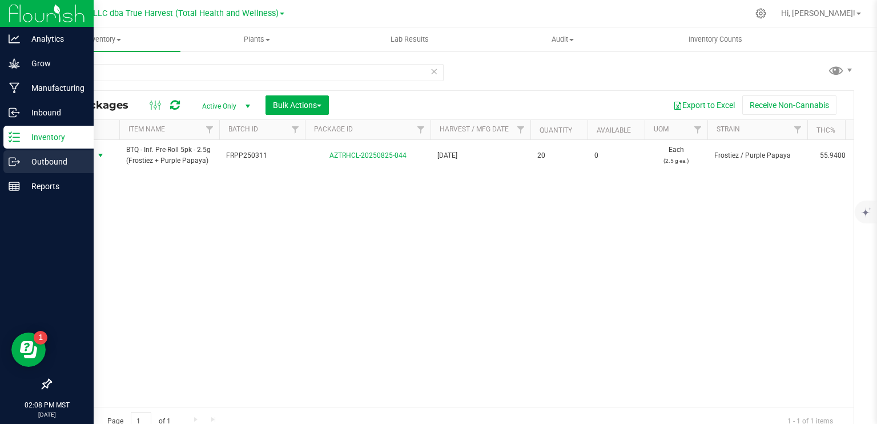
click at [21, 164] on p "Outbound" at bounding box center [54, 162] width 69 height 14
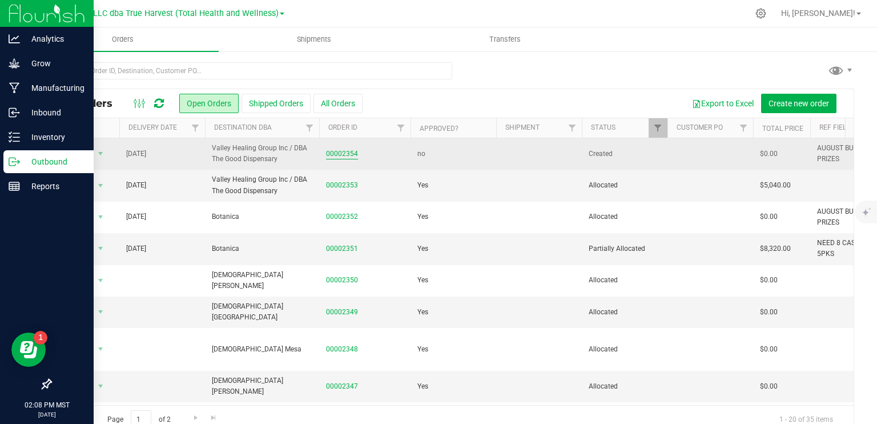
click at [340, 154] on link "00002354" at bounding box center [342, 154] width 32 height 11
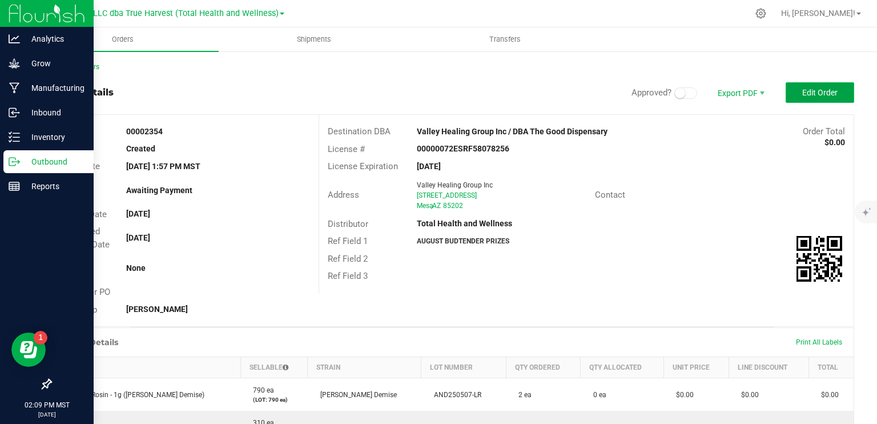
click at [796, 86] on button "Edit Order" at bounding box center [820, 92] width 69 height 21
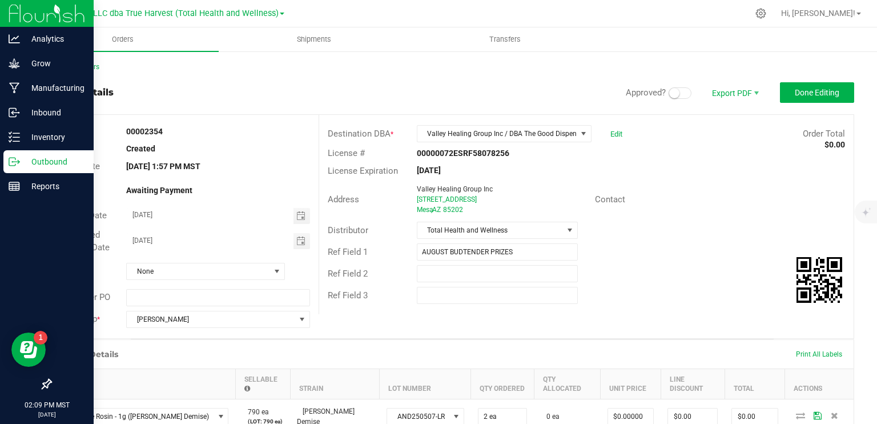
click at [677, 90] on span at bounding box center [680, 92] width 23 height 11
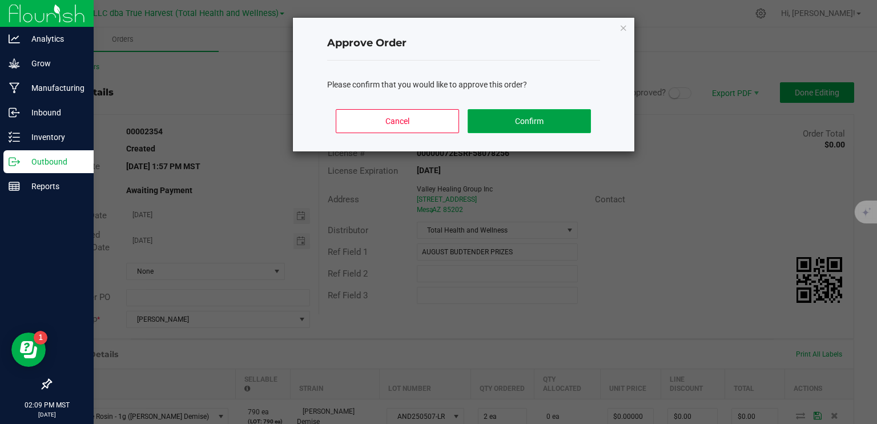
click at [543, 114] on button "Confirm" at bounding box center [529, 121] width 123 height 24
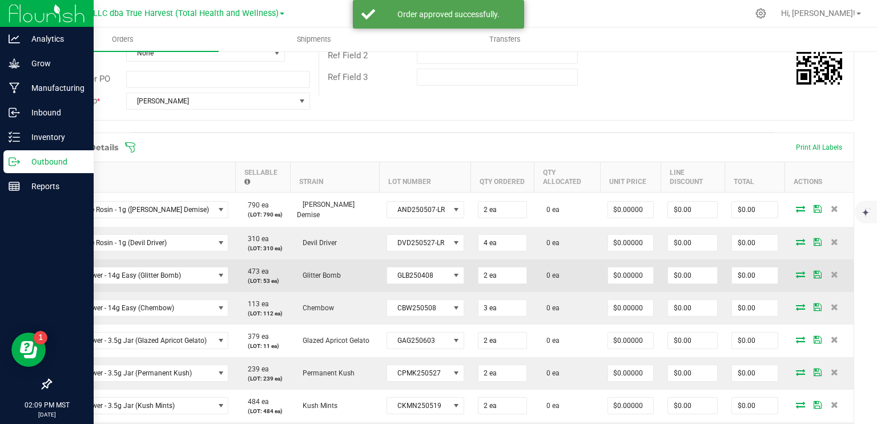
scroll to position [286, 0]
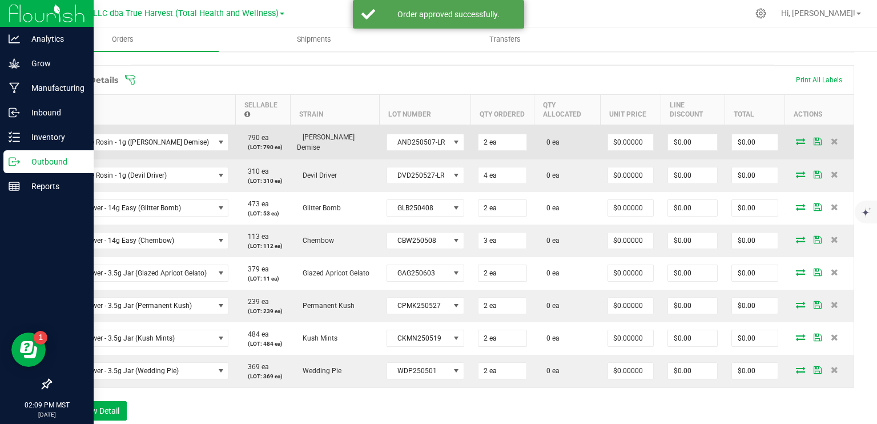
click at [796, 140] on icon at bounding box center [800, 141] width 9 height 7
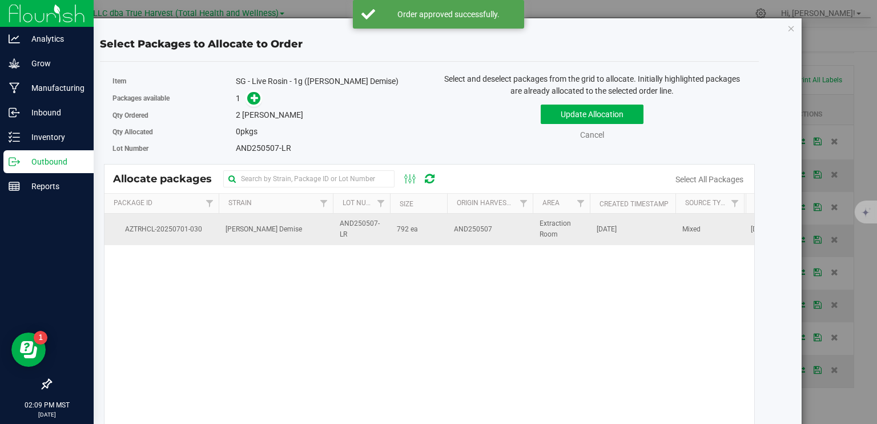
click at [402, 226] on span "792 ea" at bounding box center [407, 229] width 21 height 11
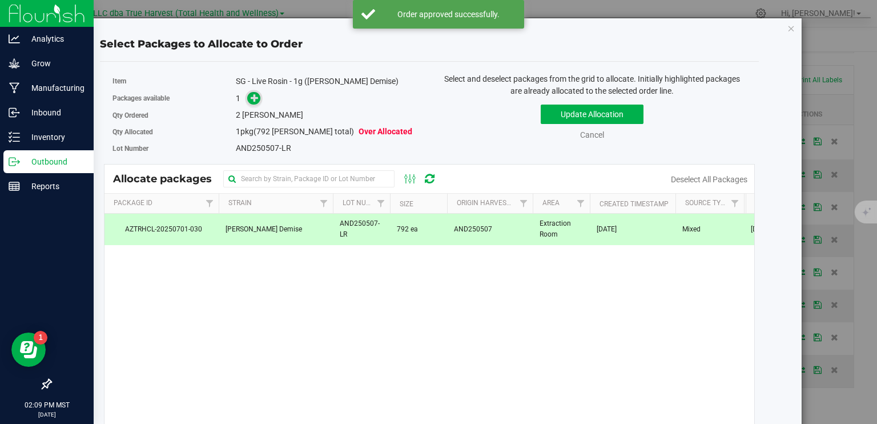
click at [254, 99] on icon at bounding box center [255, 98] width 8 height 8
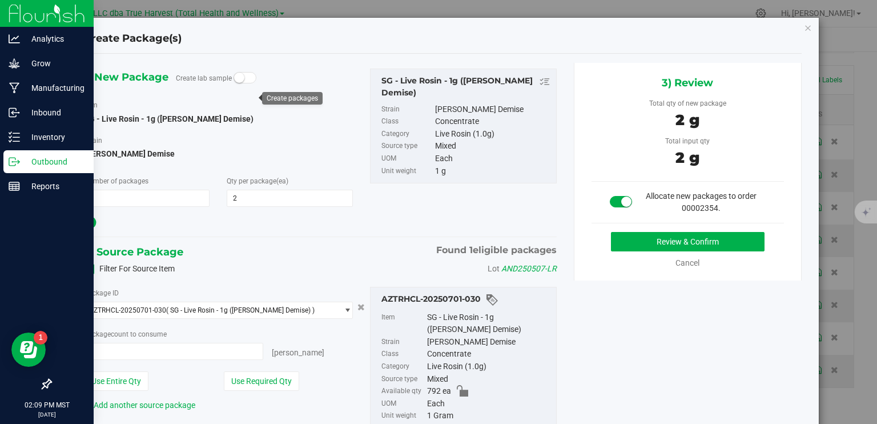
type input "2 ea"
click at [656, 246] on button "Review & Confirm" at bounding box center [688, 241] width 154 height 19
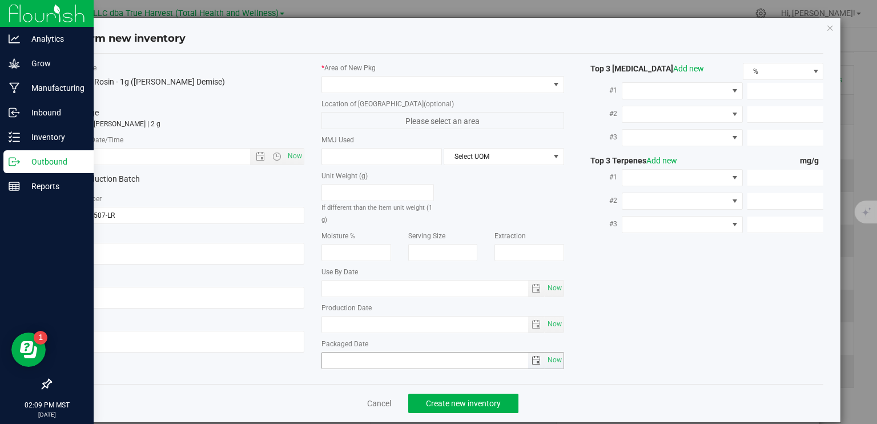
type textarea "2025-06-19"
click at [110, 240] on div "Ref Field 1" at bounding box center [183, 249] width 243 height 38
click at [110, 256] on textarea at bounding box center [183, 254] width 243 height 22
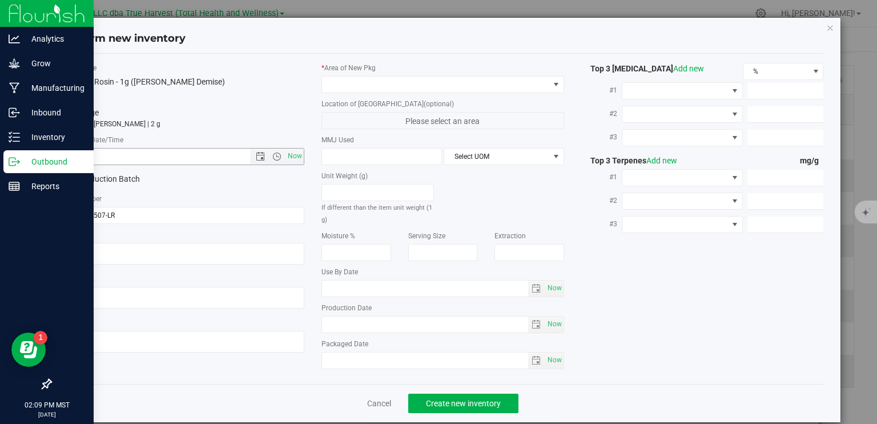
click at [114, 159] on input "text" at bounding box center [166, 157] width 207 height 16
paste input "2025-06-19"
click at [370, 80] on span at bounding box center [435, 85] width 227 height 16
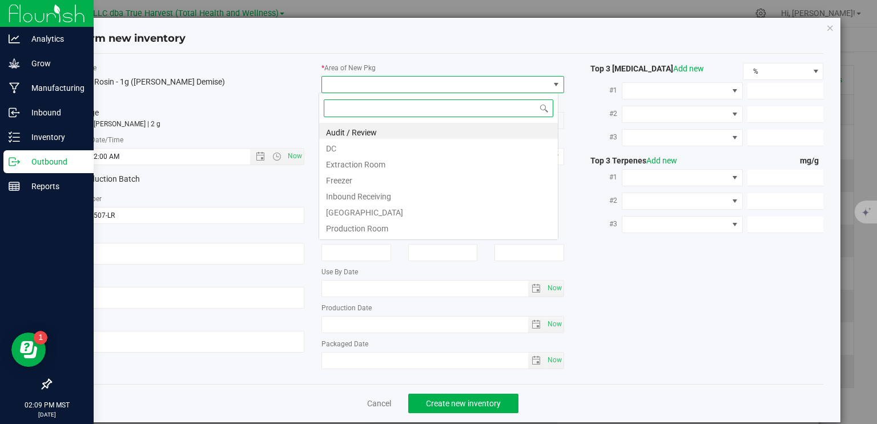
type input "6/19/2025 2:09 PM"
click at [372, 161] on li "Extraction Room" at bounding box center [438, 163] width 239 height 16
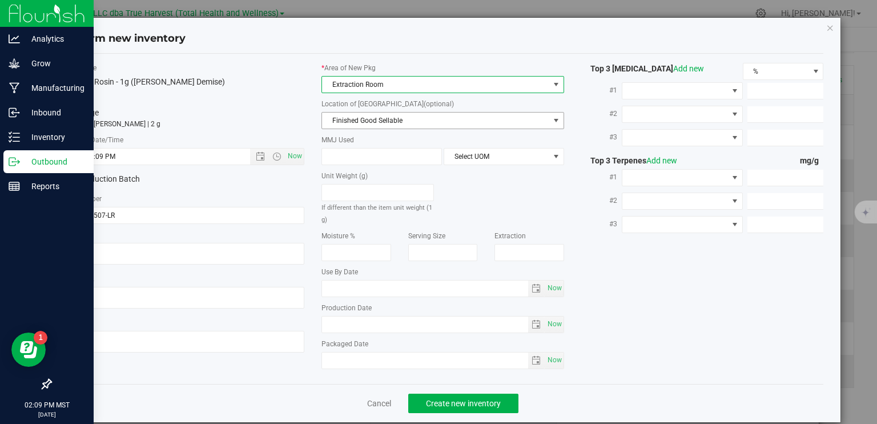
click at [368, 118] on span "Finished Good Sellable" at bounding box center [435, 121] width 227 height 16
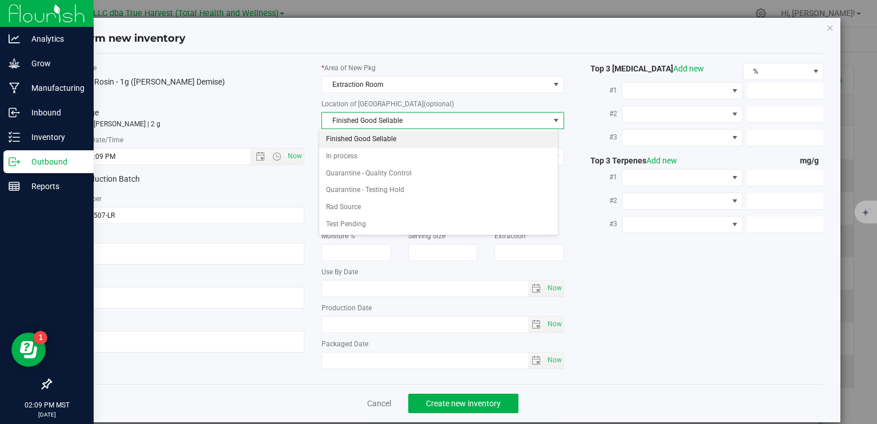
click at [375, 143] on li "Finished Good Sellable" at bounding box center [438, 139] width 239 height 17
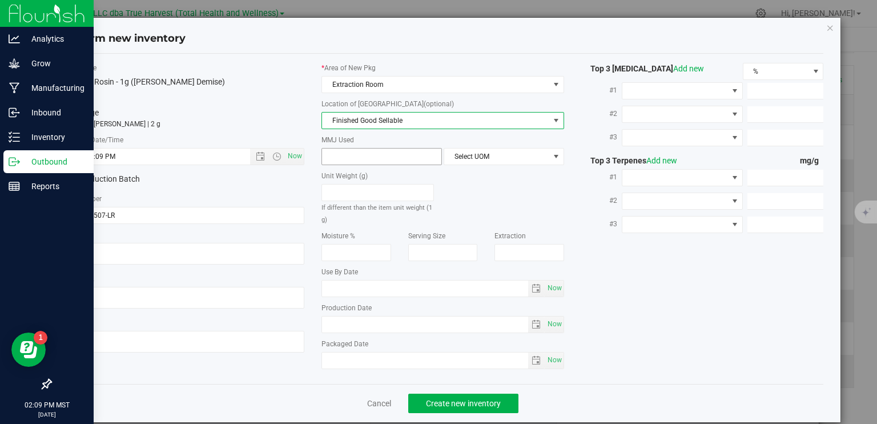
click at [364, 155] on span at bounding box center [382, 156] width 121 height 17
type input "1"
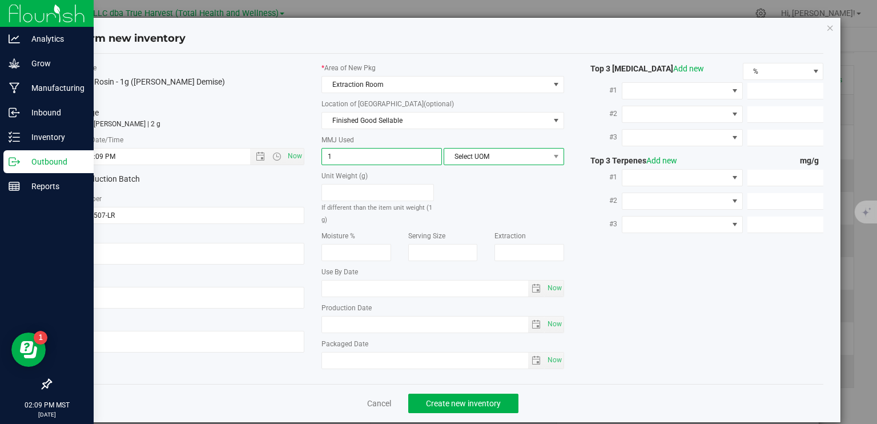
type input "1.0000"
click at [484, 157] on span "Select UOM" at bounding box center [496, 157] width 105 height 16
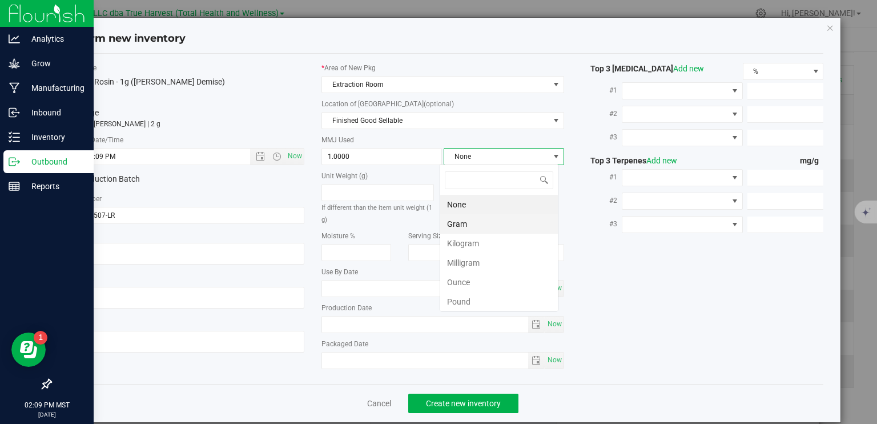
scroll to position [17, 119]
click at [475, 226] on li "Gram" at bounding box center [499, 223] width 118 height 19
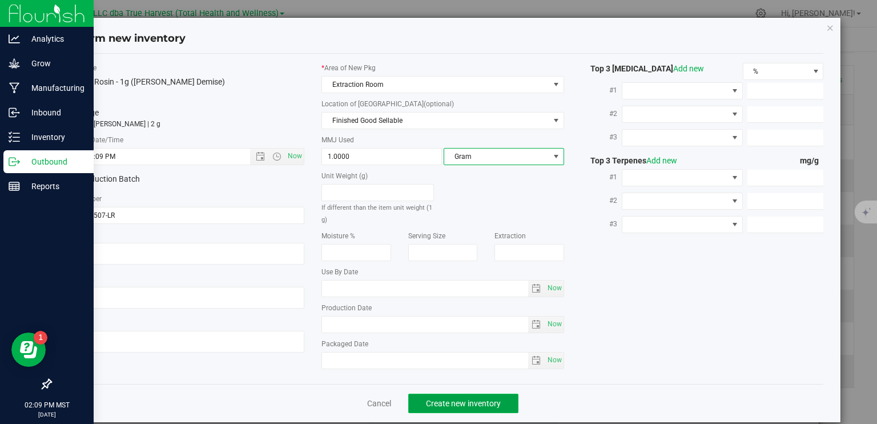
click at [480, 399] on span "Create new inventory" at bounding box center [463, 403] width 75 height 9
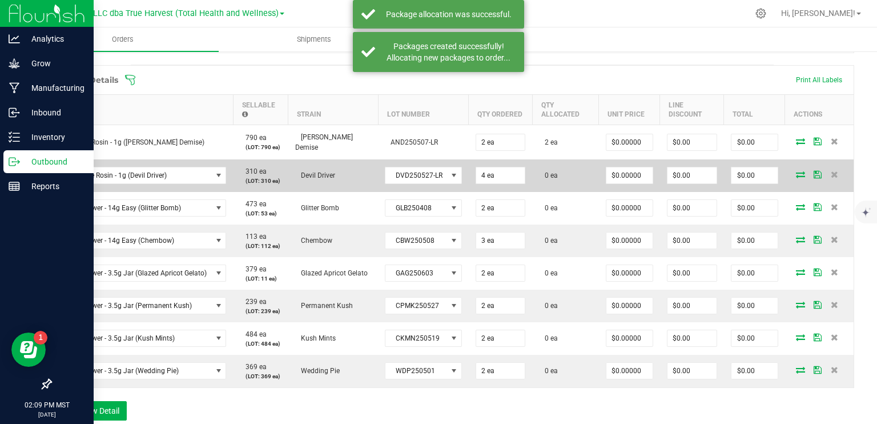
click at [796, 171] on icon at bounding box center [800, 174] width 9 height 7
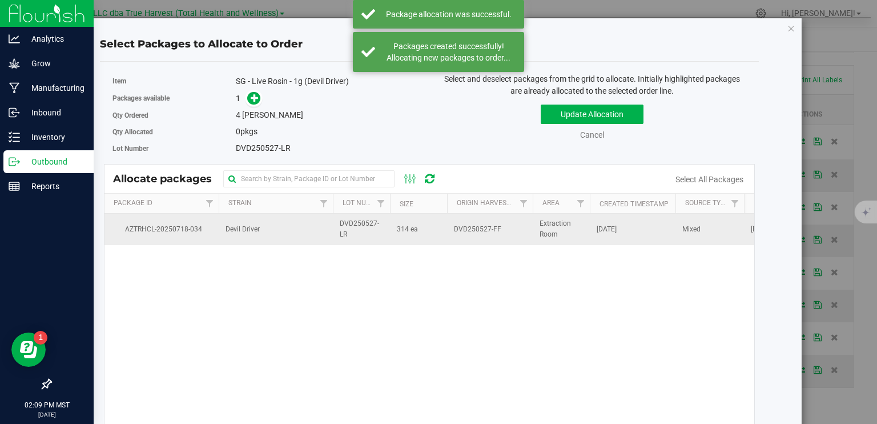
click at [375, 232] on span "DVD250527-LR" at bounding box center [361, 229] width 43 height 22
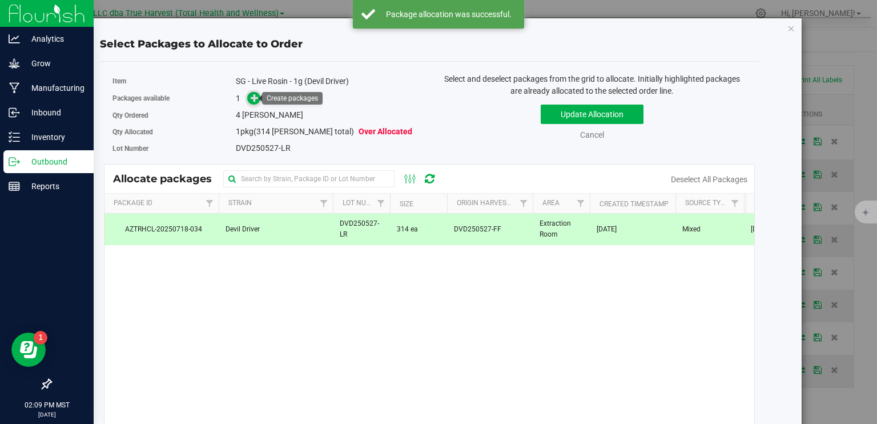
click at [252, 97] on icon at bounding box center [255, 98] width 8 height 8
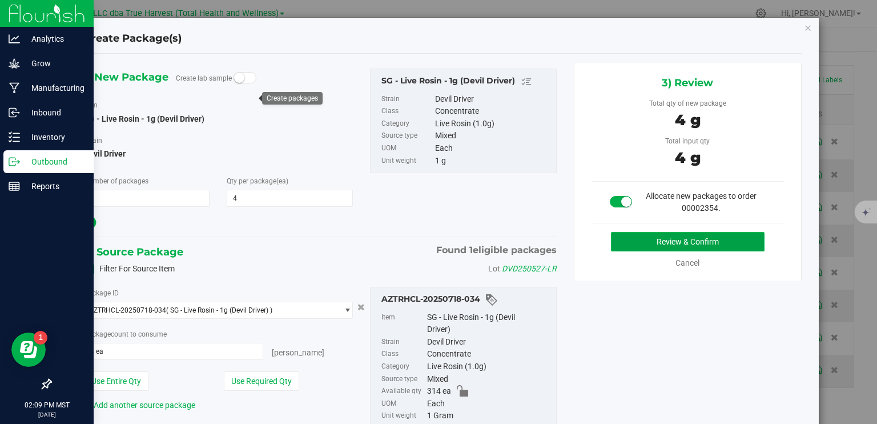
click at [705, 242] on button "Review & Confirm" at bounding box center [688, 241] width 154 height 19
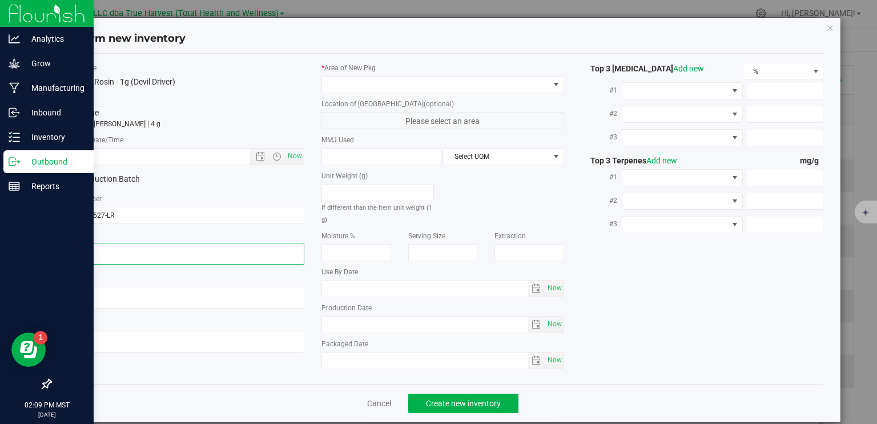
click at [110, 248] on textarea at bounding box center [183, 254] width 243 height 22
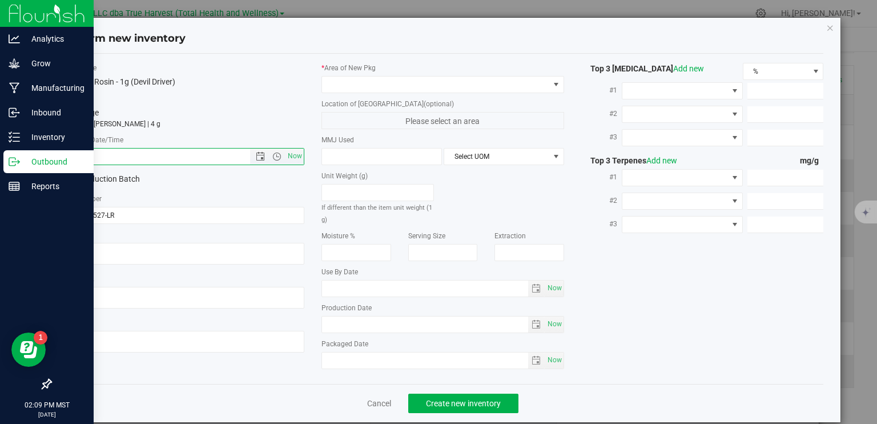
click at [135, 156] on input "text" at bounding box center [166, 157] width 207 height 16
paste input "2025-06-20"
drag, startPoint x: 135, startPoint y: 157, endPoint x: 303, endPoint y: 123, distance: 172.0
click at [244, 149] on input "2025-06-20" at bounding box center [166, 157] width 207 height 16
click at [417, 82] on span at bounding box center [435, 85] width 227 height 16
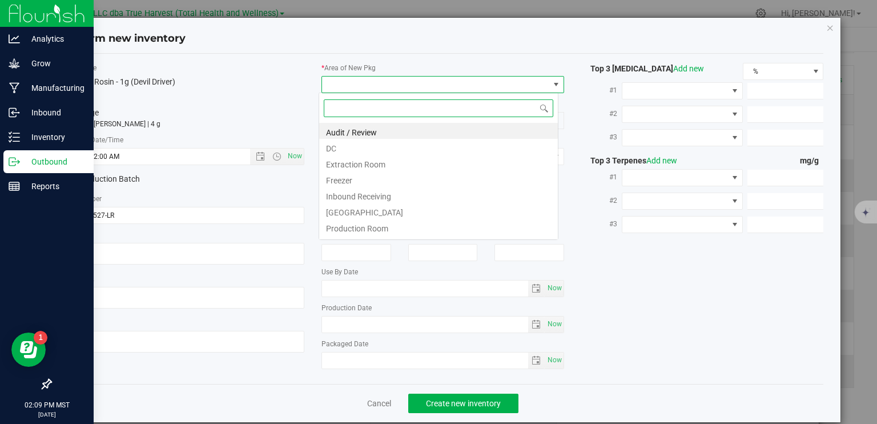
type input "6/20/2025 2:09 PM"
click at [391, 147] on li "DC" at bounding box center [438, 147] width 239 height 16
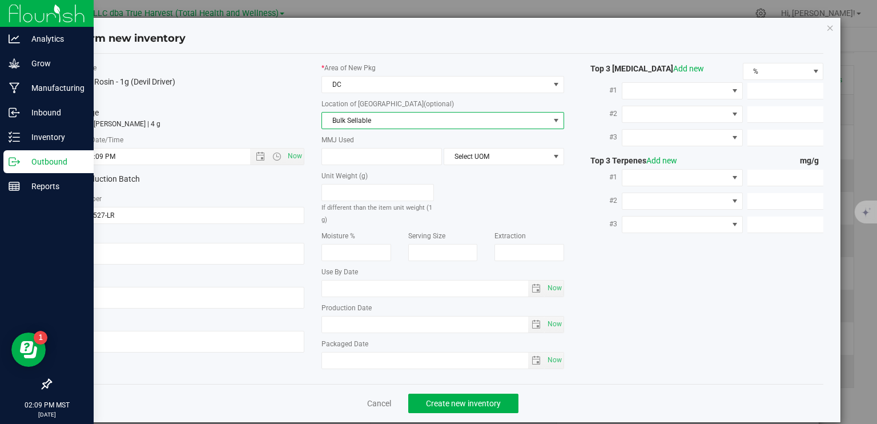
click at [395, 120] on span "Bulk Sellable" at bounding box center [435, 121] width 227 height 16
click at [386, 80] on span "DC" at bounding box center [435, 85] width 227 height 16
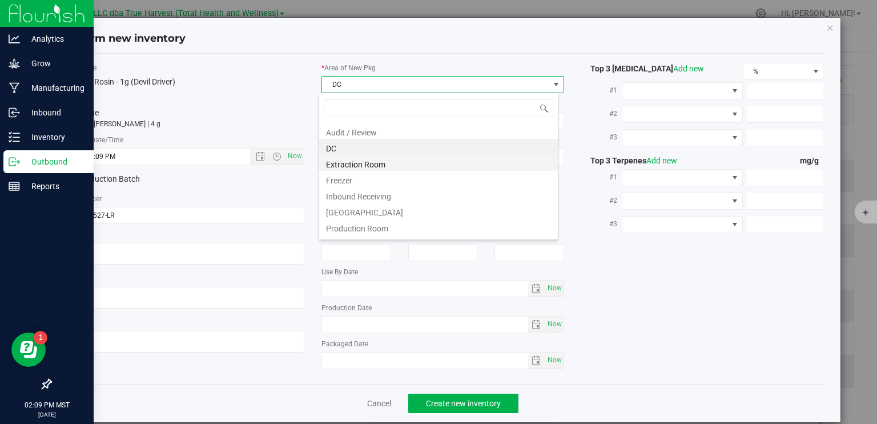
click at [377, 169] on li "Extraction Room" at bounding box center [438, 163] width 239 height 16
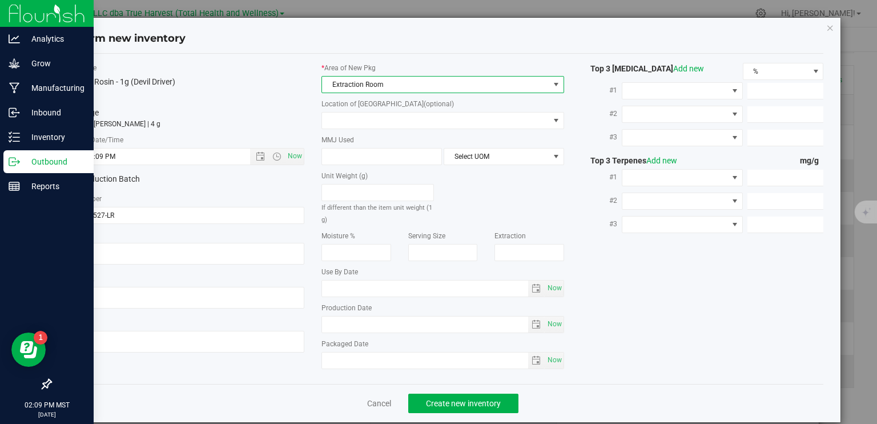
click at [388, 129] on div "* Area of New Pkg Extraction Room Location of New Pkg (optional) Finished Good …" at bounding box center [443, 219] width 260 height 312
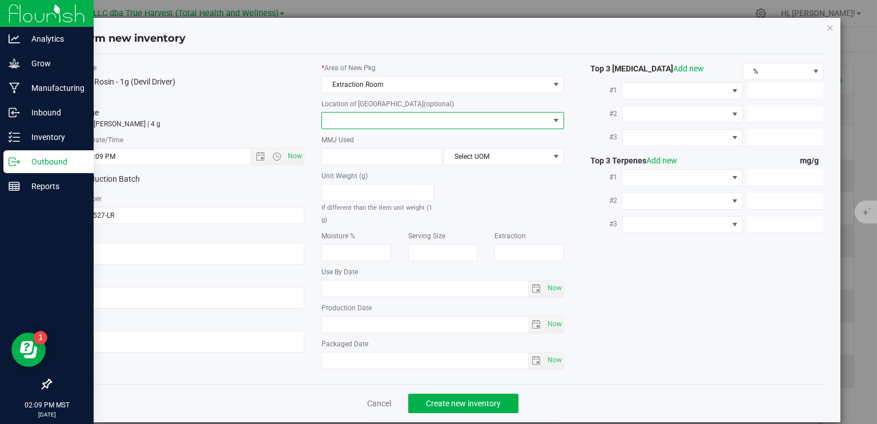
click at [389, 125] on span at bounding box center [435, 121] width 227 height 16
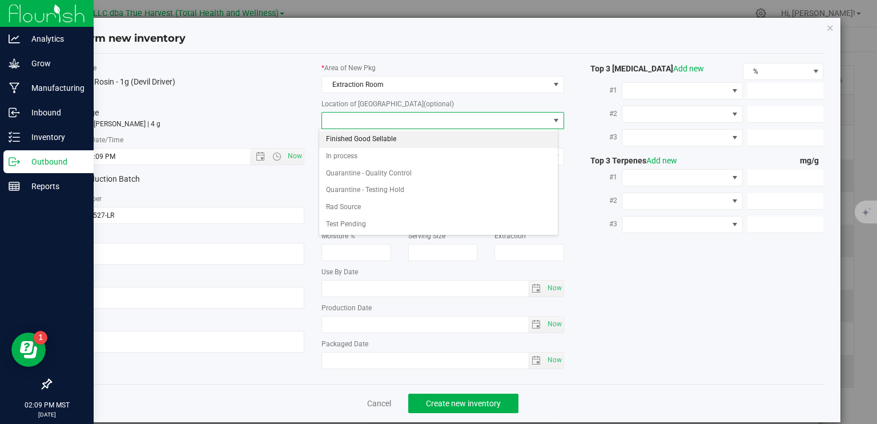
click at [382, 136] on li "Finished Good Sellable" at bounding box center [438, 139] width 239 height 17
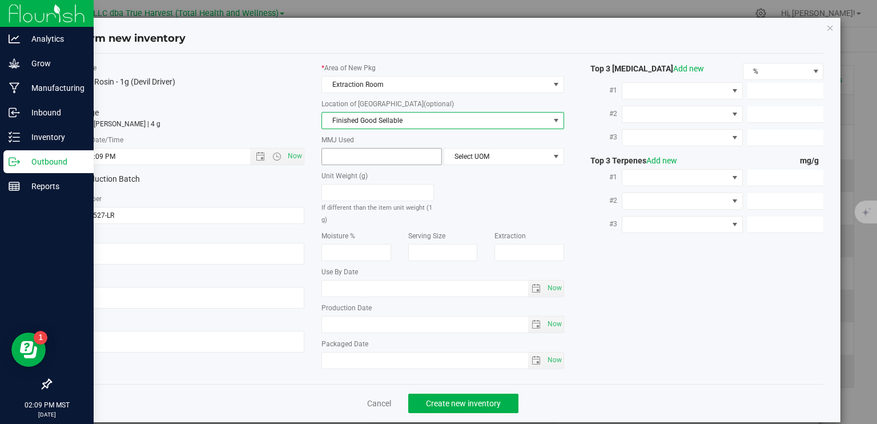
click at [383, 157] on span at bounding box center [382, 156] width 121 height 17
type input "1"
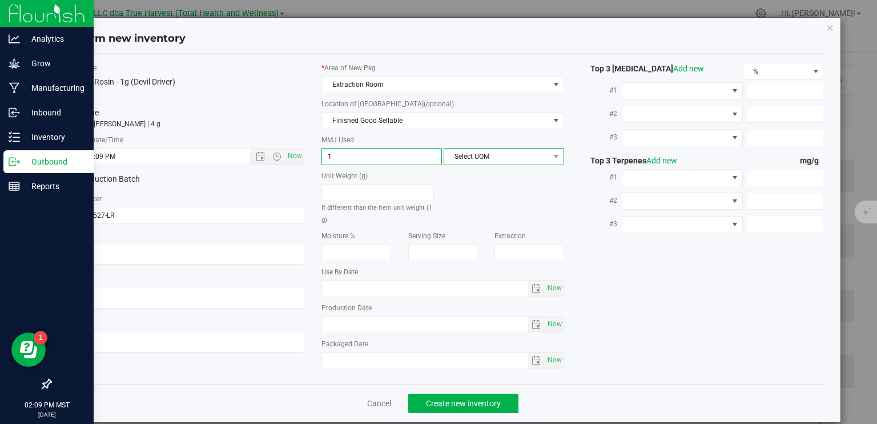
type input "1.0000"
click at [498, 149] on span "Select UOM" at bounding box center [496, 157] width 105 height 16
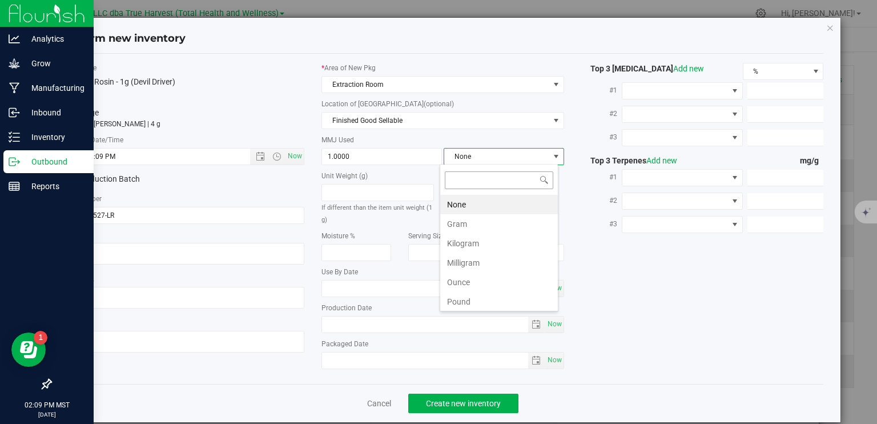
scroll to position [17, 119]
click at [496, 223] on li "Gram" at bounding box center [499, 223] width 118 height 19
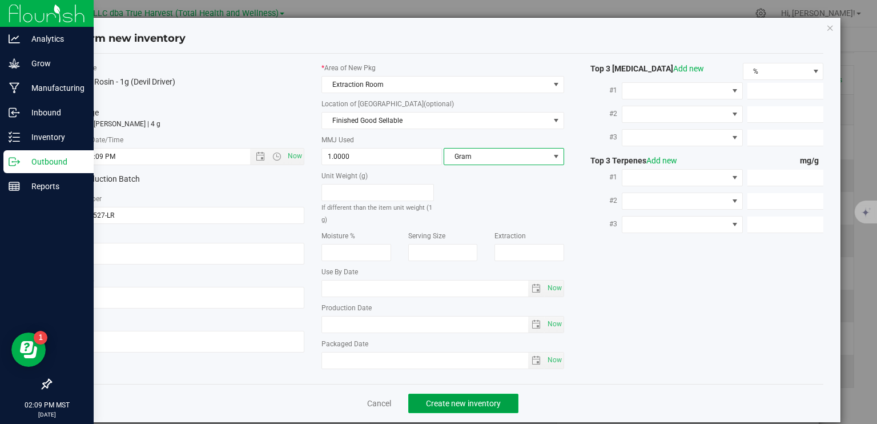
click at [484, 403] on span "Create new inventory" at bounding box center [463, 403] width 75 height 9
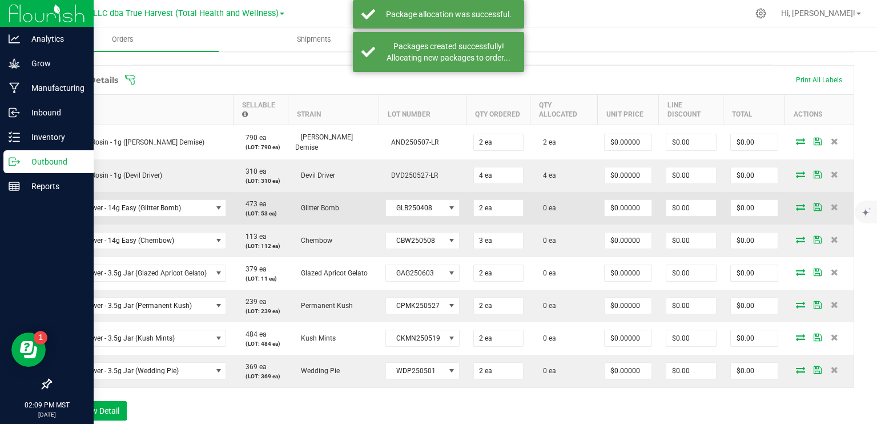
click at [796, 205] on icon at bounding box center [800, 206] width 9 height 7
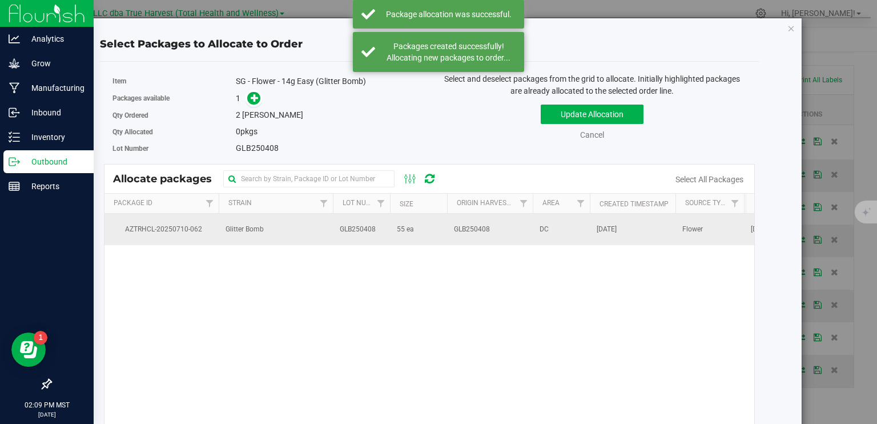
click at [472, 235] on td "GLB250408" at bounding box center [490, 229] width 86 height 31
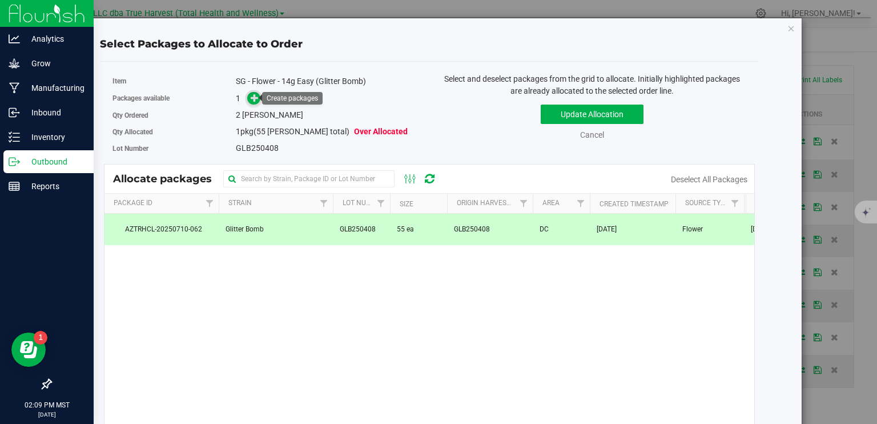
click at [254, 102] on icon at bounding box center [255, 98] width 8 height 8
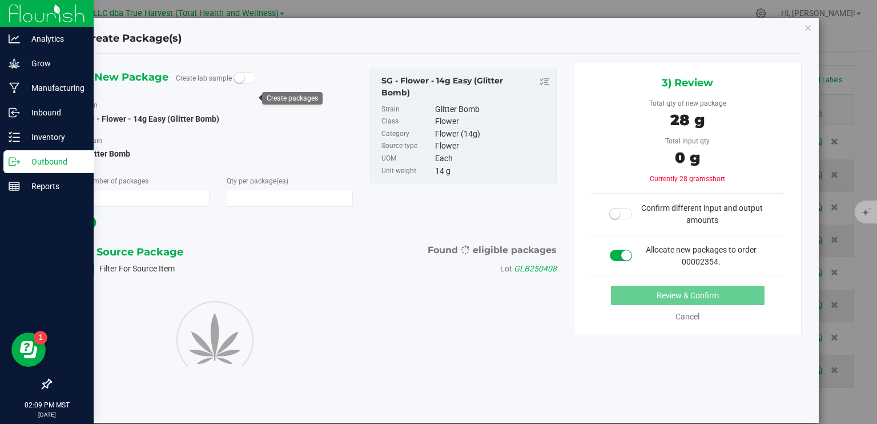
type input "1"
type input "2"
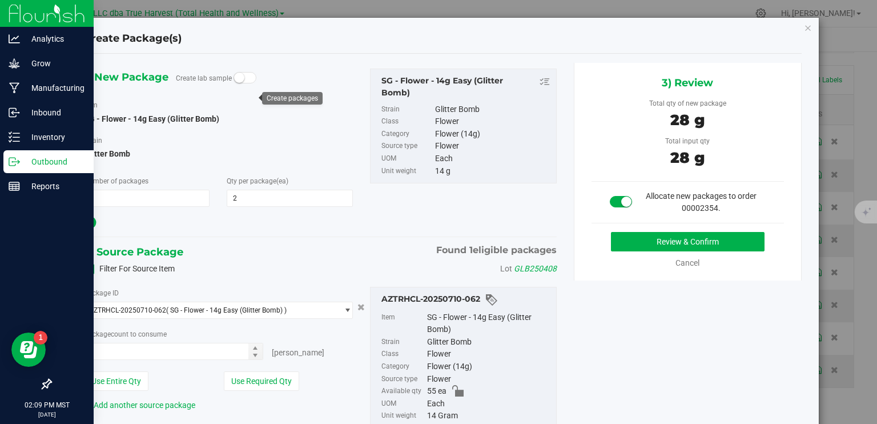
type input "2 ea"
click at [659, 242] on button "Review & Confirm" at bounding box center [688, 241] width 154 height 19
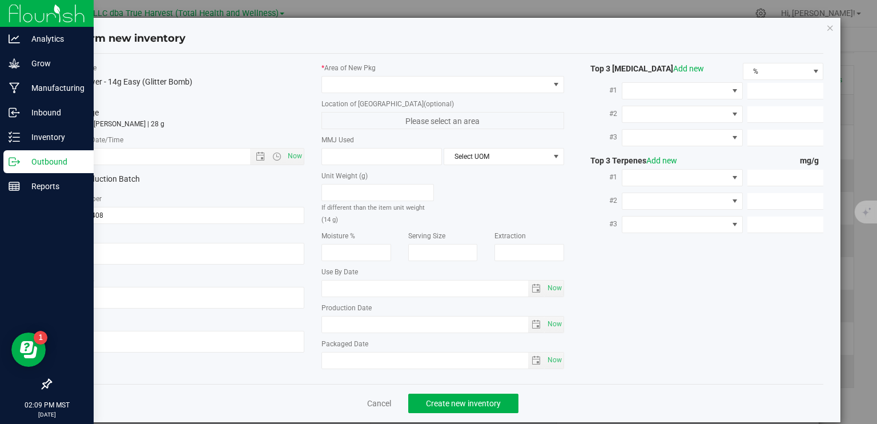
type textarea "2025-04-08"
click at [109, 251] on textarea at bounding box center [183, 254] width 243 height 22
click at [94, 156] on input "text" at bounding box center [166, 157] width 207 height 16
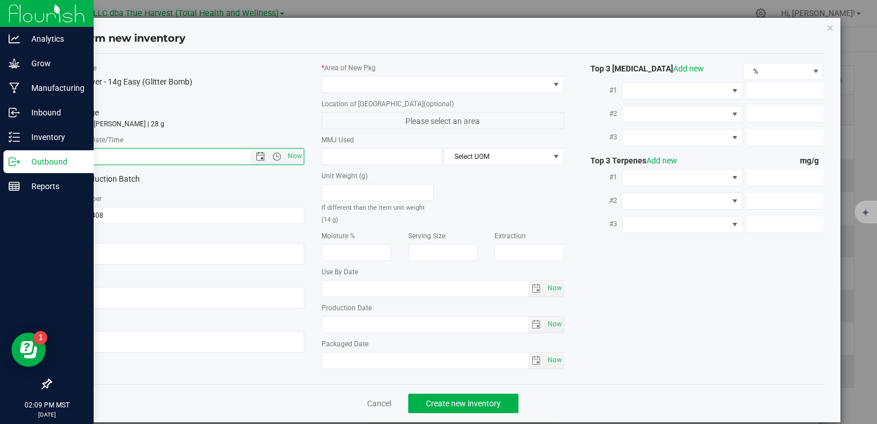
paste input "2025-04-08"
click at [437, 92] on span at bounding box center [443, 84] width 243 height 17
type input "4/8/2025 2:10 PM"
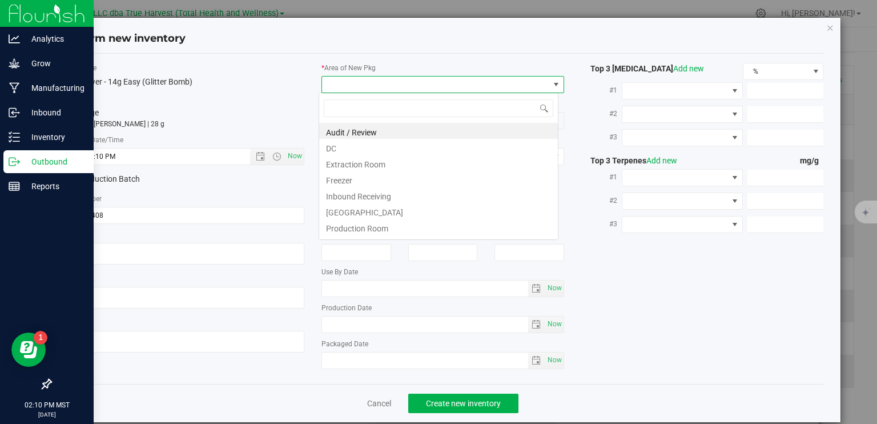
scroll to position [17, 240]
click at [386, 146] on li "DC" at bounding box center [438, 147] width 239 height 16
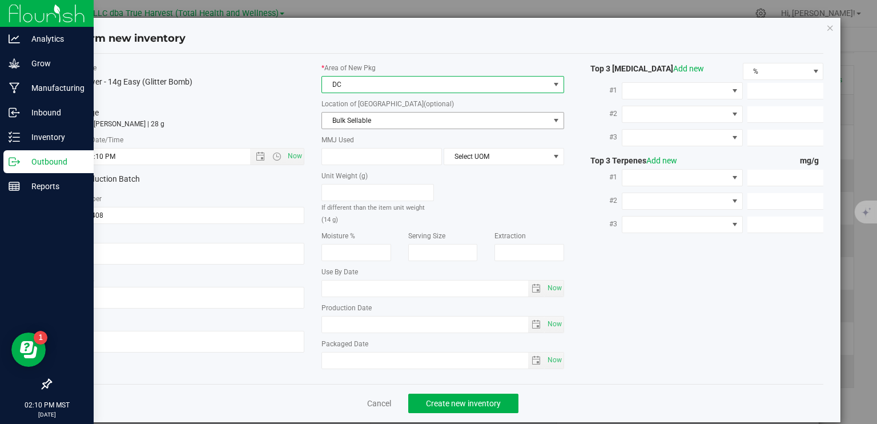
click at [376, 121] on span "Bulk Sellable" at bounding box center [435, 121] width 227 height 16
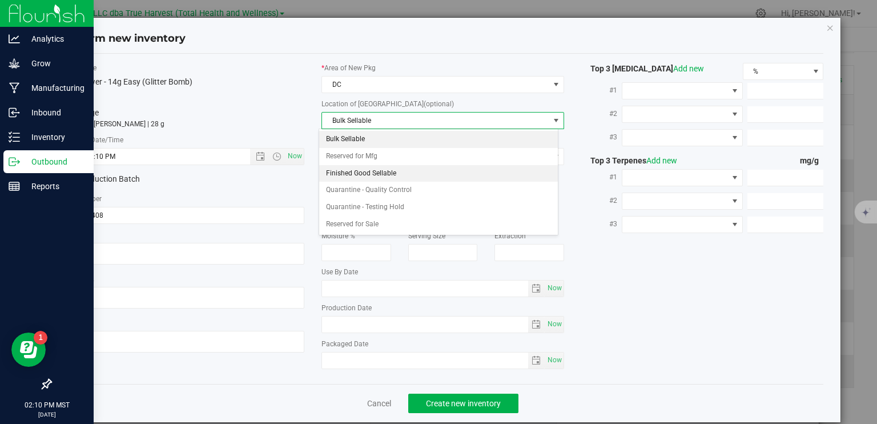
click at [363, 168] on li "Finished Good Sellable" at bounding box center [438, 173] width 239 height 17
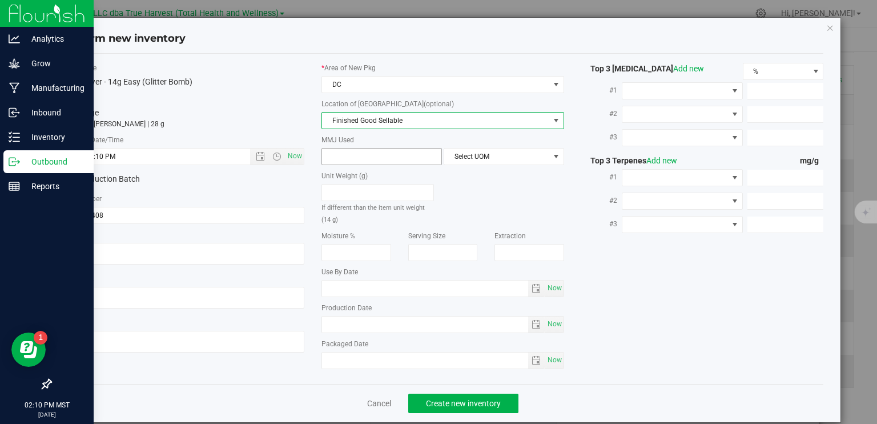
click at [366, 151] on span at bounding box center [382, 156] width 121 height 17
type input "14"
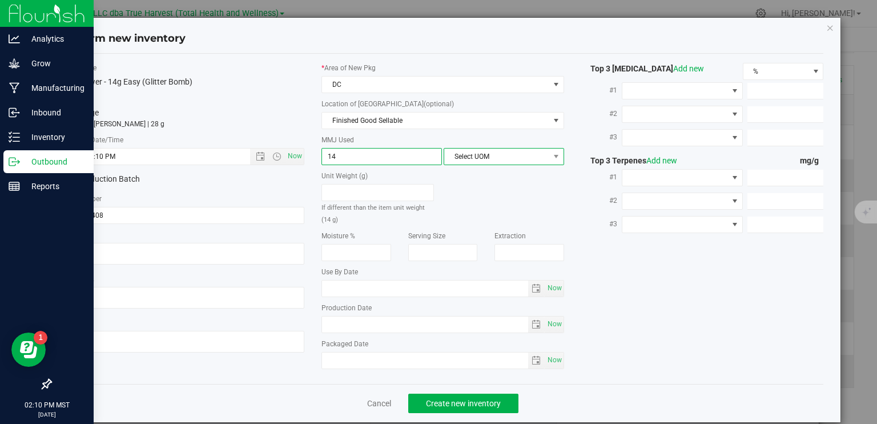
type input "14.0000"
click at [466, 153] on span "Select UOM" at bounding box center [496, 157] width 105 height 16
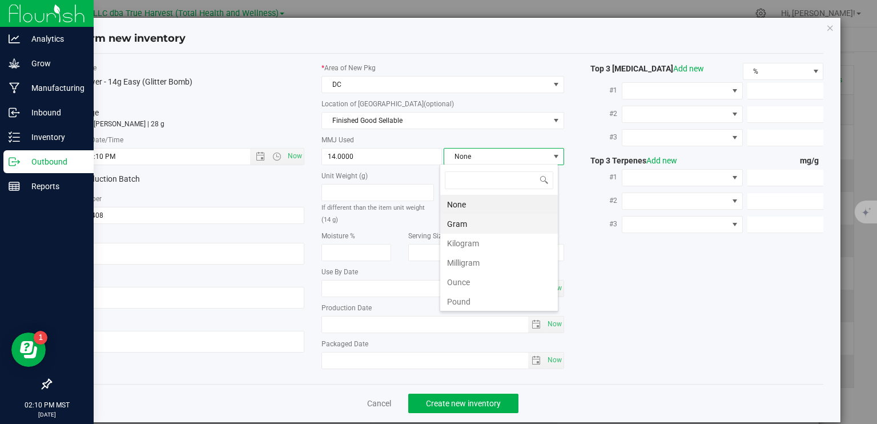
scroll to position [17, 119]
click at [474, 223] on li "Gram" at bounding box center [499, 223] width 118 height 19
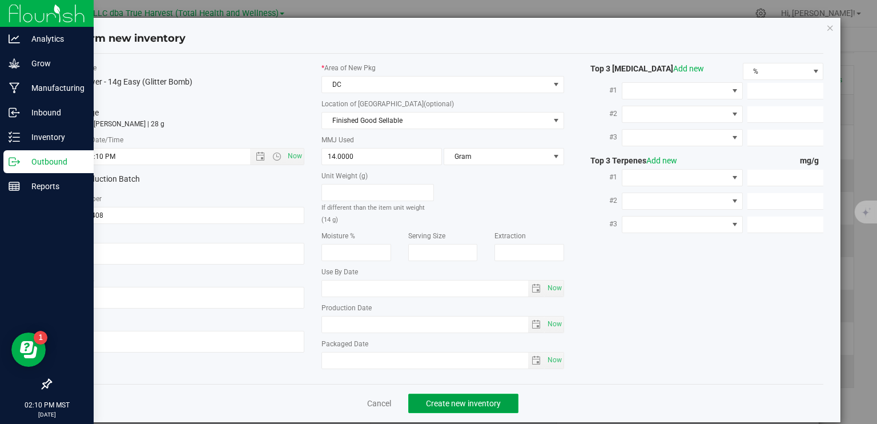
click at [475, 402] on span "Create new inventory" at bounding box center [463, 403] width 75 height 9
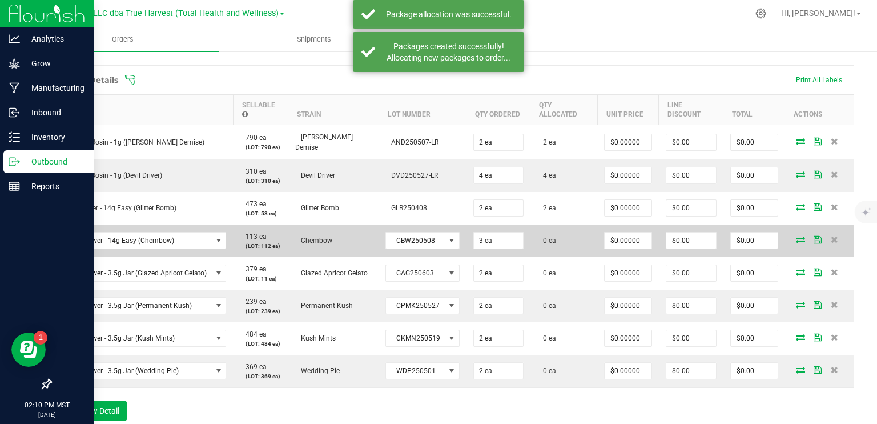
click at [796, 237] on icon at bounding box center [800, 239] width 9 height 7
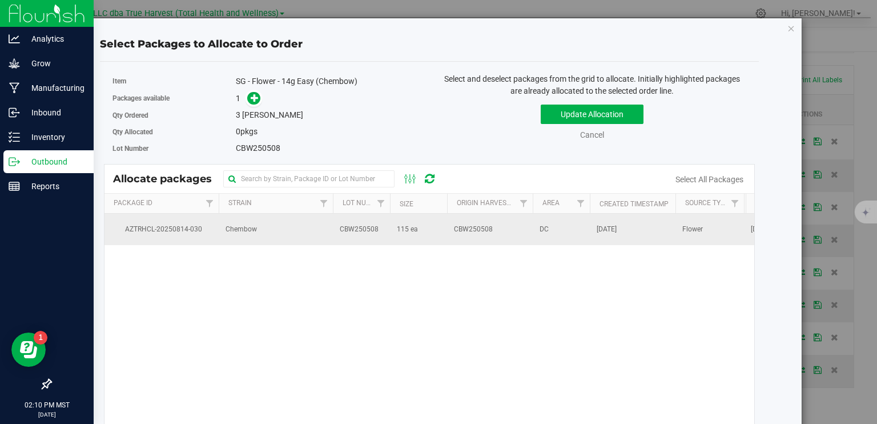
click at [398, 235] on td "115 ea" at bounding box center [418, 229] width 57 height 31
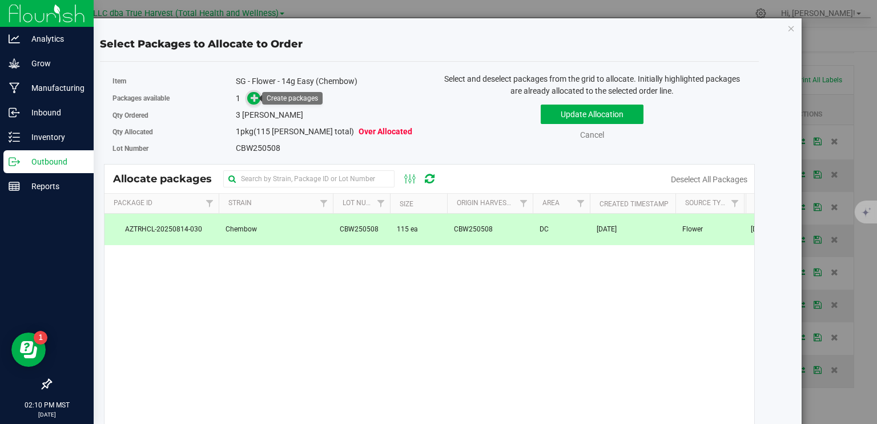
click at [251, 99] on icon at bounding box center [255, 98] width 8 height 8
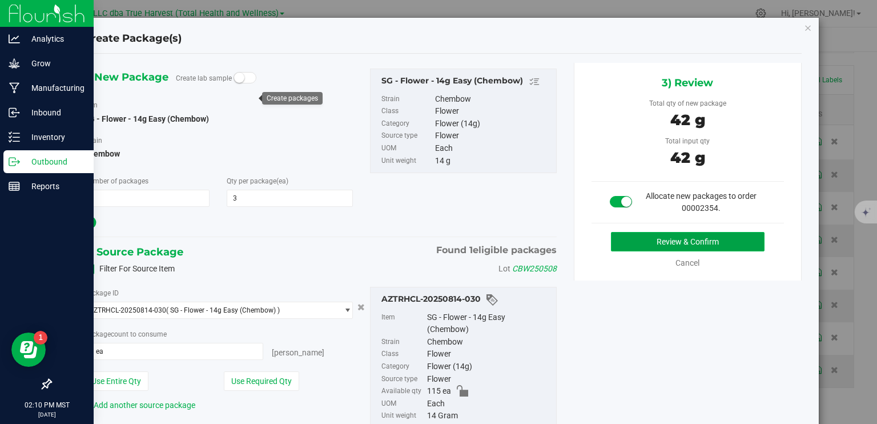
click at [717, 240] on button "Review & Confirm" at bounding box center [688, 241] width 154 height 19
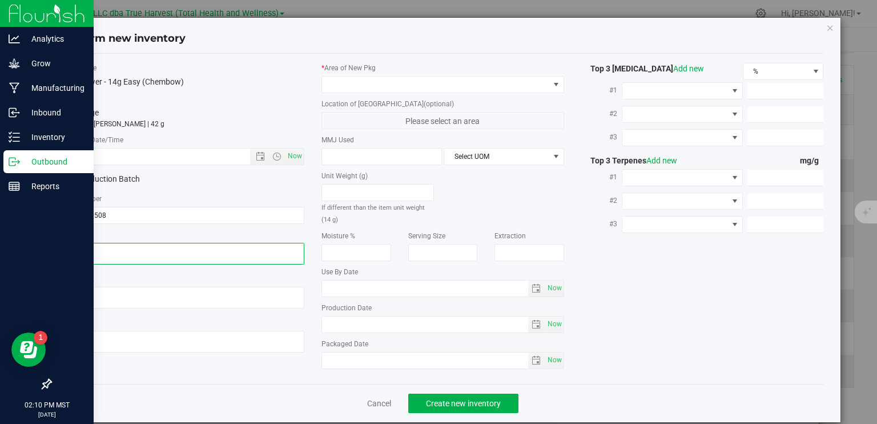
click at [122, 252] on textarea at bounding box center [183, 254] width 243 height 22
click at [144, 157] on input "text" at bounding box center [166, 157] width 207 height 16
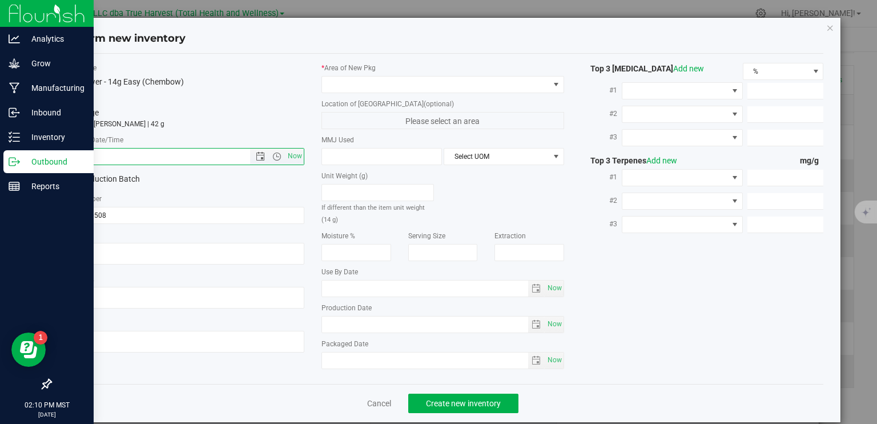
paste input "2025-05-08"
click at [448, 86] on span at bounding box center [435, 85] width 227 height 16
type input "5/8/2025 2:10 PM"
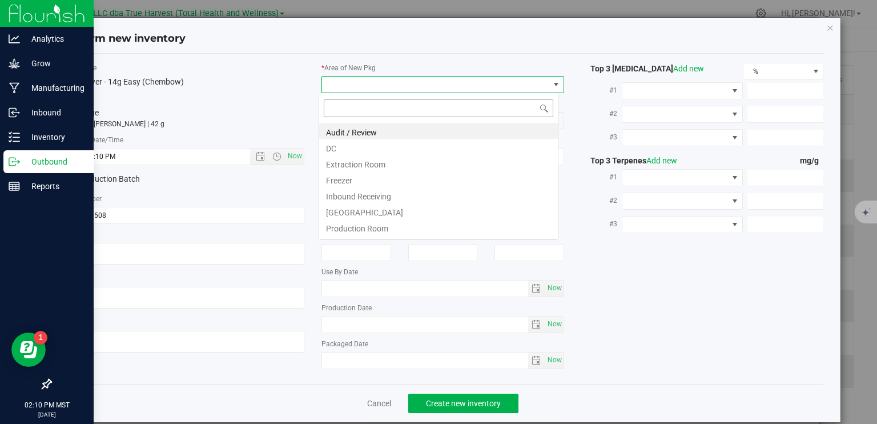
scroll to position [17, 240]
click at [383, 150] on li "DC" at bounding box center [438, 147] width 239 height 16
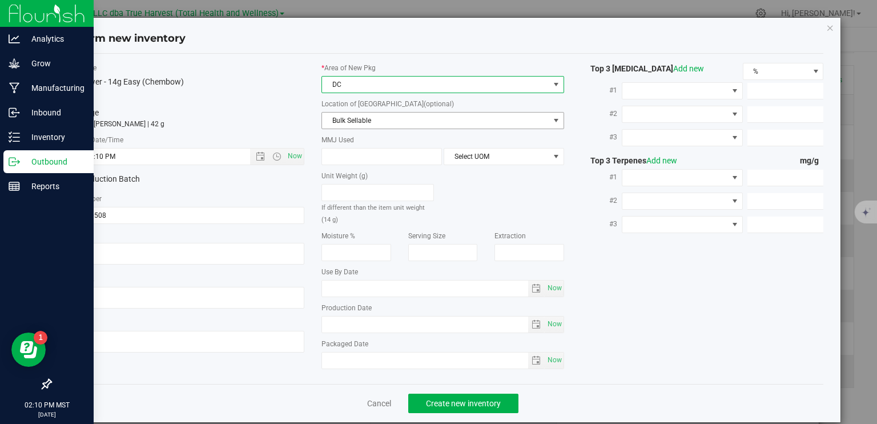
click at [393, 123] on span "Bulk Sellable" at bounding box center [435, 121] width 227 height 16
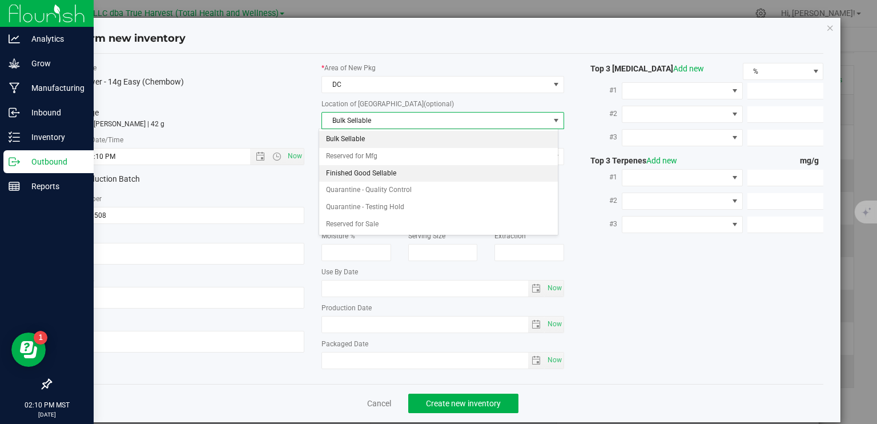
click at [387, 175] on li "Finished Good Sellable" at bounding box center [438, 173] width 239 height 17
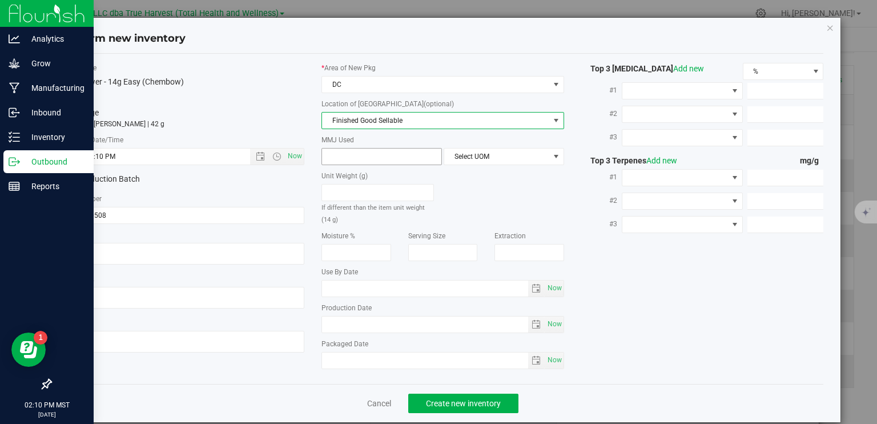
click at [375, 155] on span at bounding box center [382, 156] width 121 height 17
type input "14"
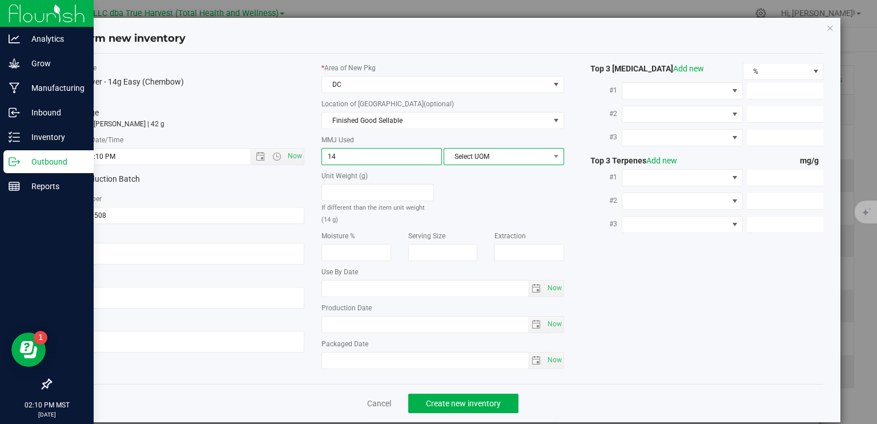
type input "14.0000"
click at [448, 154] on span "Select UOM" at bounding box center [496, 157] width 105 height 16
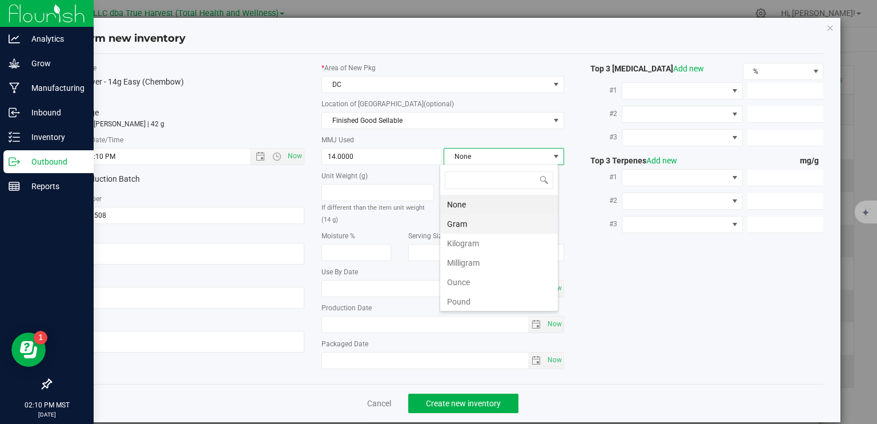
scroll to position [17, 119]
click at [464, 221] on li "Gram" at bounding box center [499, 223] width 118 height 19
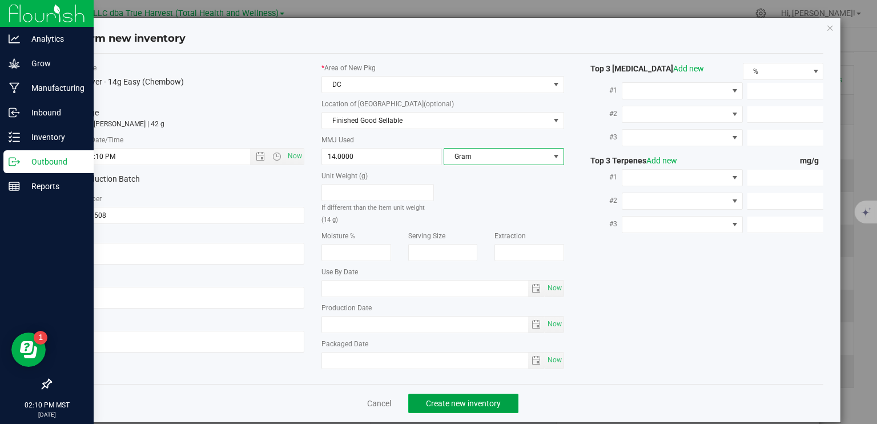
click at [477, 404] on span "Create new inventory" at bounding box center [463, 403] width 75 height 9
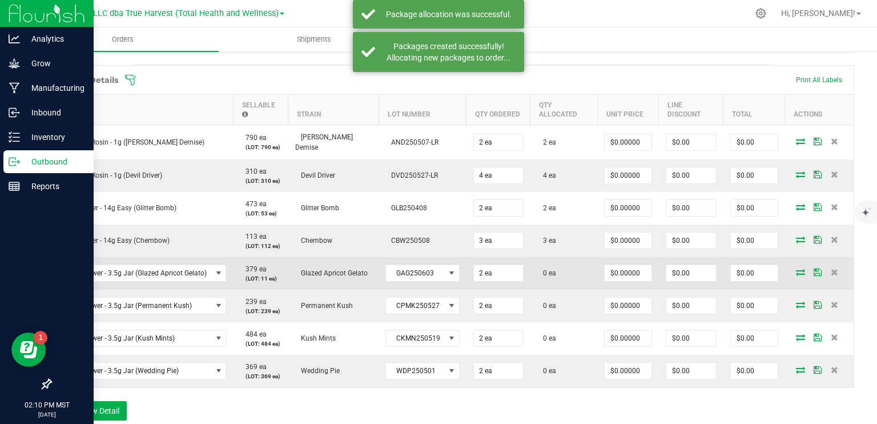
click at [796, 270] on icon at bounding box center [800, 271] width 9 height 7
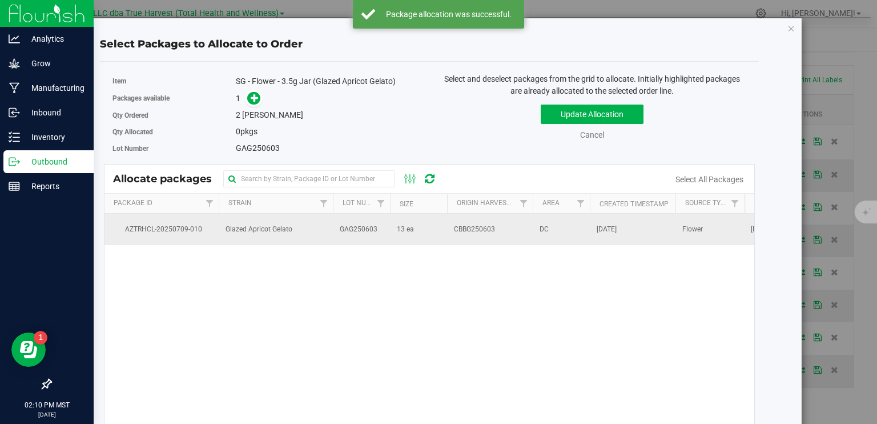
click at [410, 233] on span "13 ea" at bounding box center [405, 229] width 17 height 11
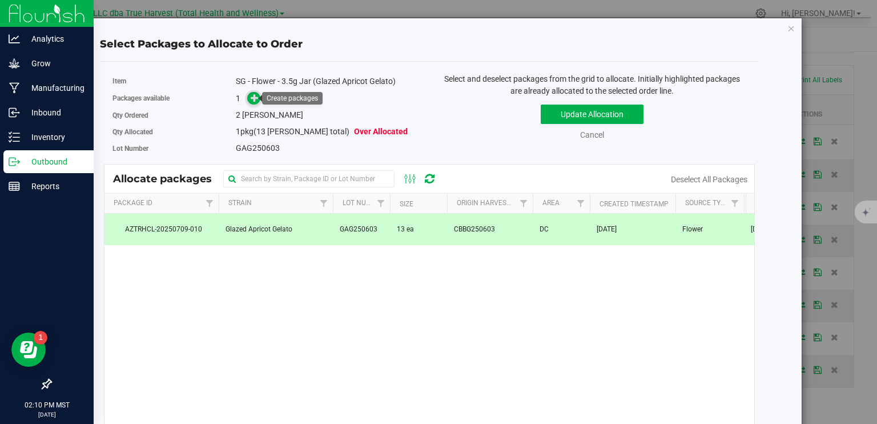
click at [251, 98] on icon at bounding box center [255, 98] width 8 height 8
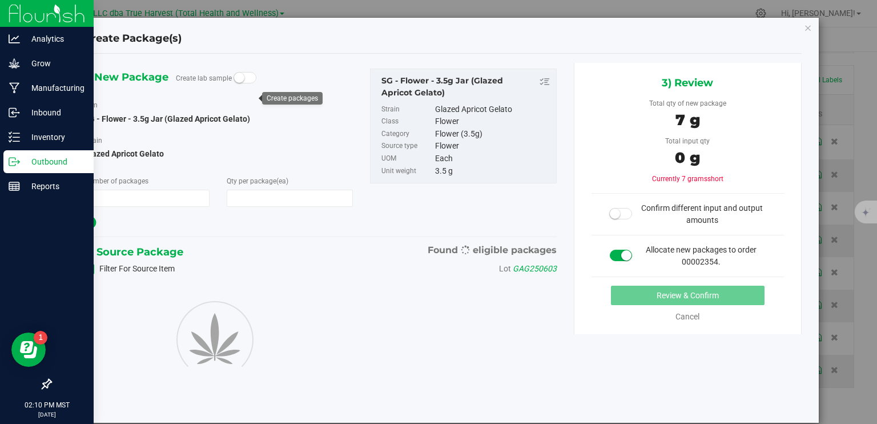
type input "1"
type input "2"
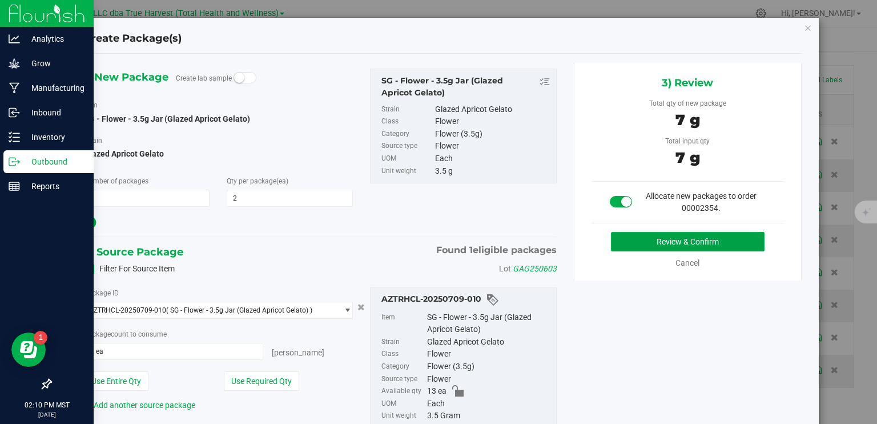
click at [690, 244] on button "Review & Confirm" at bounding box center [688, 241] width 154 height 19
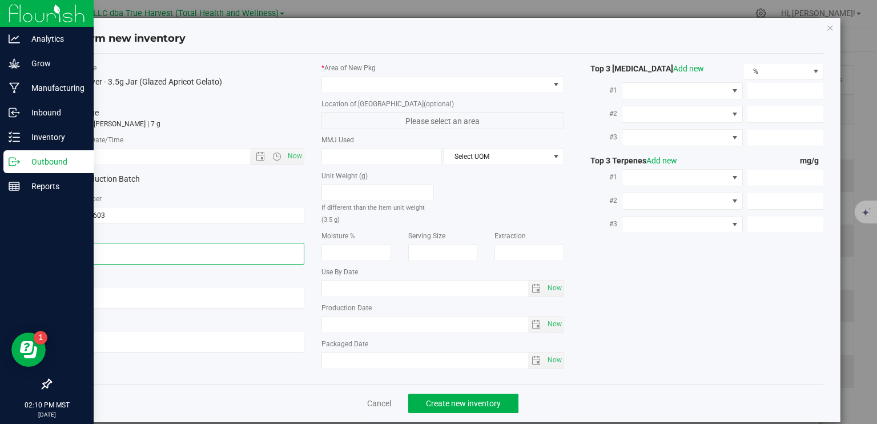
click at [151, 248] on textarea at bounding box center [183, 254] width 243 height 22
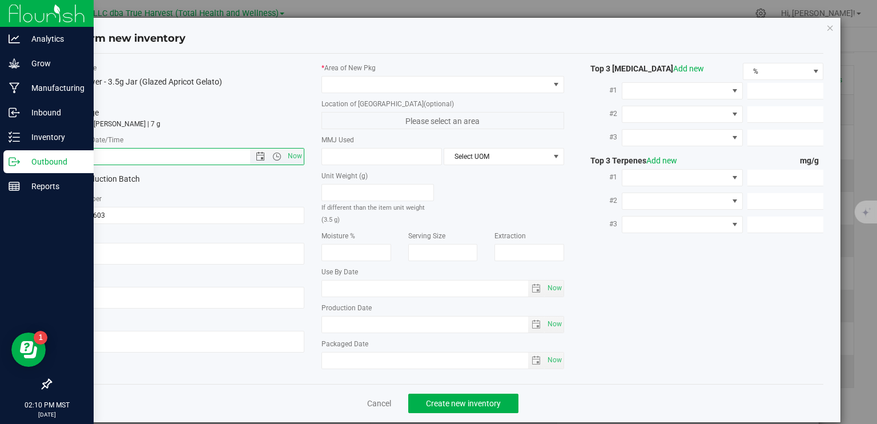
click at [141, 157] on input "text" at bounding box center [166, 157] width 207 height 16
paste input "2025-06-03"
click at [401, 87] on span at bounding box center [435, 85] width 227 height 16
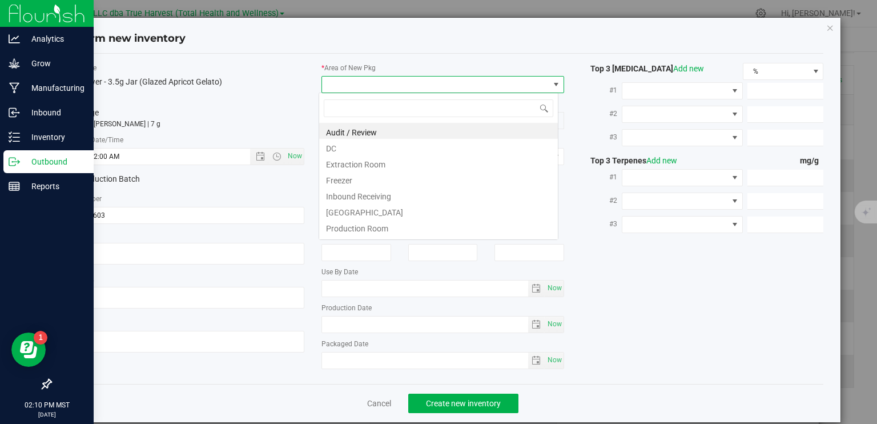
type input "6/3/2025 2:10 PM"
click at [387, 150] on li "DC" at bounding box center [438, 147] width 239 height 16
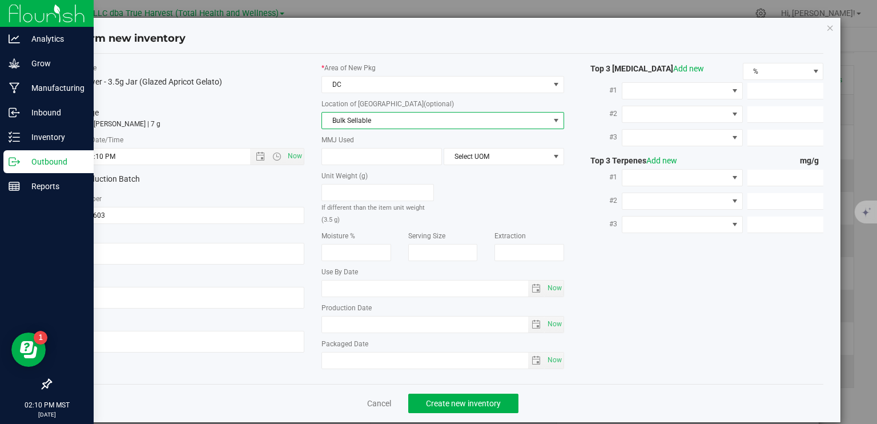
click at [405, 119] on span "Bulk Sellable" at bounding box center [435, 121] width 227 height 16
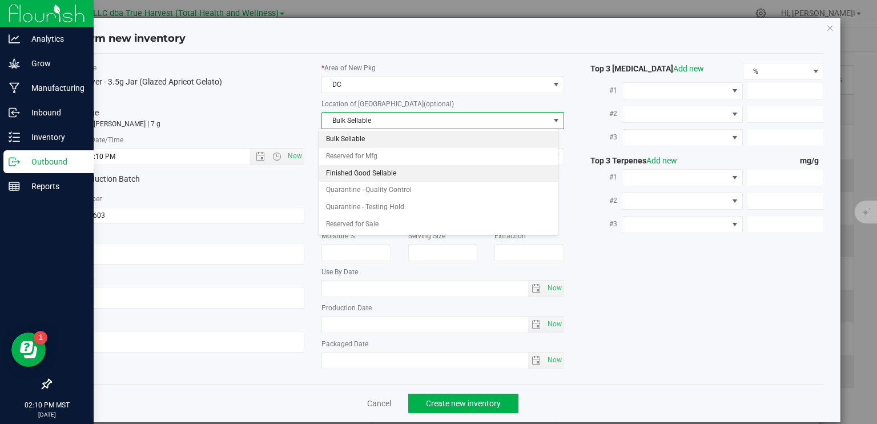
click at [399, 175] on li "Finished Good Sellable" at bounding box center [438, 173] width 239 height 17
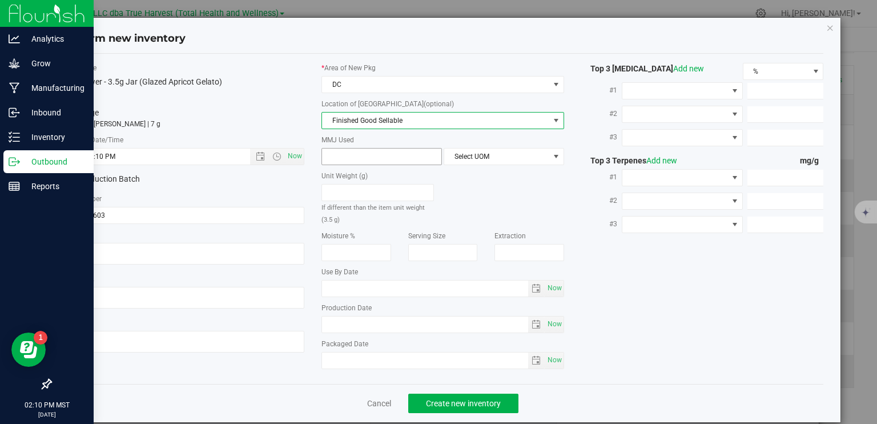
click at [387, 158] on span at bounding box center [382, 156] width 121 height 17
type input "3.5"
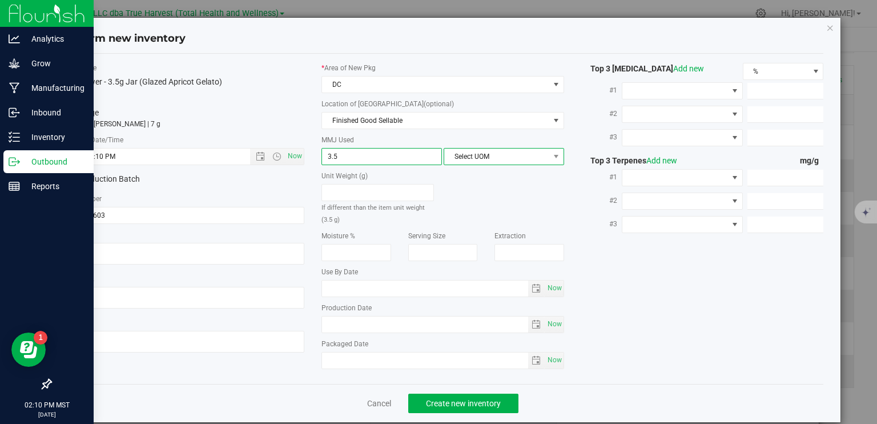
type input "3.5000"
click at [454, 158] on span "Select UOM" at bounding box center [496, 157] width 105 height 16
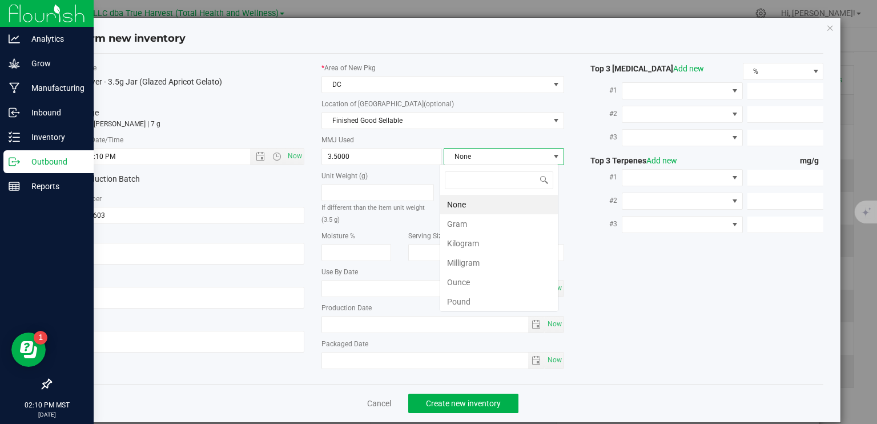
scroll to position [17, 119]
click at [455, 219] on li "Gram" at bounding box center [499, 223] width 118 height 19
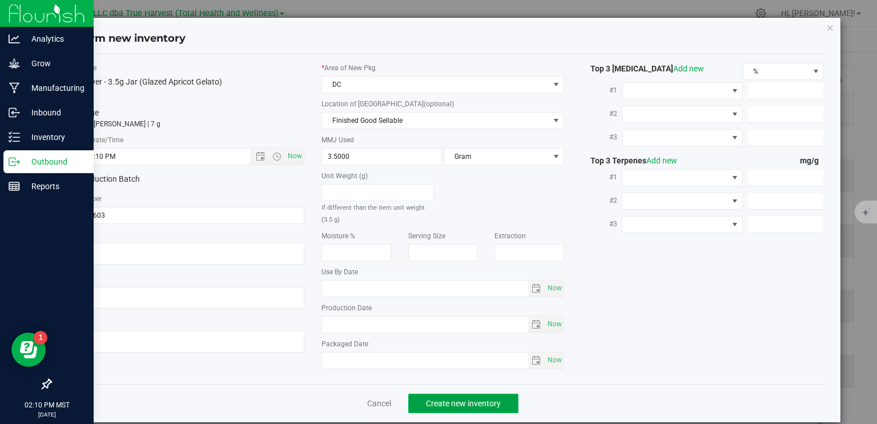
click at [481, 402] on span "Create new inventory" at bounding box center [463, 403] width 75 height 9
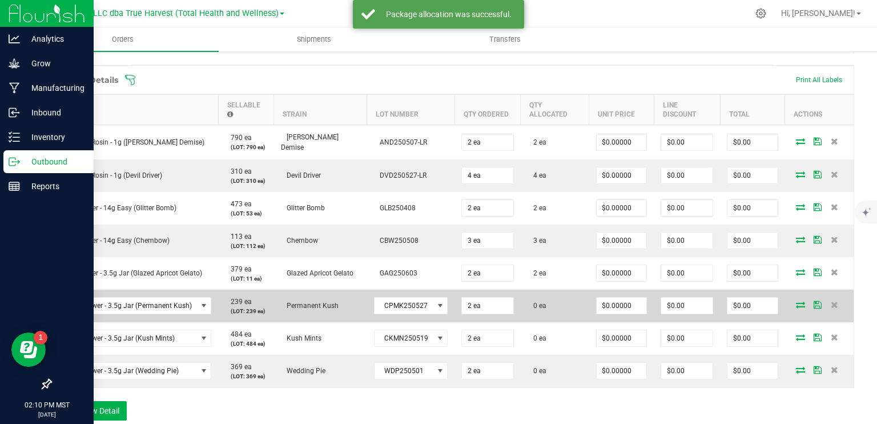
click at [796, 306] on icon at bounding box center [800, 304] width 9 height 7
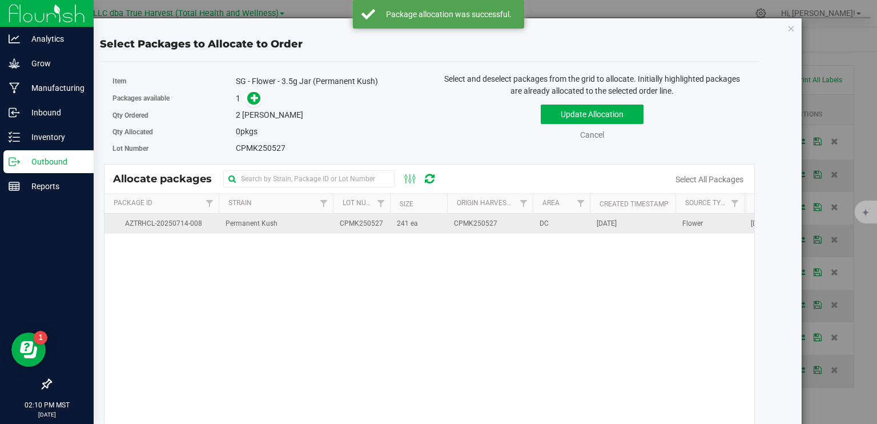
click at [526, 230] on td "CPMK250527" at bounding box center [490, 224] width 86 height 20
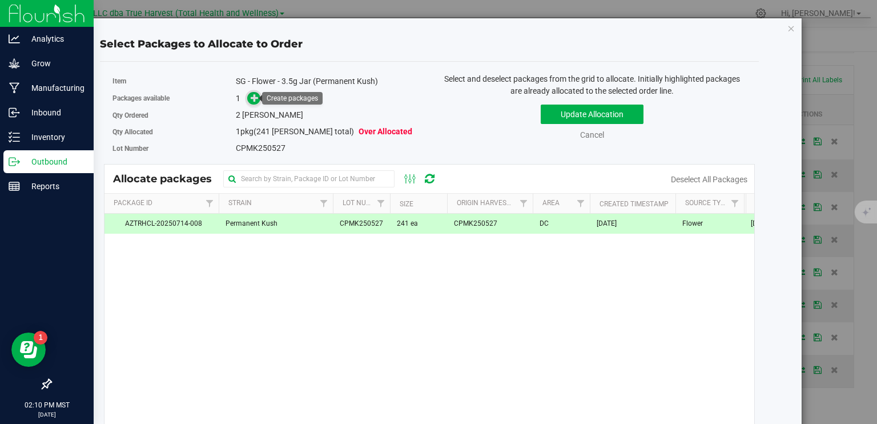
click at [255, 98] on icon at bounding box center [255, 98] width 8 height 8
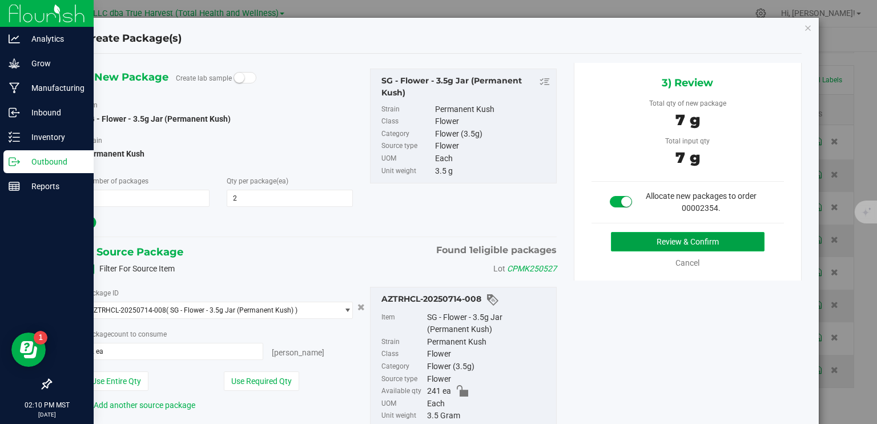
click at [708, 235] on button "Review & Confirm" at bounding box center [688, 241] width 154 height 19
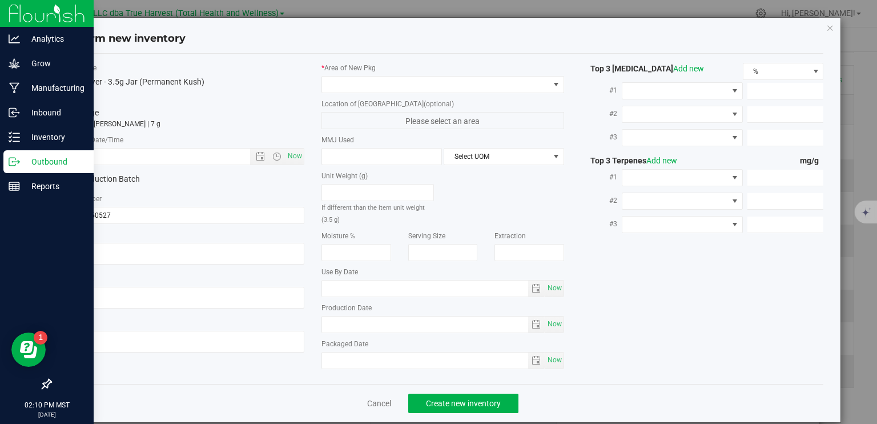
type textarea "2025-05-27"
click at [169, 256] on textarea at bounding box center [183, 254] width 243 height 22
click at [177, 157] on input "text" at bounding box center [166, 157] width 207 height 16
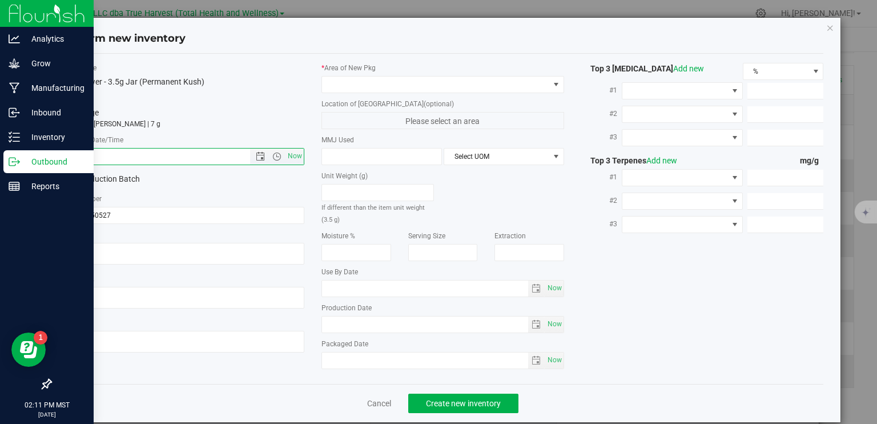
paste input "2025-05-27"
click at [461, 83] on span at bounding box center [435, 85] width 227 height 16
type input "5/27/2025 2:11 PM"
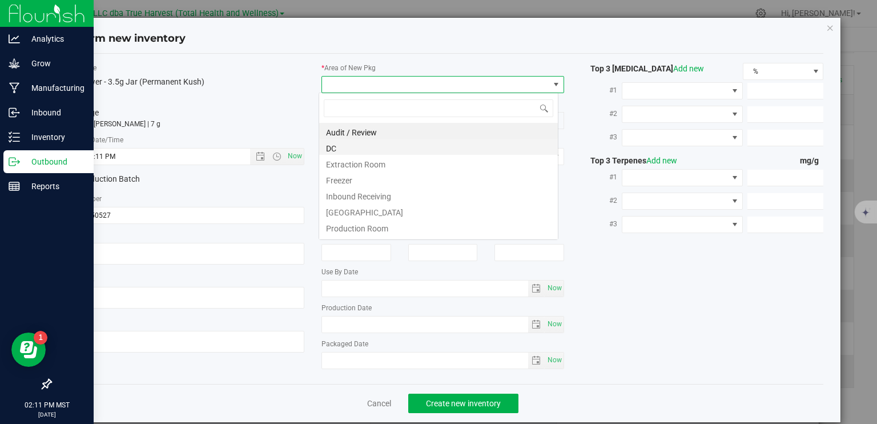
scroll to position [17, 240]
click at [376, 143] on li "DC" at bounding box center [438, 147] width 239 height 16
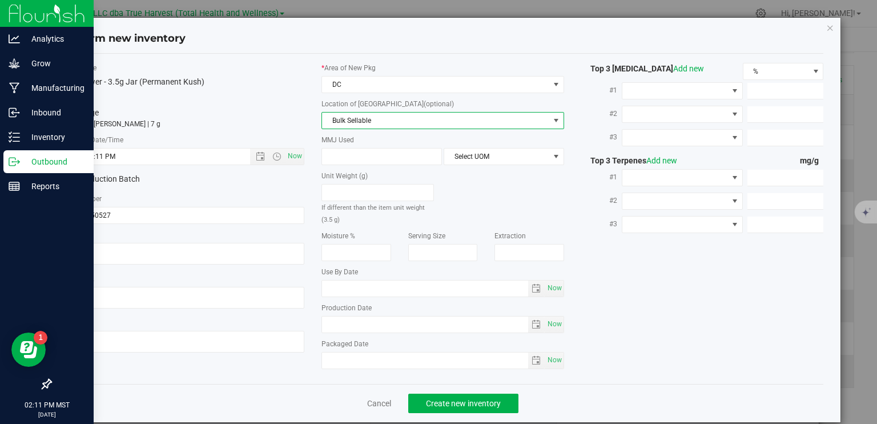
click at [407, 117] on span "Bulk Sellable" at bounding box center [435, 121] width 227 height 16
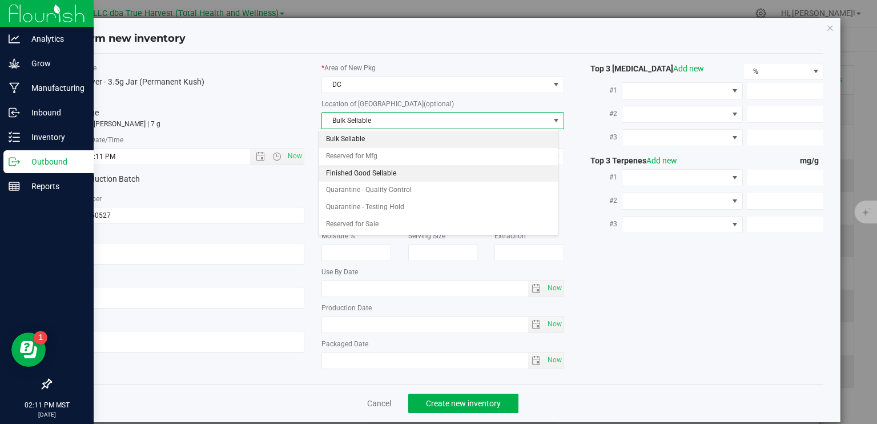
click at [404, 175] on li "Finished Good Sellable" at bounding box center [438, 173] width 239 height 17
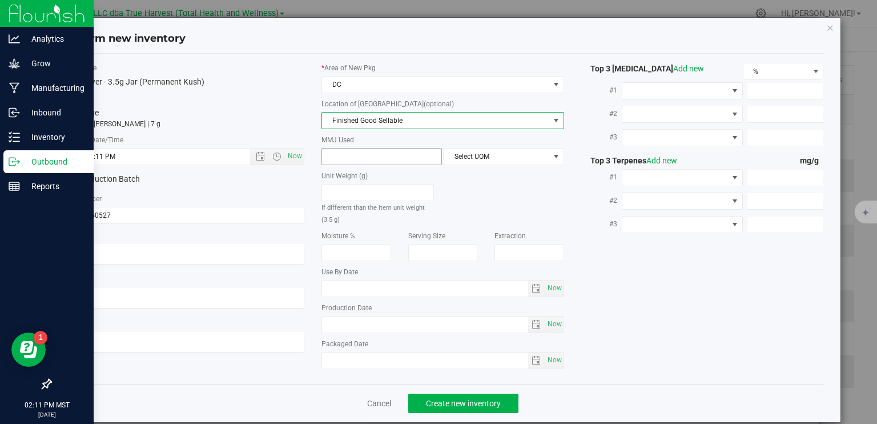
click at [384, 153] on span at bounding box center [382, 156] width 121 height 17
type input "3.5"
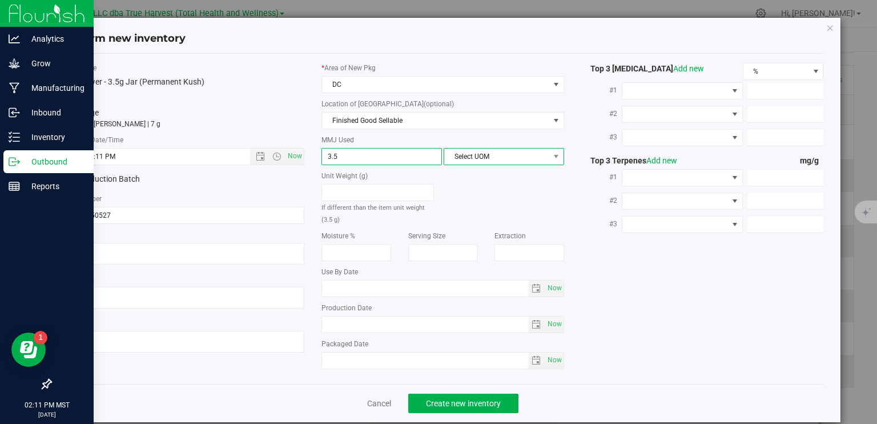
type input "3.5000"
click at [468, 160] on span "Select UOM" at bounding box center [496, 157] width 105 height 16
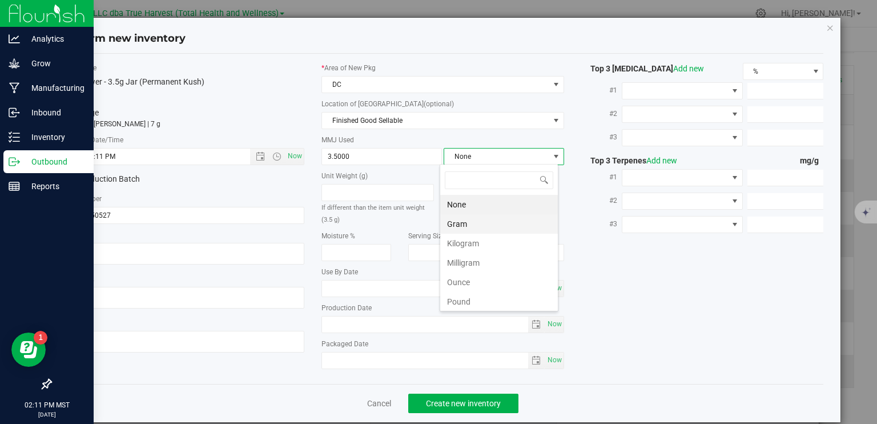
scroll to position [17, 119]
click at [468, 225] on li "Gram" at bounding box center [499, 223] width 118 height 19
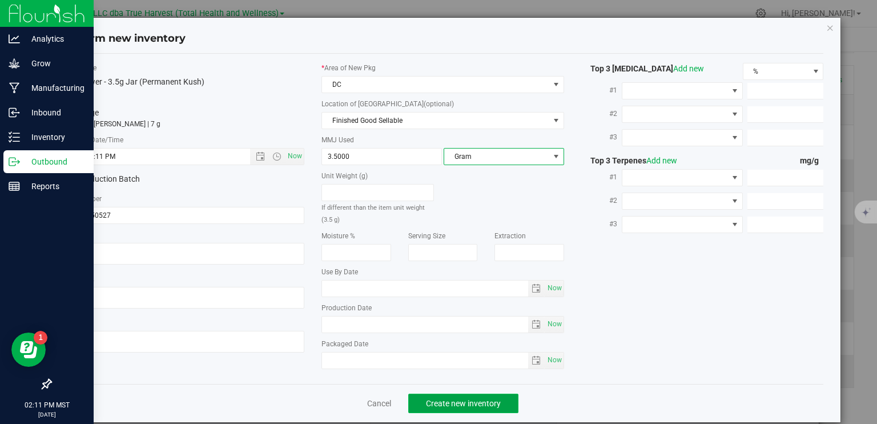
click at [484, 405] on span "Create new inventory" at bounding box center [463, 403] width 75 height 9
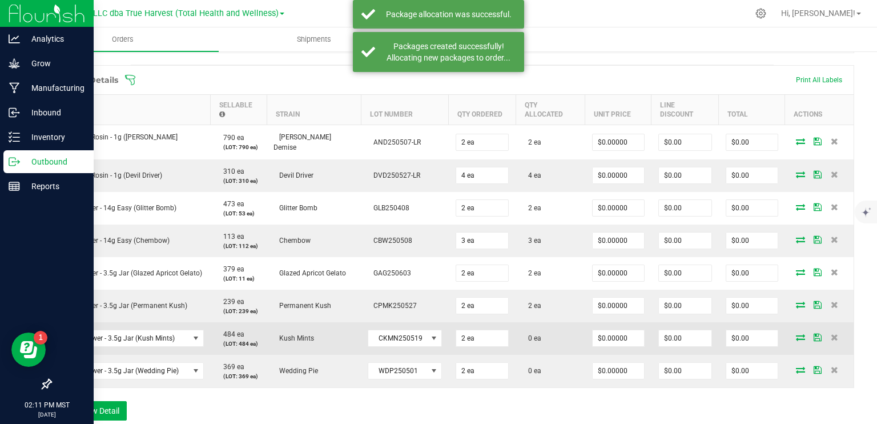
click at [796, 338] on icon at bounding box center [800, 337] width 9 height 7
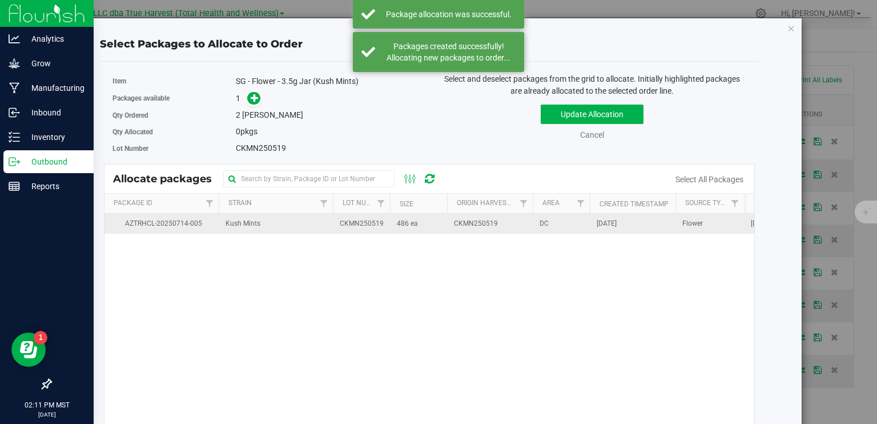
click at [305, 222] on td "Kush Mints" at bounding box center [276, 224] width 114 height 20
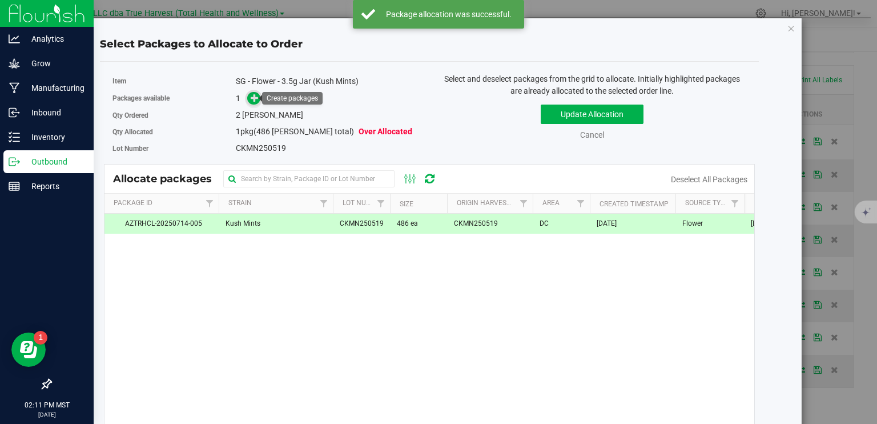
click at [251, 101] on icon at bounding box center [255, 98] width 8 height 8
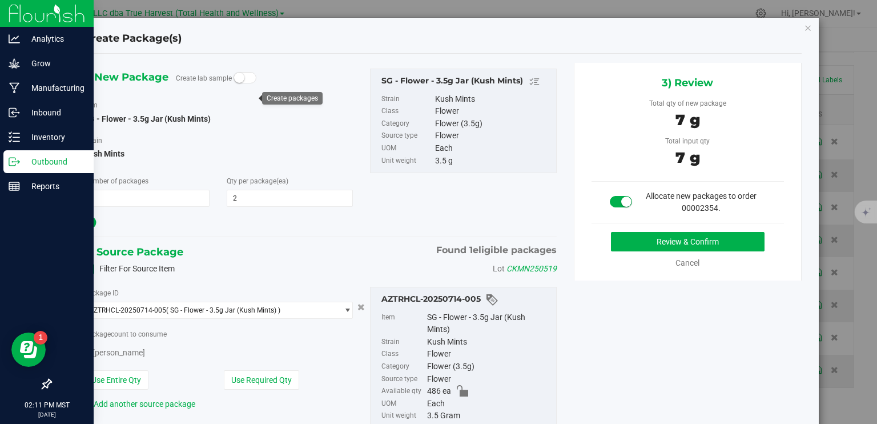
type input "2"
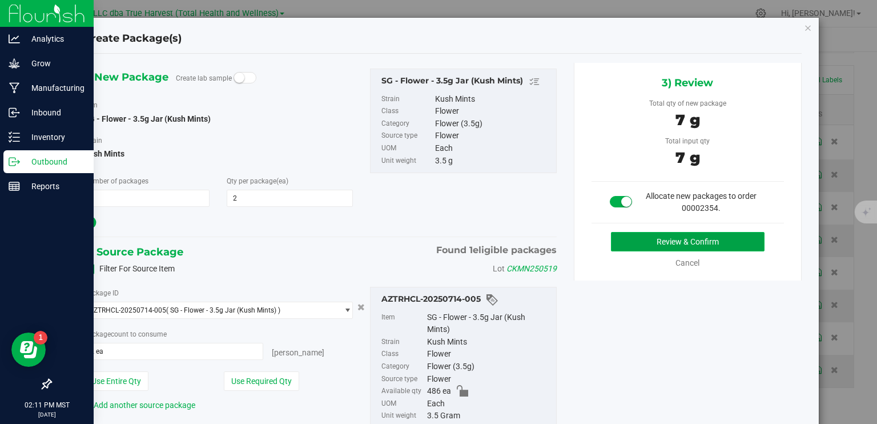
click at [619, 242] on button "Review & Confirm" at bounding box center [688, 241] width 154 height 19
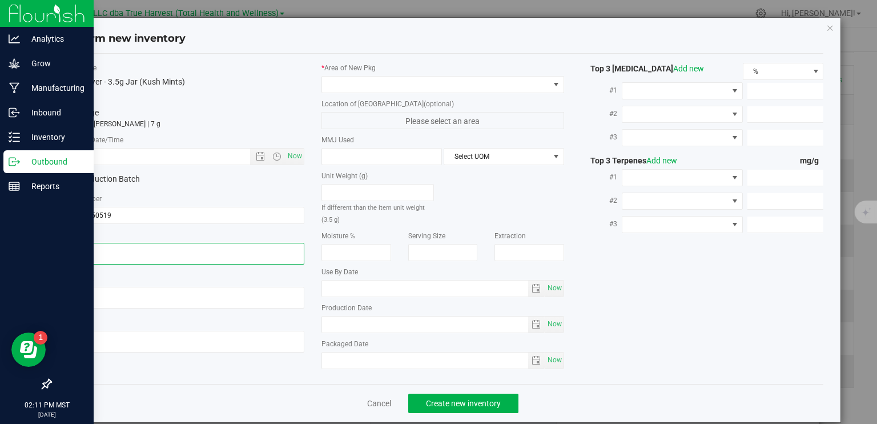
click at [121, 252] on textarea at bounding box center [183, 254] width 243 height 22
click at [121, 253] on textarea at bounding box center [183, 254] width 243 height 22
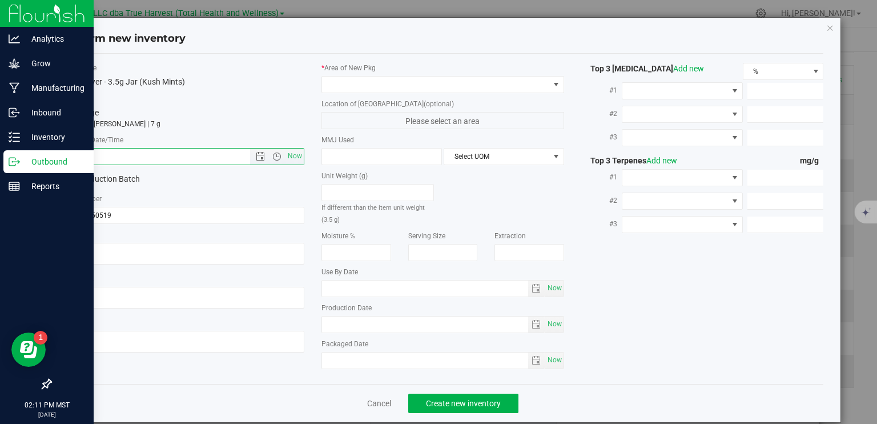
click at [114, 157] on input "text" at bounding box center [166, 157] width 207 height 16
paste input "2025-05-19"
drag, startPoint x: 114, startPoint y: 157, endPoint x: 211, endPoint y: 131, distance: 100.5
click at [140, 157] on input "2025-05-19" at bounding box center [166, 157] width 207 height 16
click at [359, 78] on span at bounding box center [435, 85] width 227 height 16
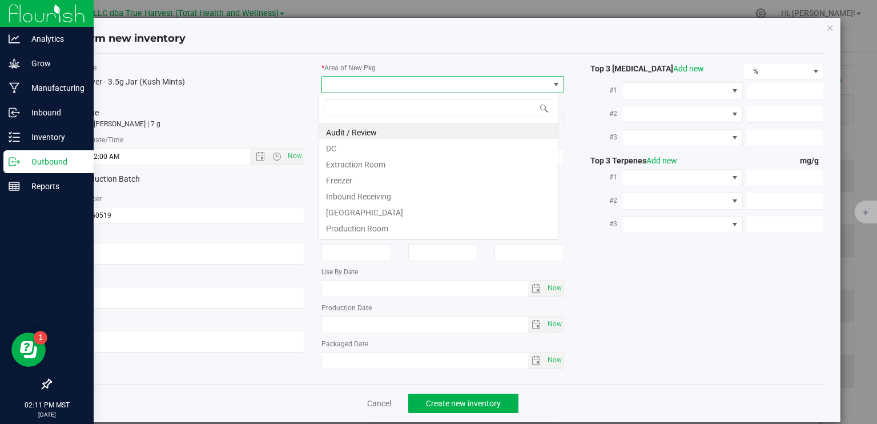
type input "5/19/2025 2:11 PM"
click at [366, 148] on li "DC" at bounding box center [438, 147] width 239 height 16
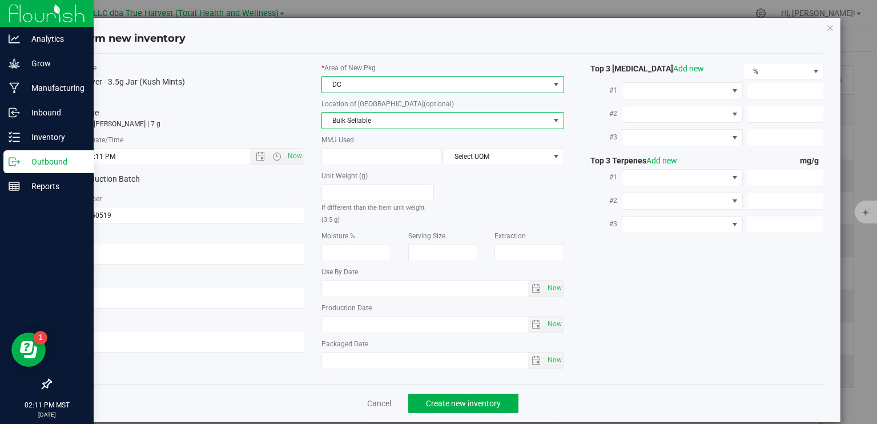
click at [379, 117] on span "Bulk Sellable" at bounding box center [435, 121] width 227 height 16
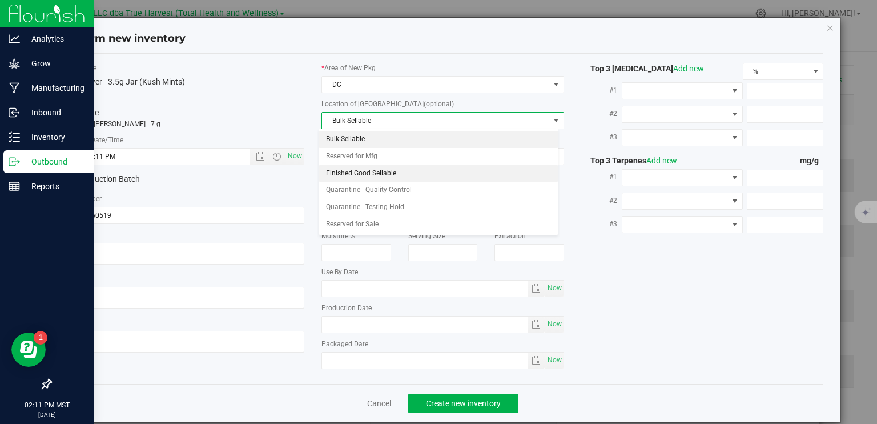
click at [388, 170] on li "Finished Good Sellable" at bounding box center [438, 173] width 239 height 17
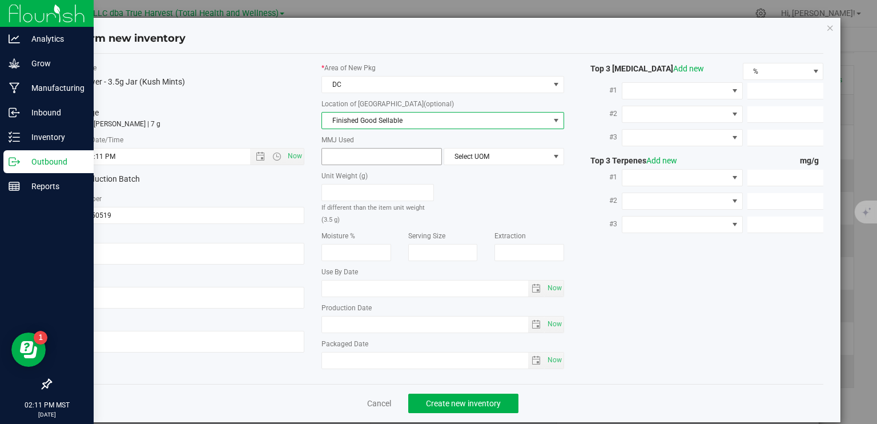
click at [382, 153] on span at bounding box center [382, 156] width 121 height 17
type input "3.5"
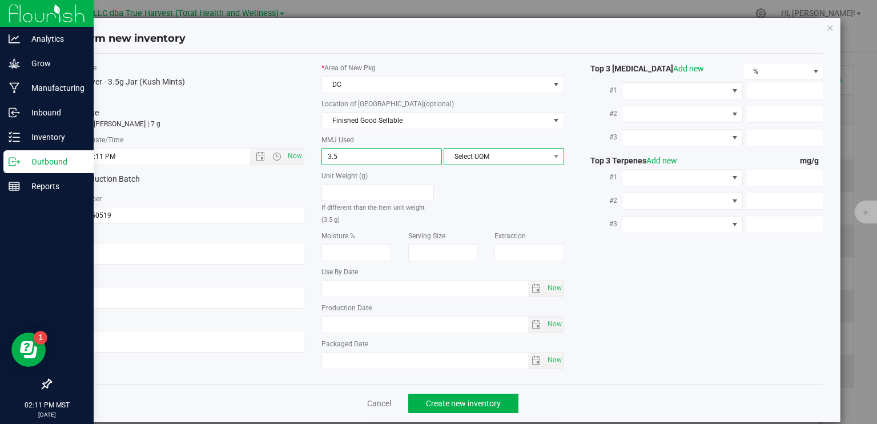
type input "3.5000"
click at [489, 157] on span "Select UOM" at bounding box center [496, 157] width 105 height 16
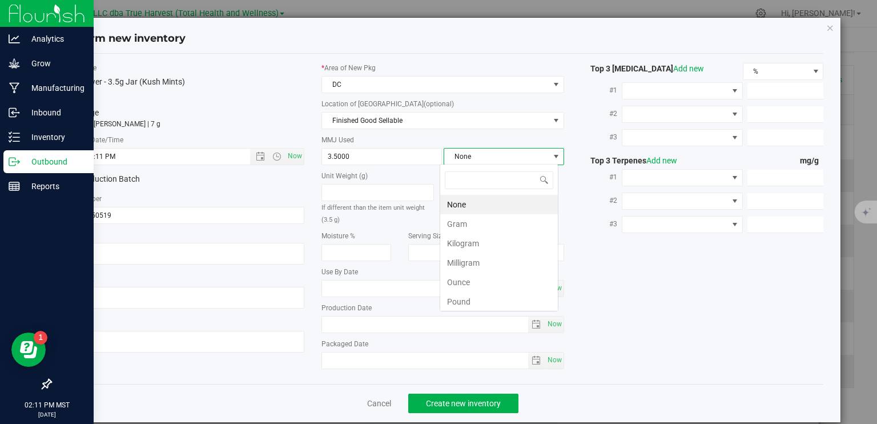
scroll to position [17, 119]
click at [490, 228] on li "Gram" at bounding box center [499, 223] width 118 height 19
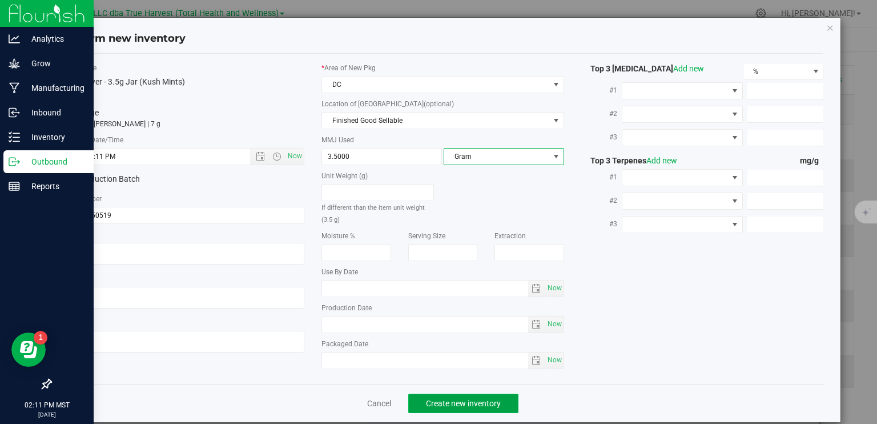
click at [498, 399] on button "Create new inventory" at bounding box center [463, 403] width 110 height 19
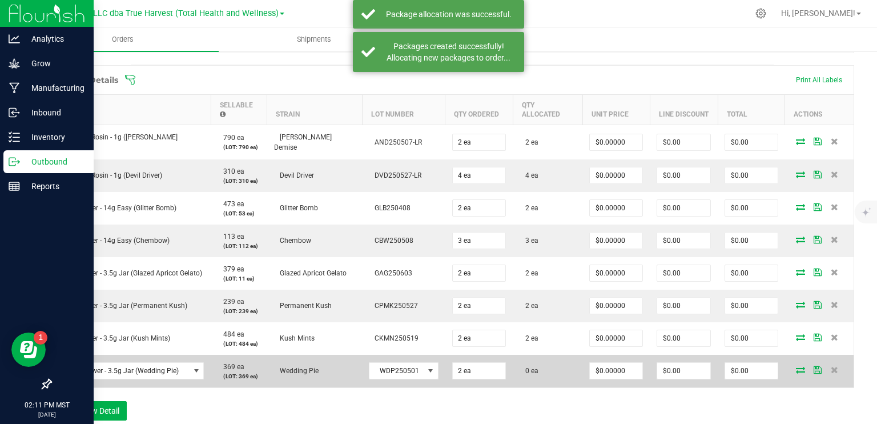
click at [796, 366] on icon at bounding box center [800, 369] width 9 height 7
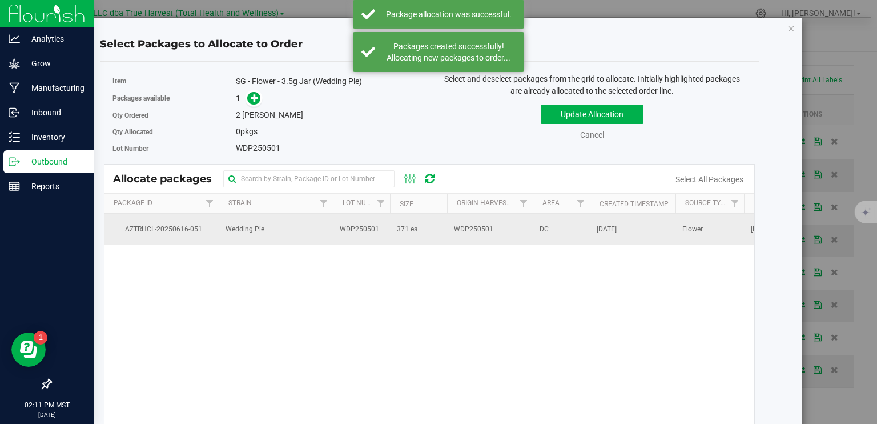
click at [374, 231] on span "WDP250501" at bounding box center [359, 229] width 39 height 11
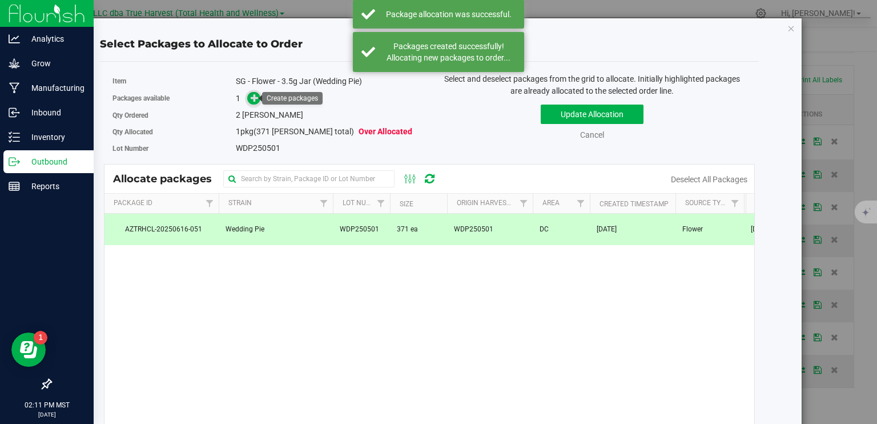
click at [255, 95] on icon at bounding box center [255, 98] width 8 height 8
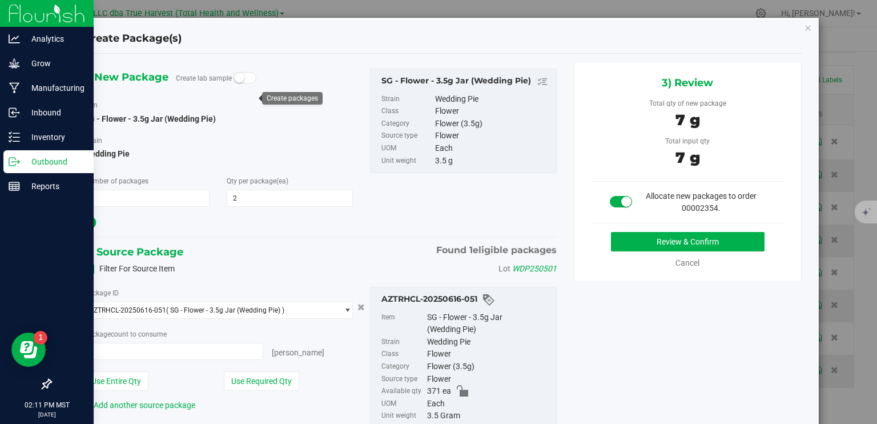
type input "2 ea"
click at [699, 245] on button "Review & Confirm" at bounding box center [688, 241] width 154 height 19
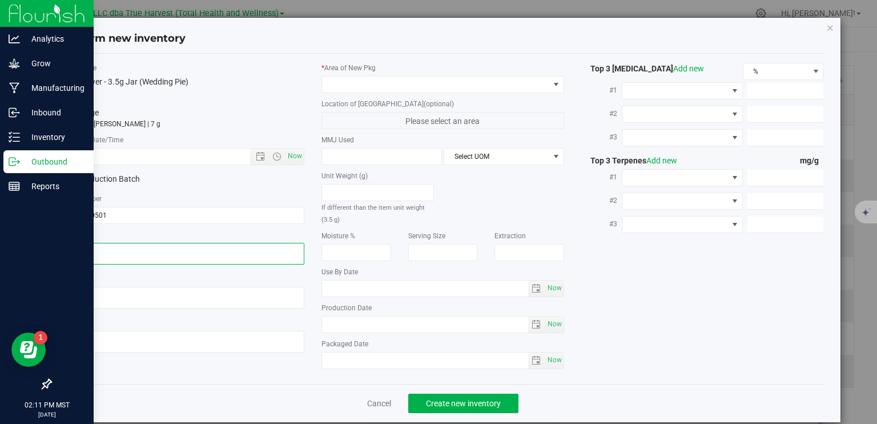
click at [111, 246] on textarea at bounding box center [183, 254] width 243 height 22
click at [112, 246] on textarea at bounding box center [183, 254] width 243 height 22
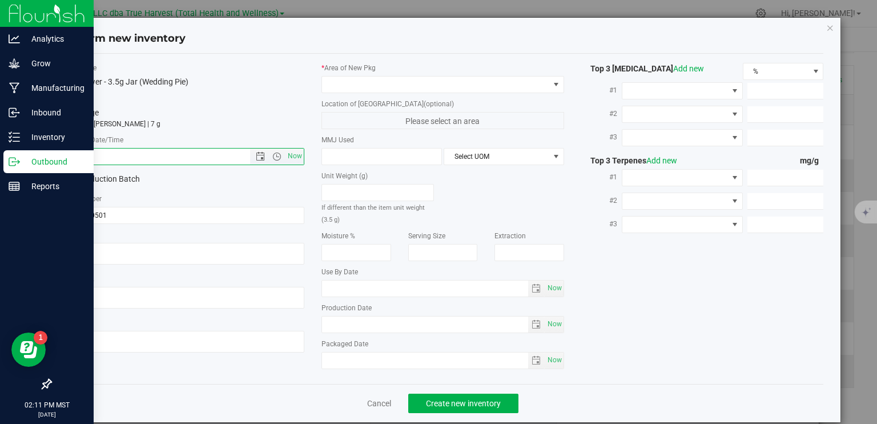
click at [110, 161] on input "text" at bounding box center [166, 157] width 207 height 16
paste input "2025-05-01"
click at [332, 86] on span at bounding box center [435, 85] width 227 height 16
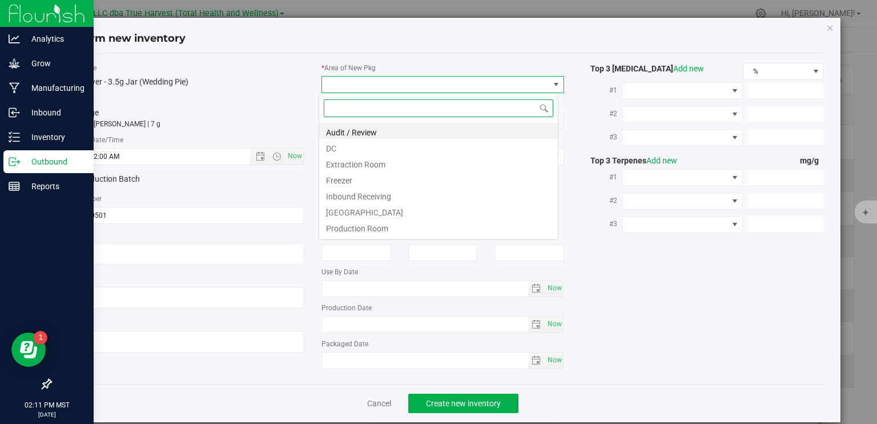
type input "5/1/2025 2:11 PM"
click at [372, 151] on li "DC" at bounding box center [438, 147] width 239 height 16
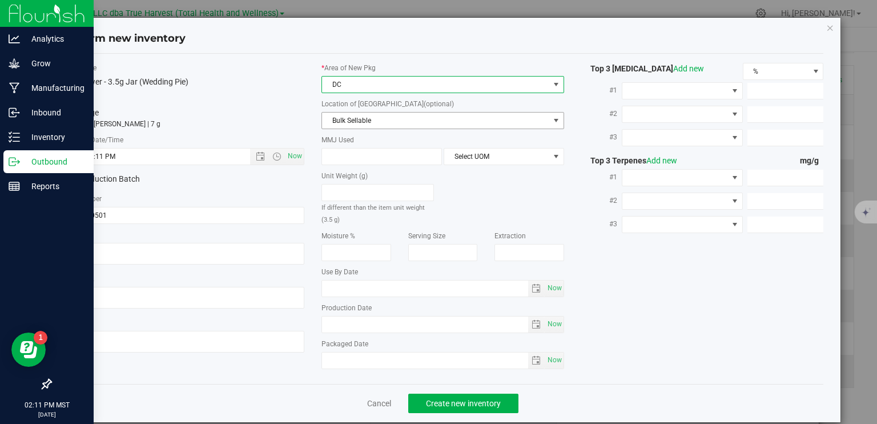
click at [368, 126] on span "Bulk Sellable" at bounding box center [435, 121] width 227 height 16
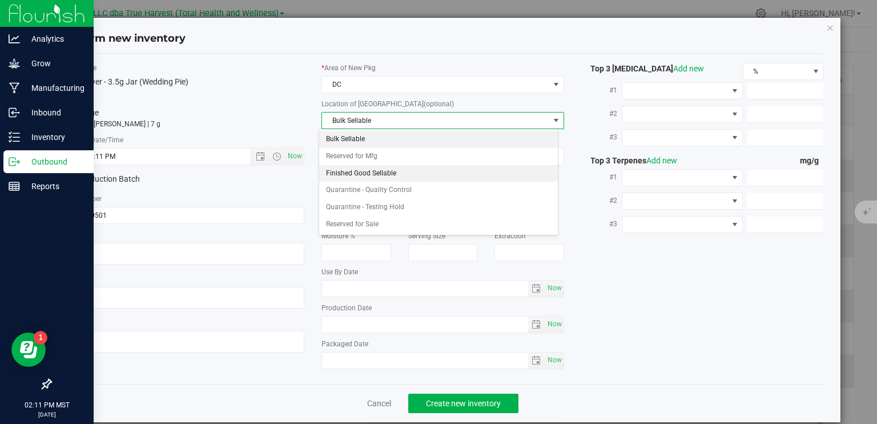
click at [376, 175] on li "Finished Good Sellable" at bounding box center [438, 173] width 239 height 17
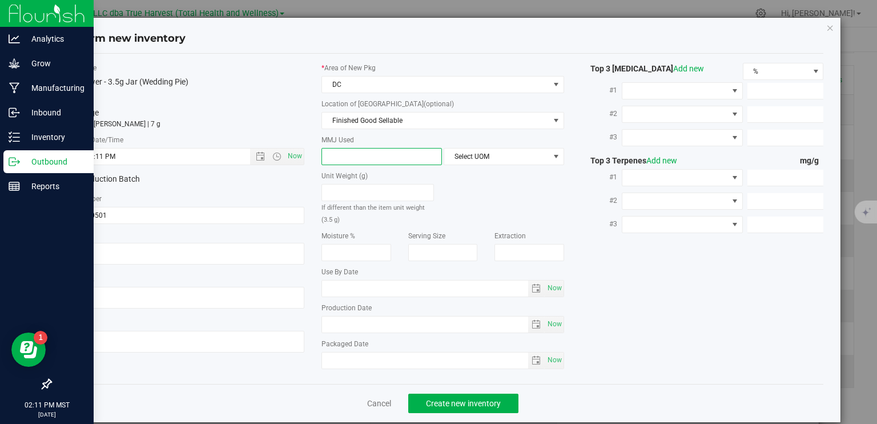
click at [366, 159] on span at bounding box center [382, 156] width 121 height 17
type input "3.5"
type input "3.5000"
click at [478, 155] on span "Select UOM" at bounding box center [496, 157] width 105 height 16
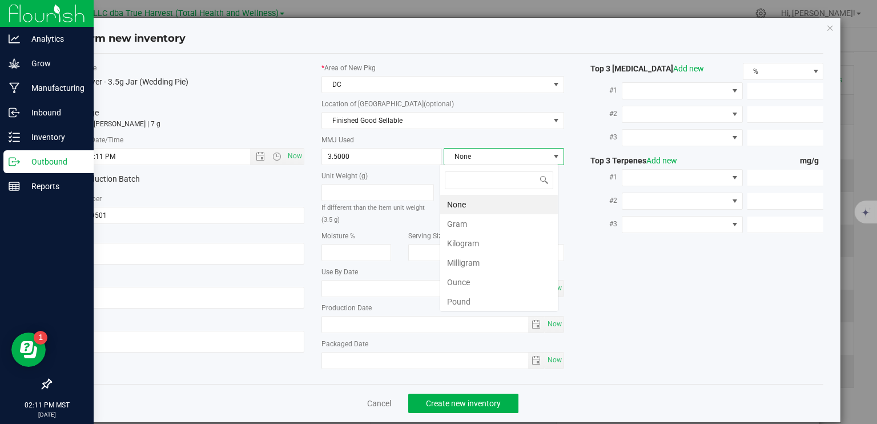
scroll to position [17, 119]
click at [494, 224] on li "Gram" at bounding box center [499, 223] width 118 height 19
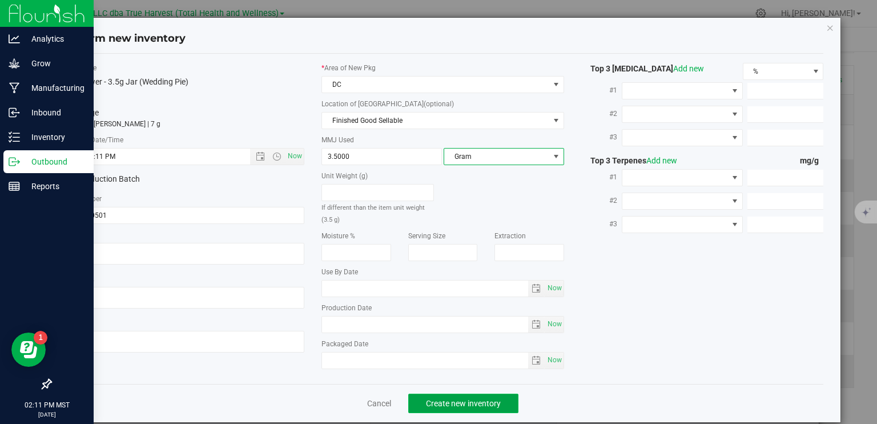
click at [486, 402] on span "Create new inventory" at bounding box center [463, 403] width 75 height 9
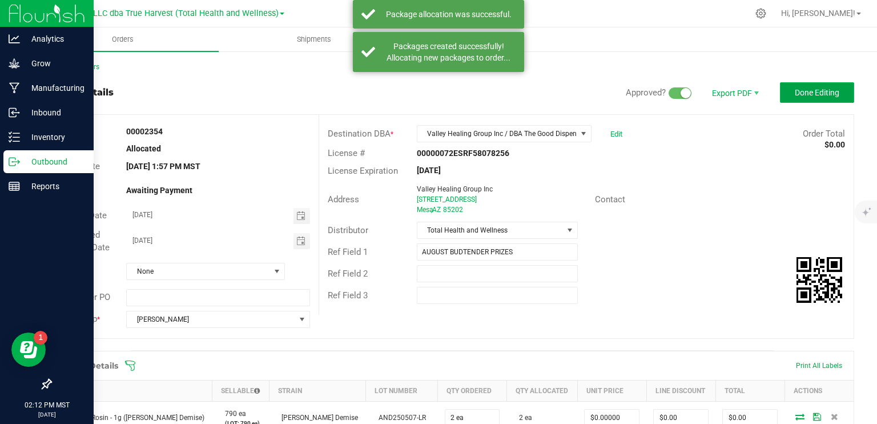
click at [816, 92] on span "Done Editing" at bounding box center [817, 92] width 45 height 9
